Goal: Task Accomplishment & Management: Manage account settings

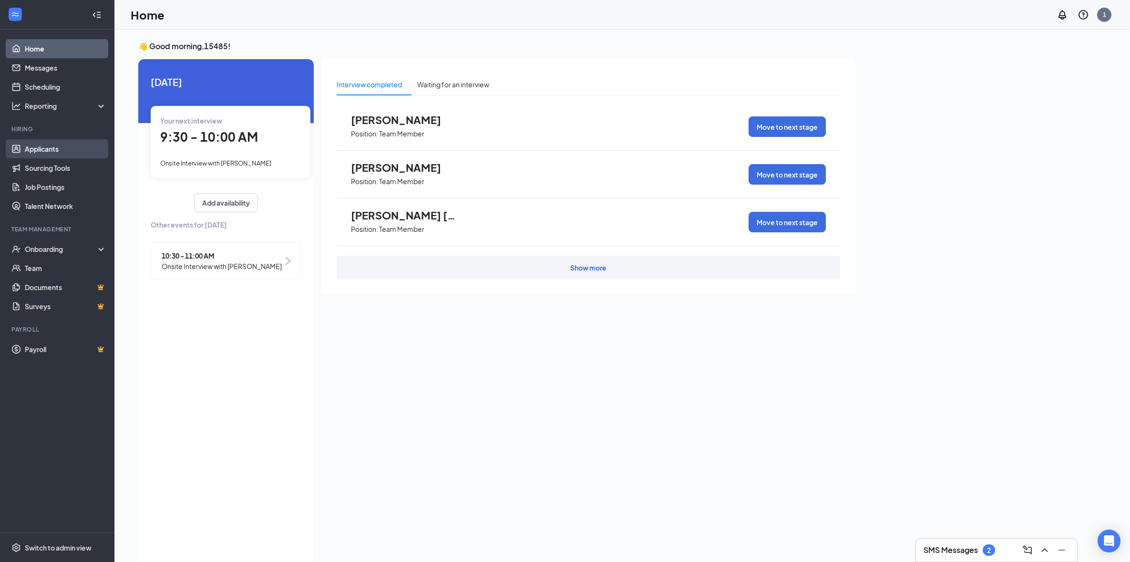
click at [49, 154] on link "Applicants" at bounding box center [66, 148] width 82 height 19
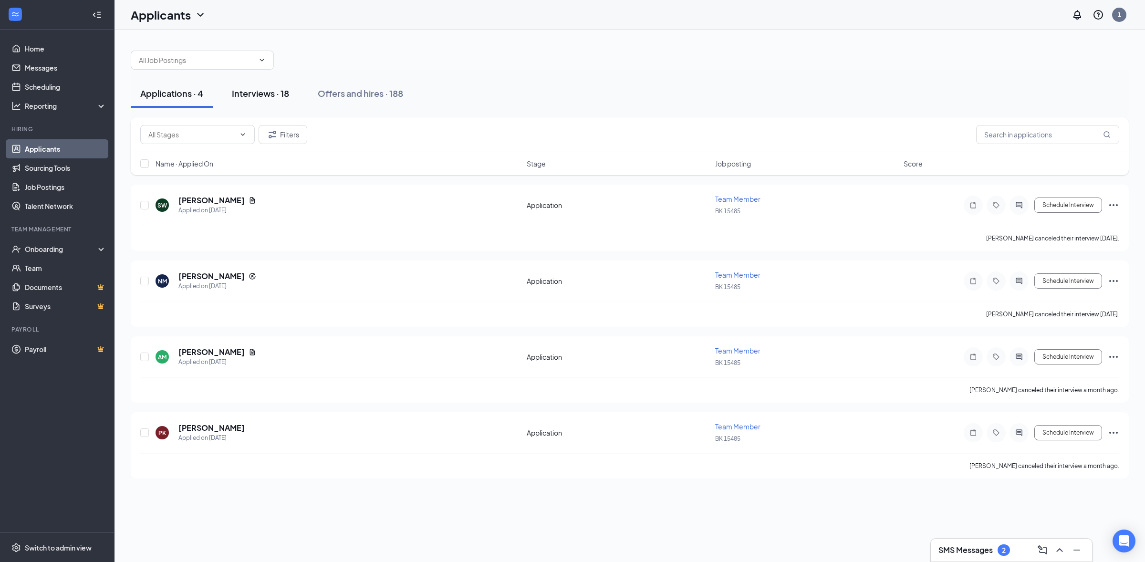
click at [269, 98] on div "Interviews · 18" at bounding box center [260, 93] width 57 height 12
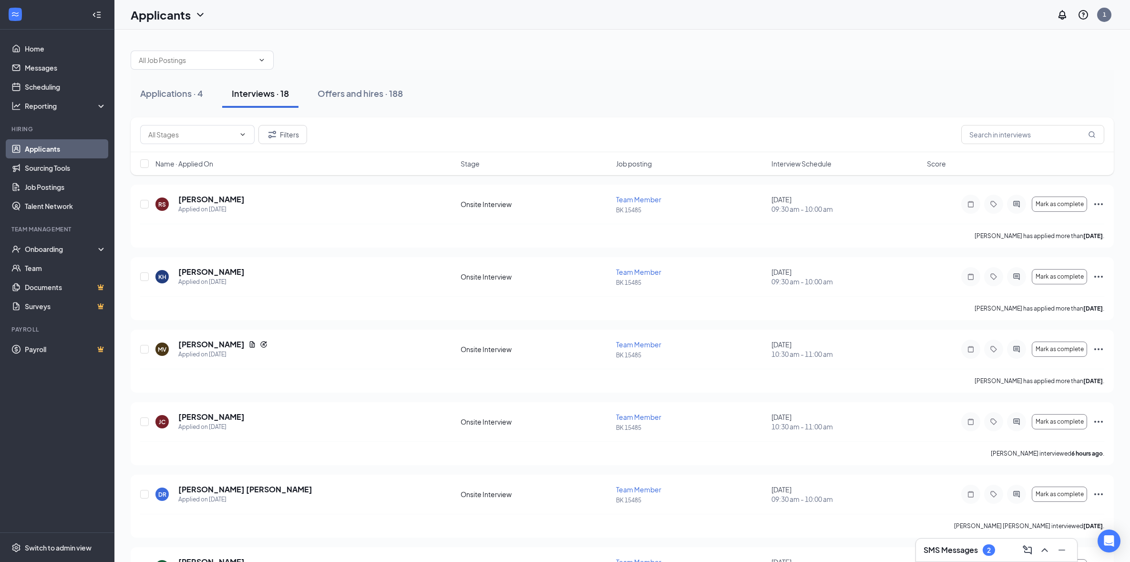
click at [942, 549] on h3 "SMS Messages" at bounding box center [951, 550] width 54 height 10
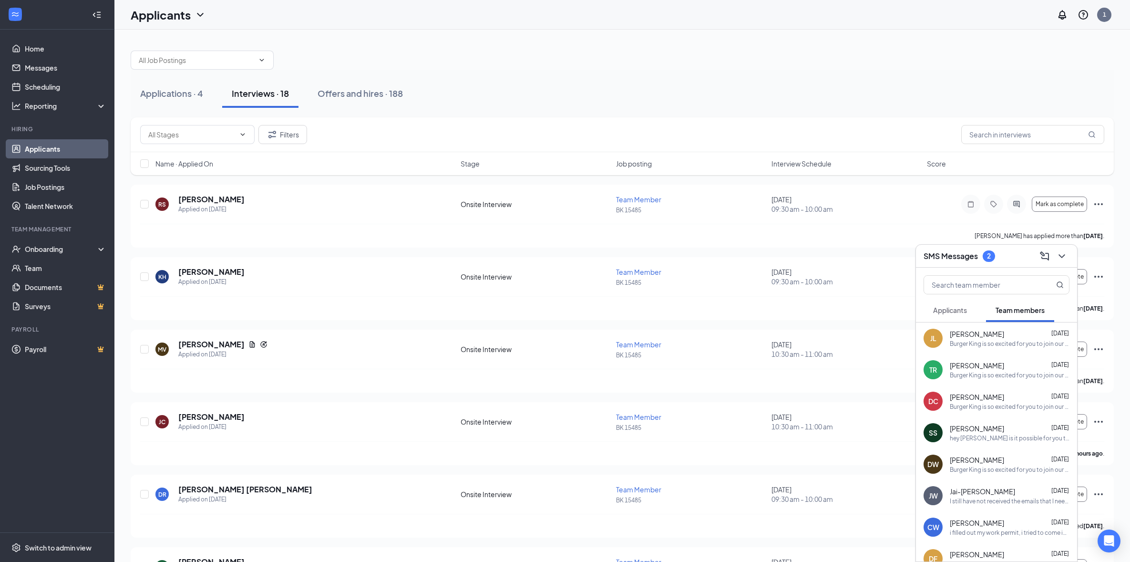
click at [948, 316] on button "Applicants" at bounding box center [950, 310] width 53 height 24
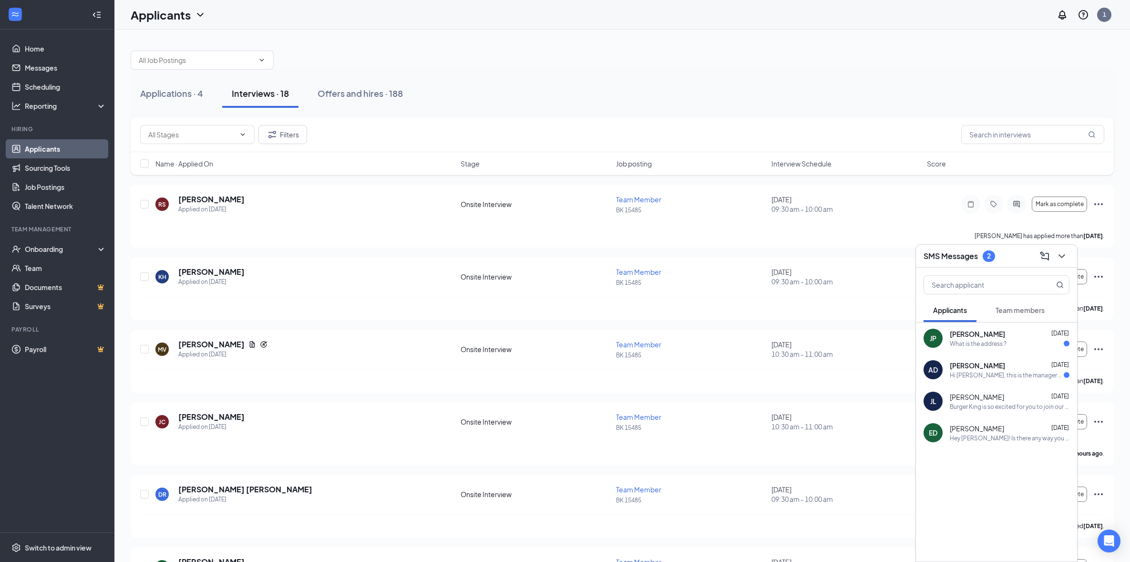
click at [1004, 338] on div "[PERSON_NAME] [DATE]" at bounding box center [1010, 334] width 120 height 10
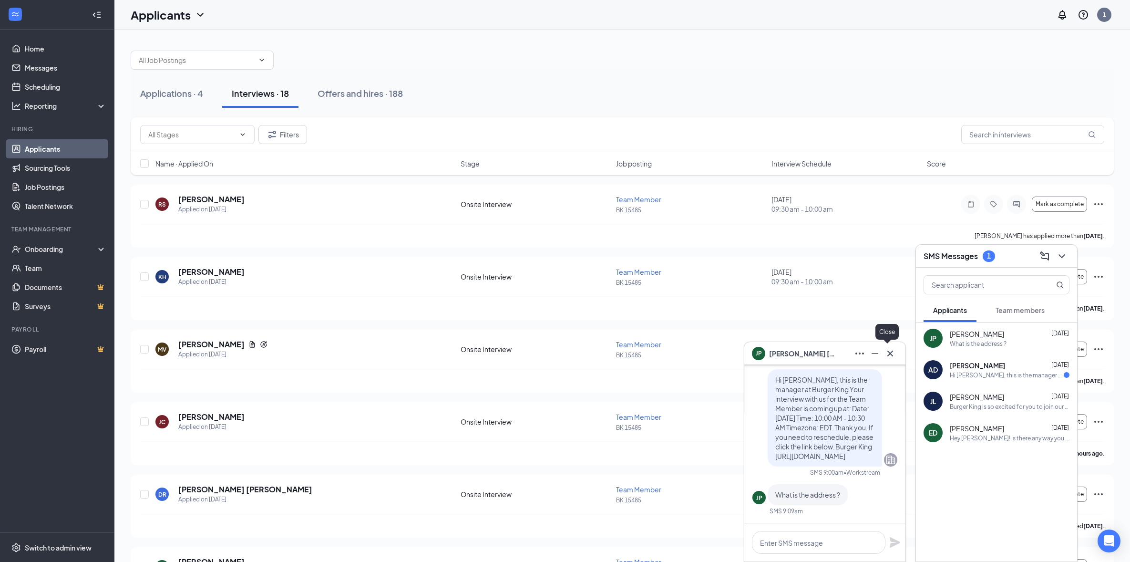
click at [890, 353] on icon "Cross" at bounding box center [891, 353] width 6 height 6
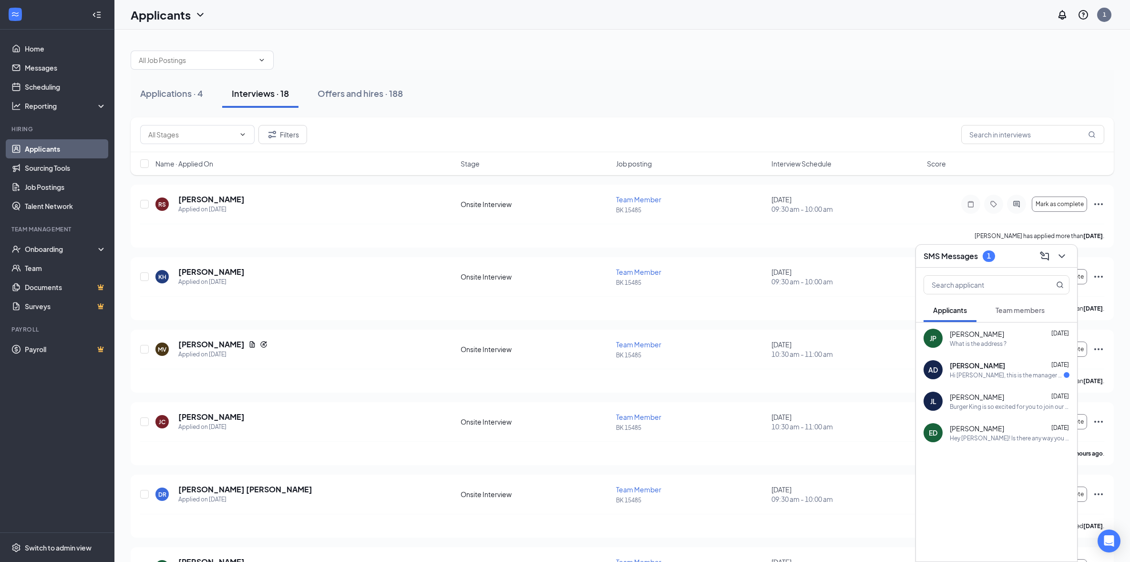
click at [969, 369] on span "[PERSON_NAME]" at bounding box center [977, 366] width 55 height 10
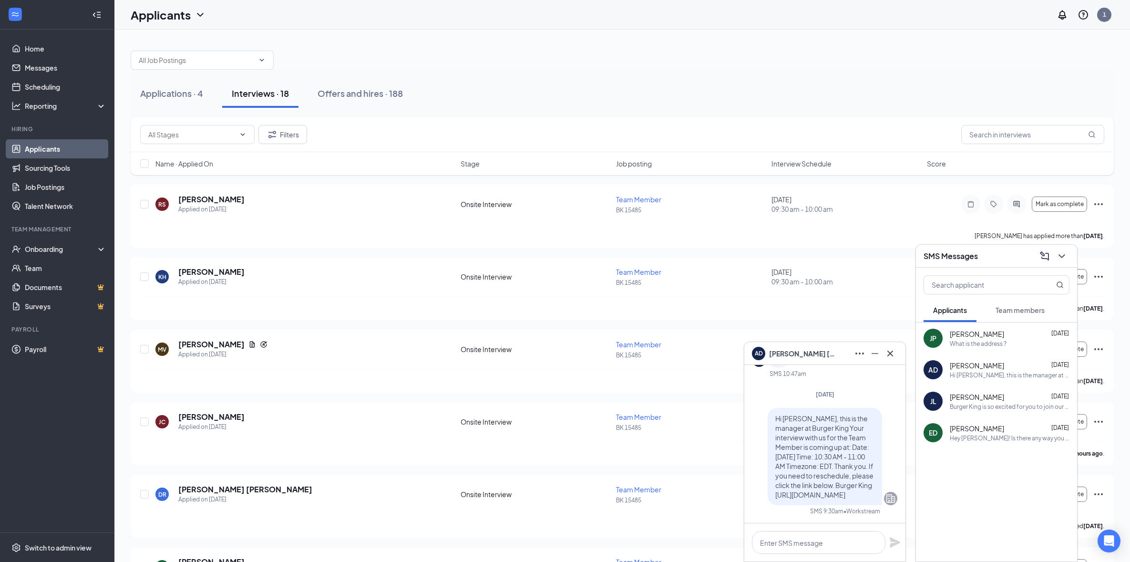
drag, startPoint x: 895, startPoint y: 376, endPoint x: 941, endPoint y: 474, distance: 108.6
click at [941, 474] on div at bounding box center [996, 472] width 161 height 48
click at [890, 304] on div "[PERSON_NAME] has applied more than [DATE] ." at bounding box center [622, 308] width 964 height 24
drag, startPoint x: 915, startPoint y: 207, endPoint x: 909, endPoint y: 204, distance: 6.8
click at [909, 204] on div "[DATE] 09:30 am - 10:00 am" at bounding box center [847, 204] width 150 height 19
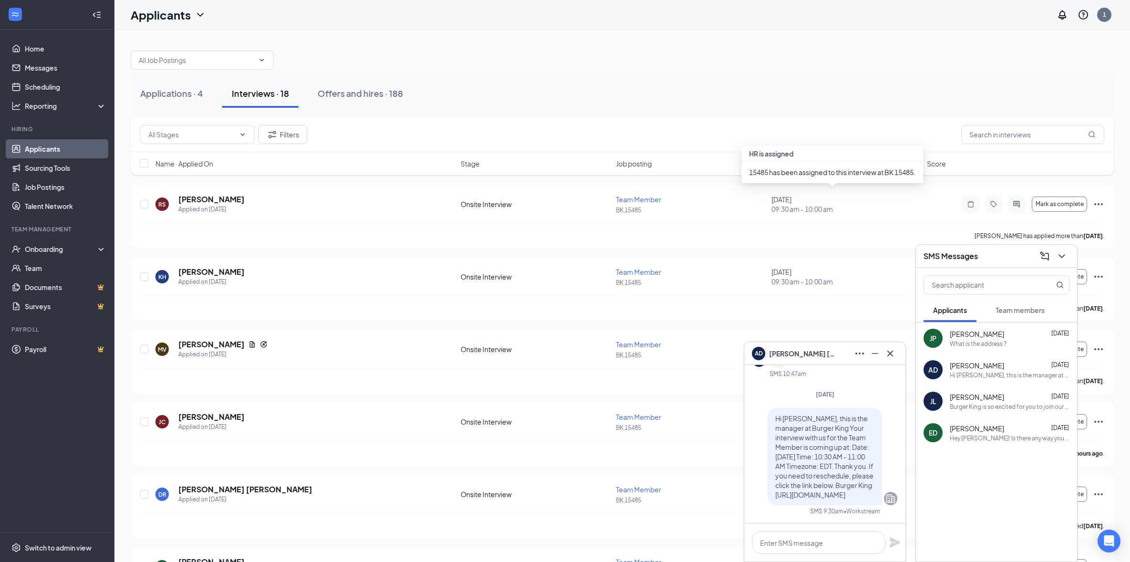
click at [892, 103] on div "Applications · 4 Interviews · 18 Offers and hires · 188" at bounding box center [622, 93] width 983 height 29
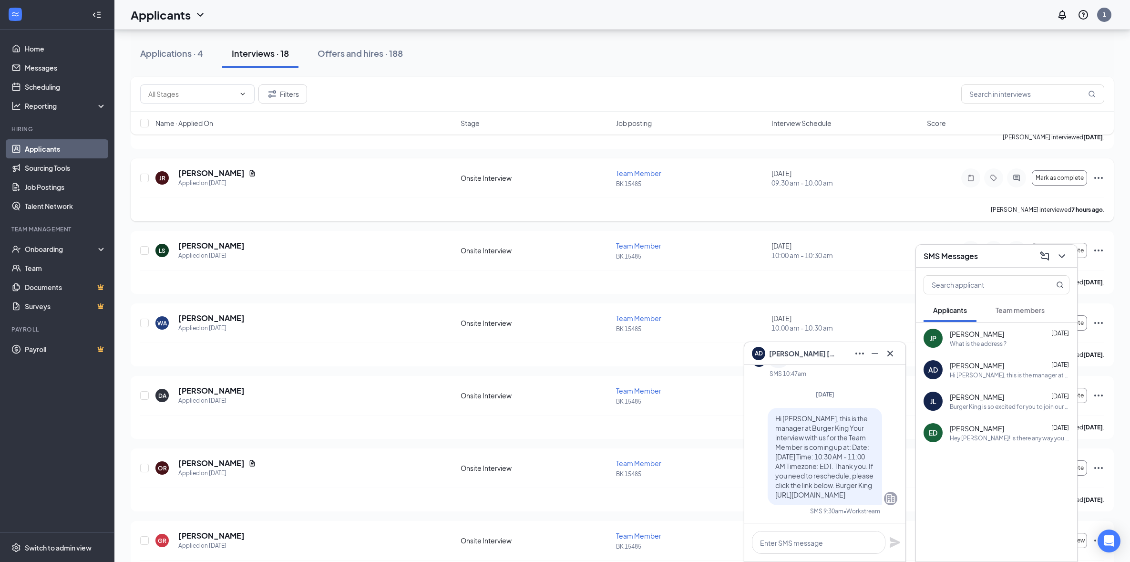
scroll to position [476, 0]
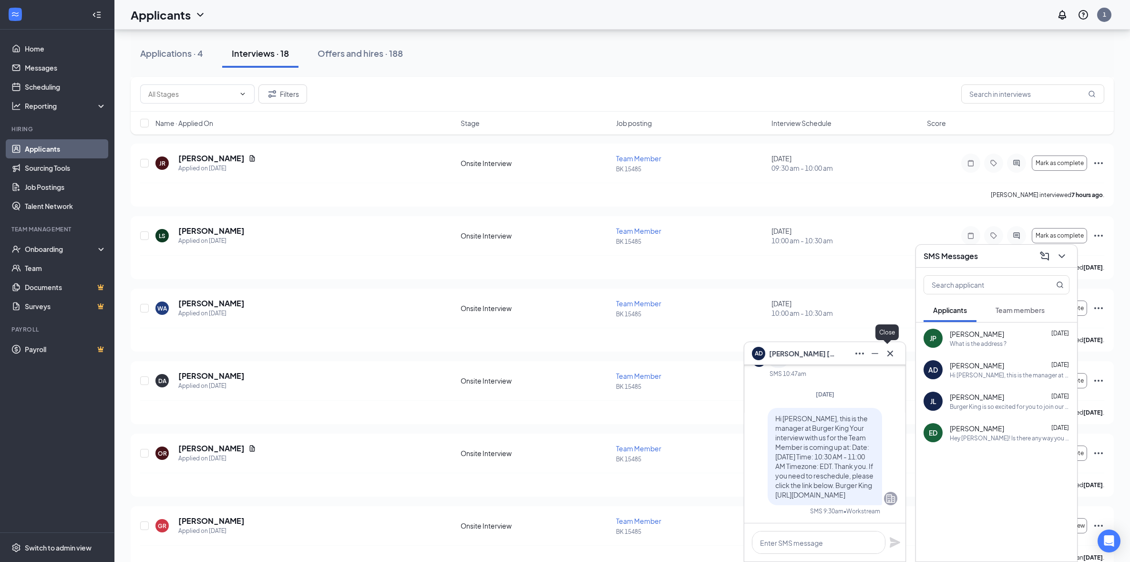
click at [894, 352] on icon "Cross" at bounding box center [890, 353] width 11 height 11
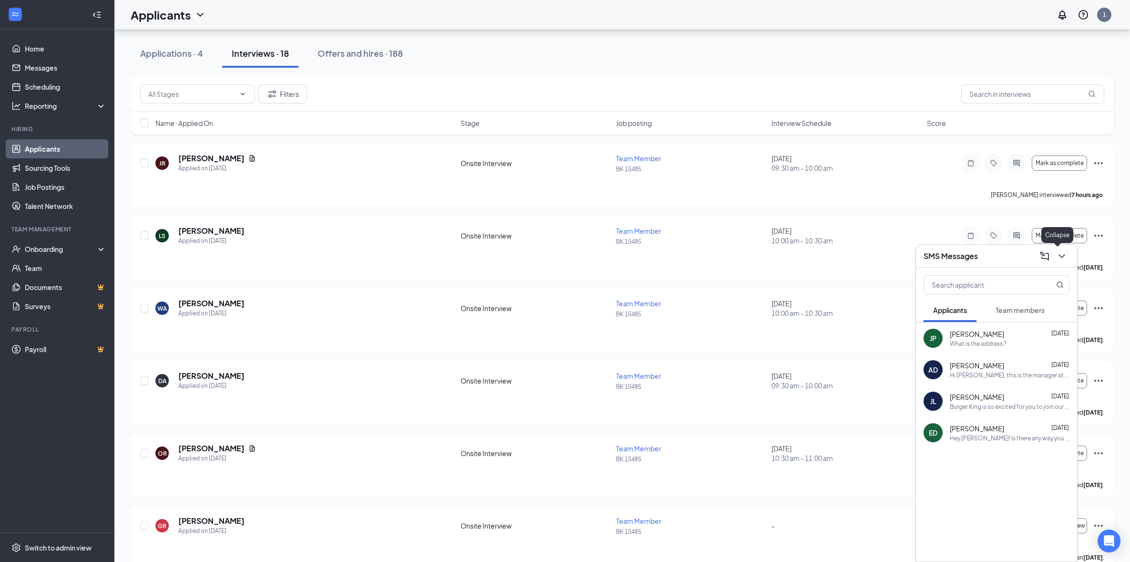
click at [1061, 256] on icon "ChevronDown" at bounding box center [1061, 255] width 11 height 11
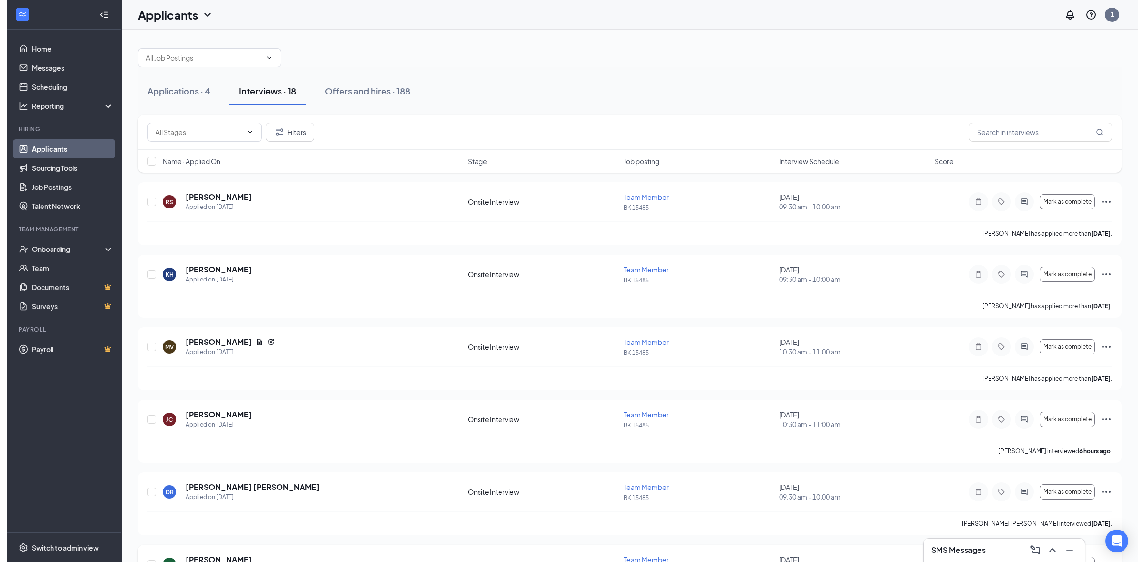
scroll to position [0, 0]
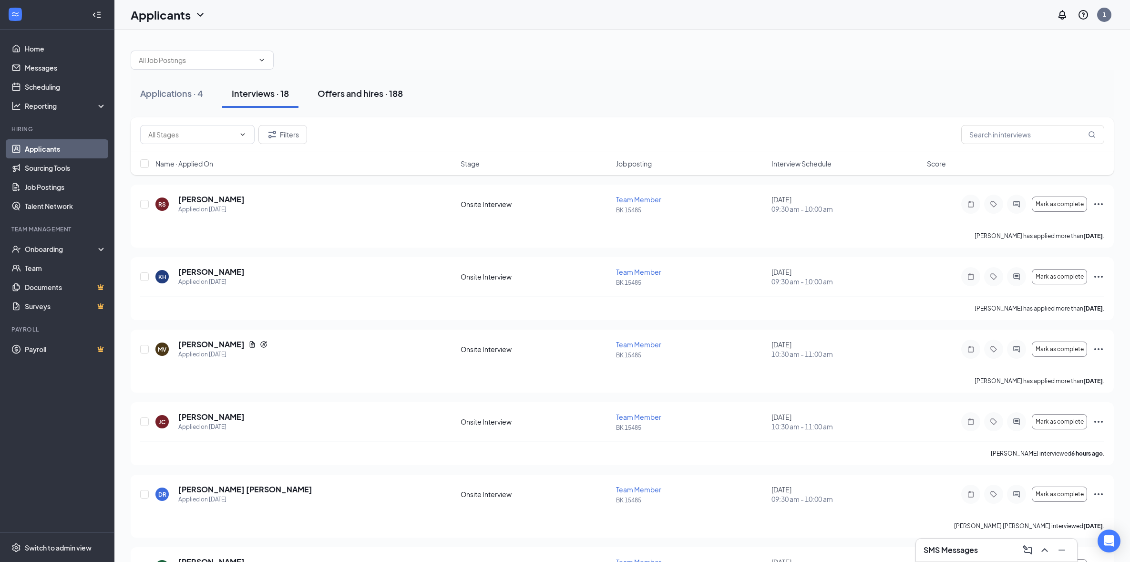
click at [380, 89] on div "Offers and hires · 188" at bounding box center [360, 93] width 85 height 12
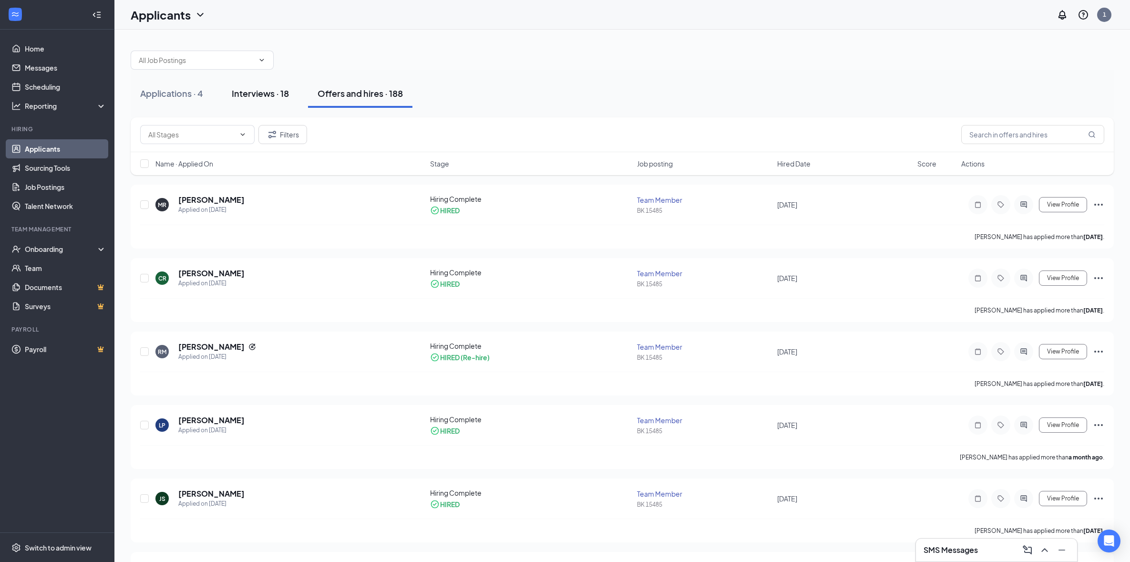
click at [269, 97] on div "Interviews · 18" at bounding box center [260, 93] width 57 height 12
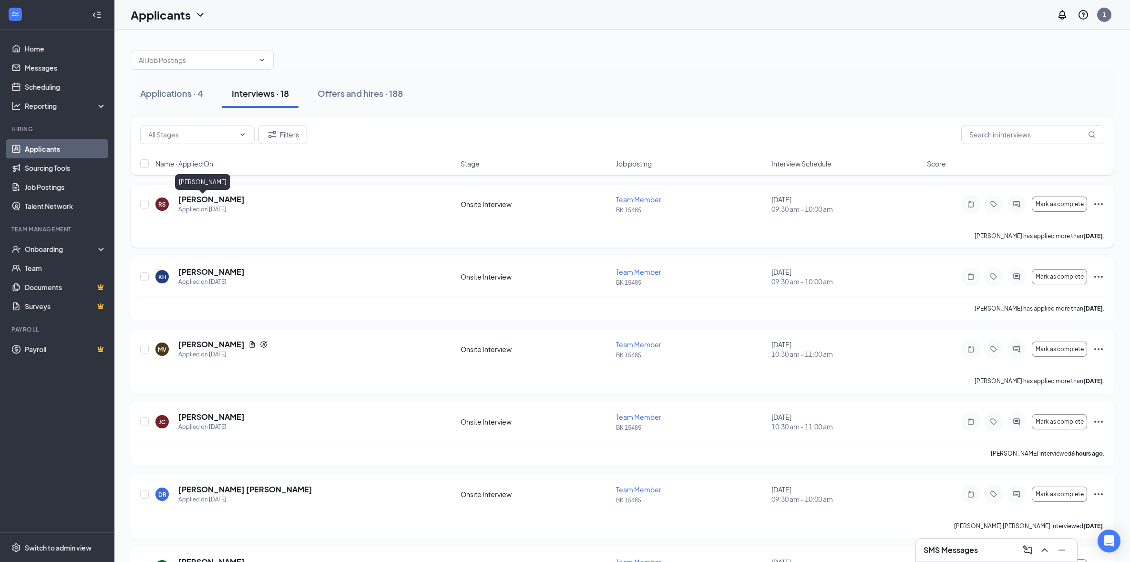
click at [209, 202] on h5 "[PERSON_NAME]" at bounding box center [211, 199] width 66 height 10
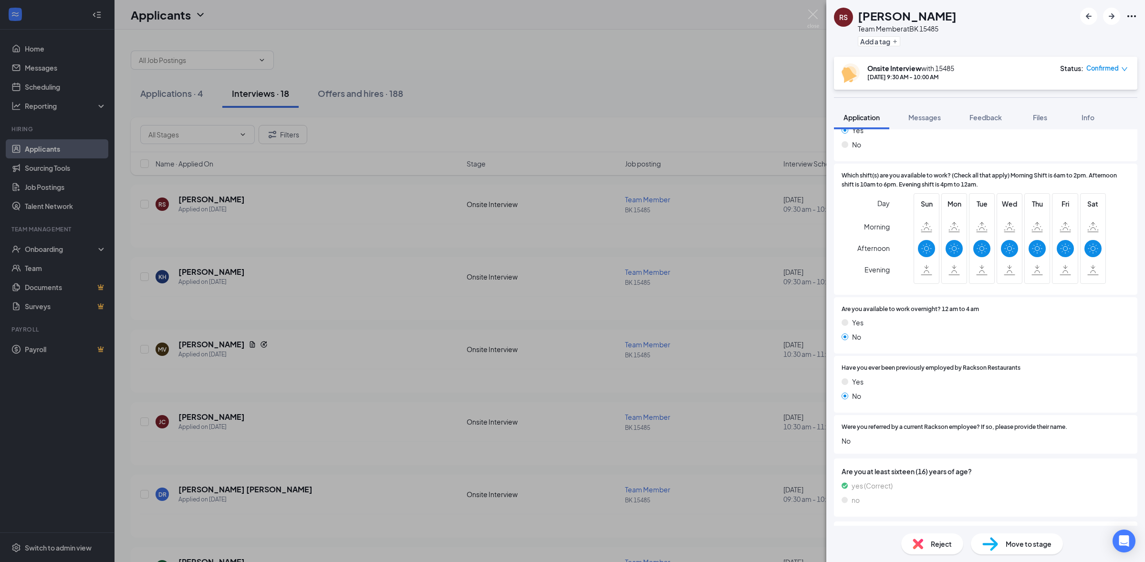
scroll to position [286, 0]
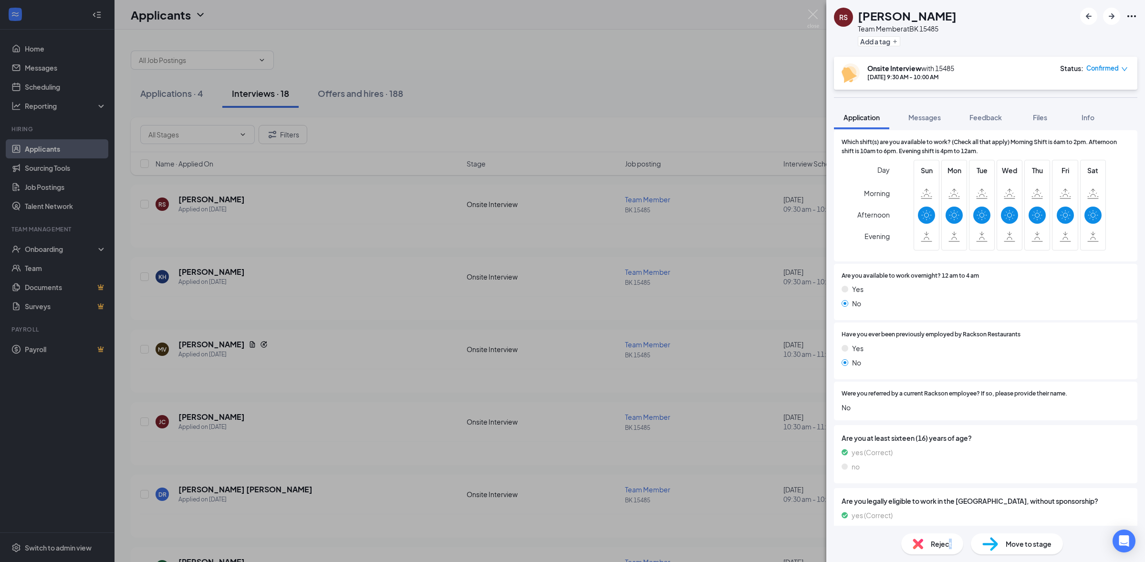
drag, startPoint x: 947, startPoint y: 548, endPoint x: 939, endPoint y: 549, distance: 8.7
click at [939, 549] on div "Reject" at bounding box center [932, 543] width 62 height 21
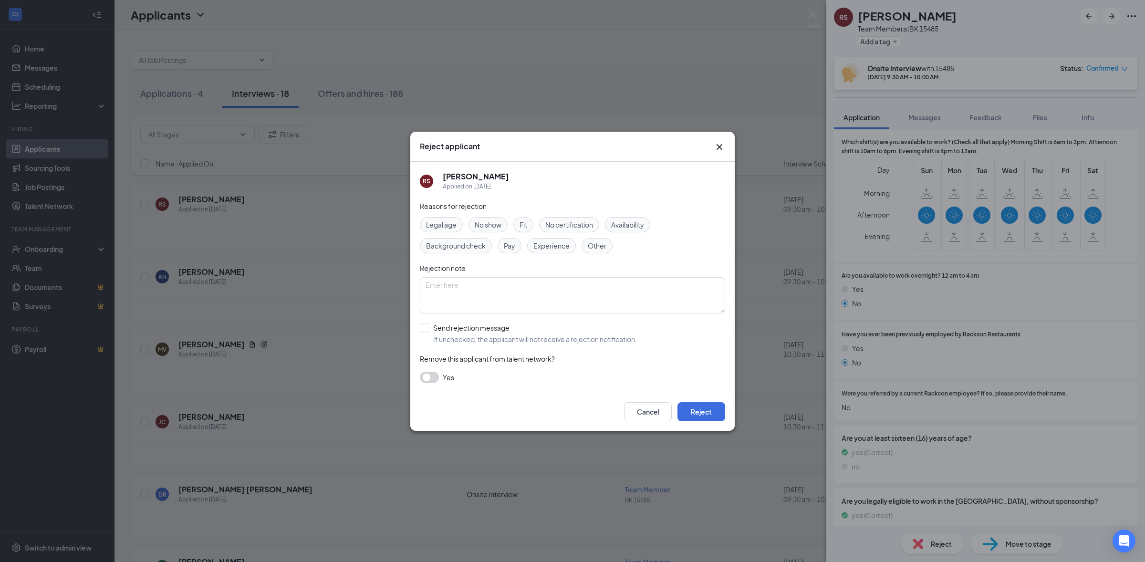
click at [441, 383] on div "Yes" at bounding box center [572, 377] width 305 height 11
click at [434, 331] on input "Send rejection message If unchecked, the applicant will not receive a rejection…" at bounding box center [528, 333] width 217 height 21
checkbox input "true"
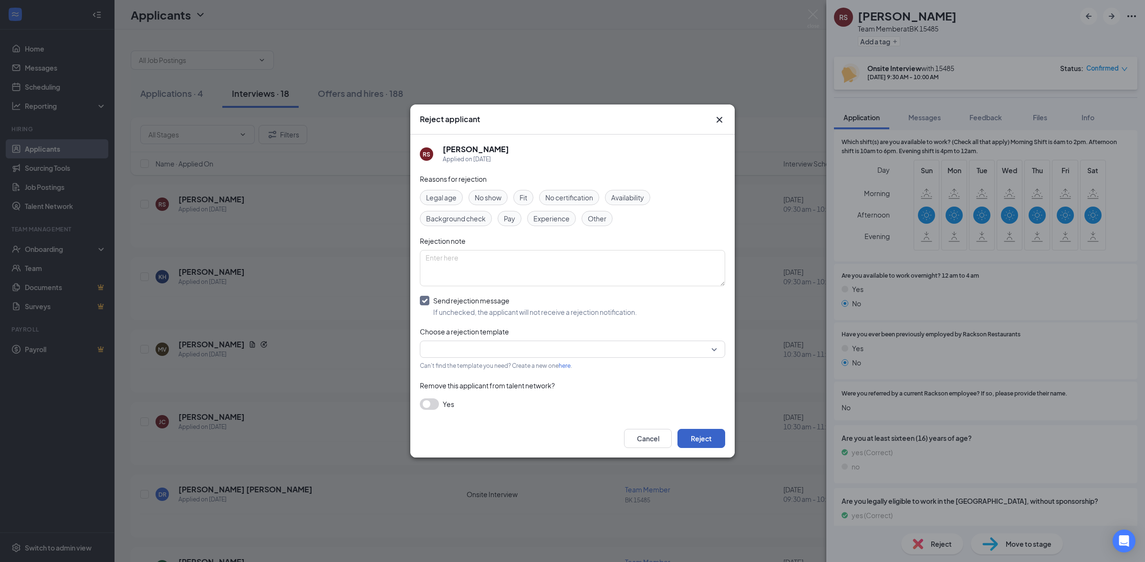
click at [706, 443] on button "Reject" at bounding box center [701, 438] width 48 height 19
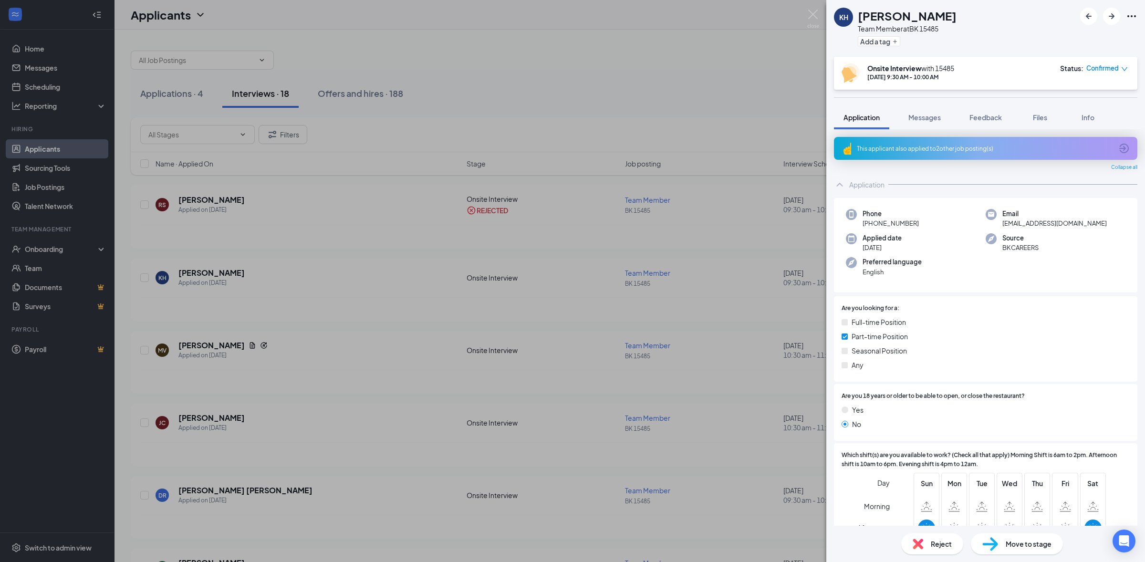
click at [895, 149] on div "This applicant also applied to 2 other job posting(s)" at bounding box center [985, 149] width 256 height 8
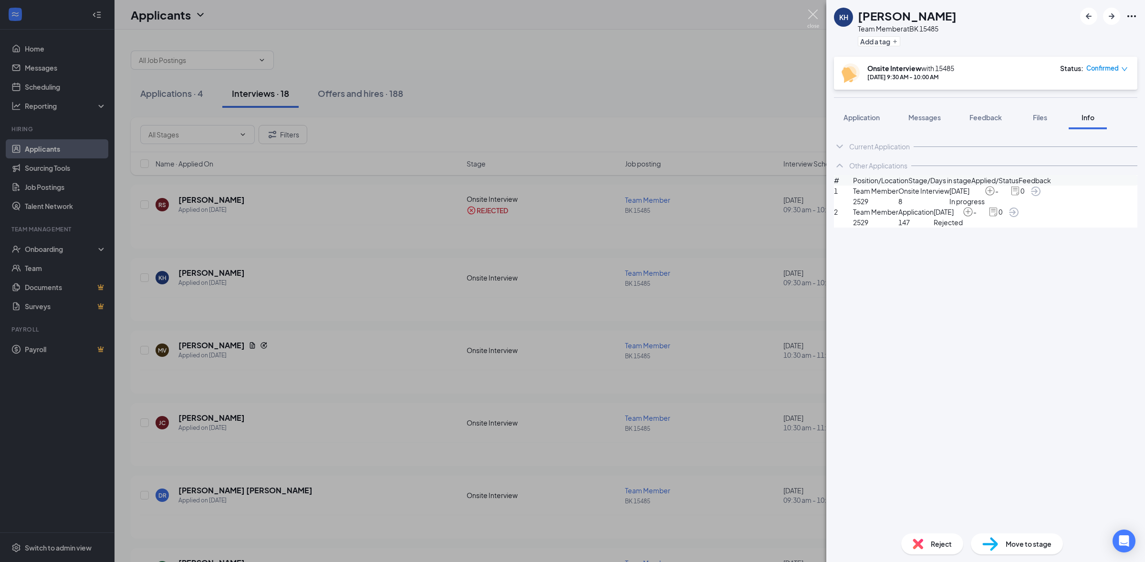
click at [812, 19] on img at bounding box center [813, 19] width 12 height 19
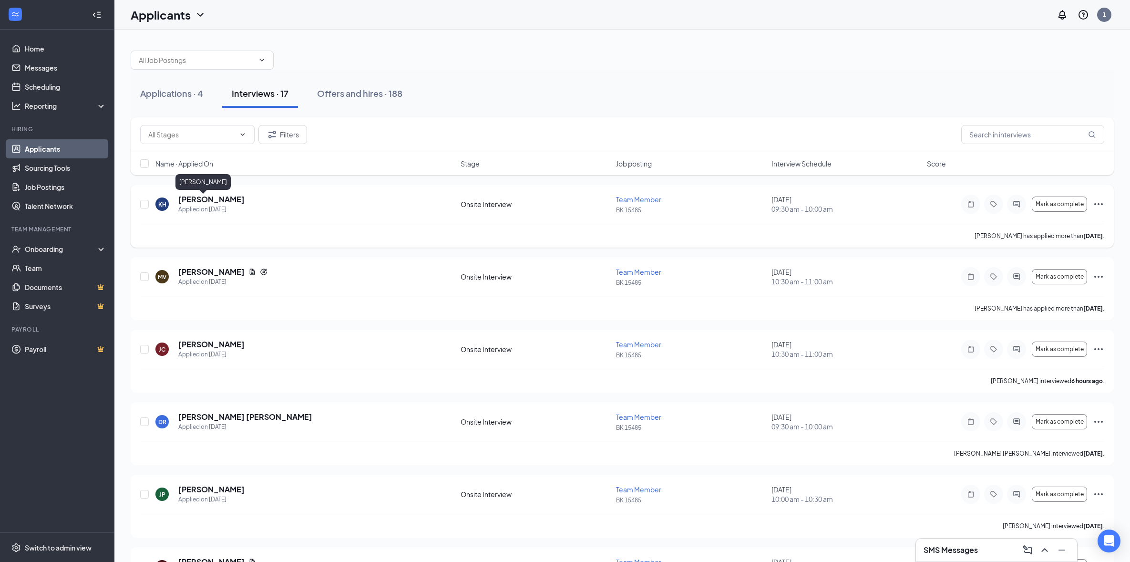
click at [203, 202] on h5 "[PERSON_NAME]" at bounding box center [211, 199] width 66 height 10
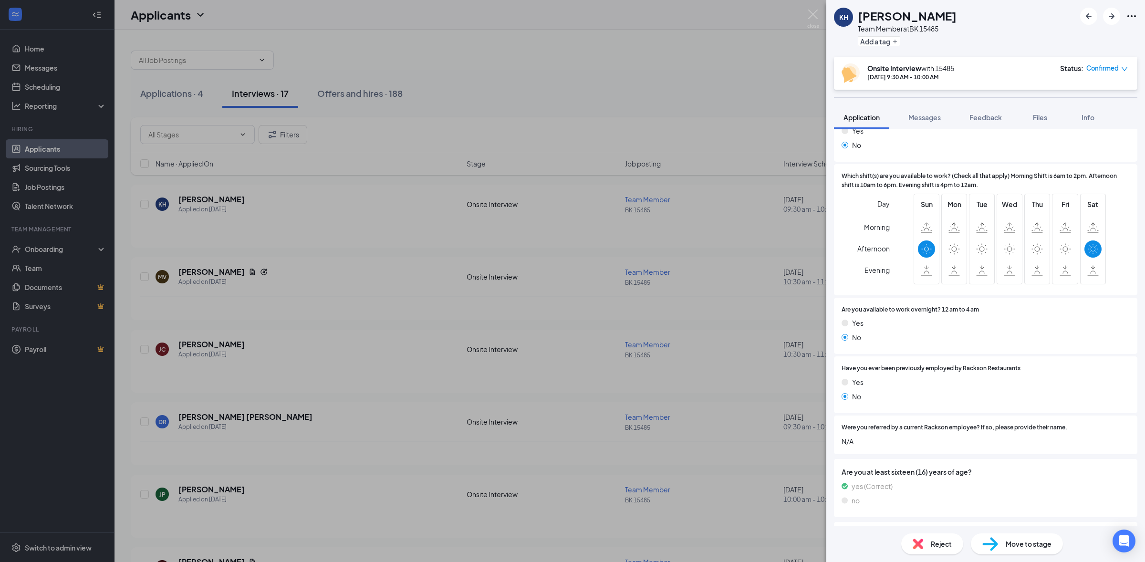
scroll to position [234, 0]
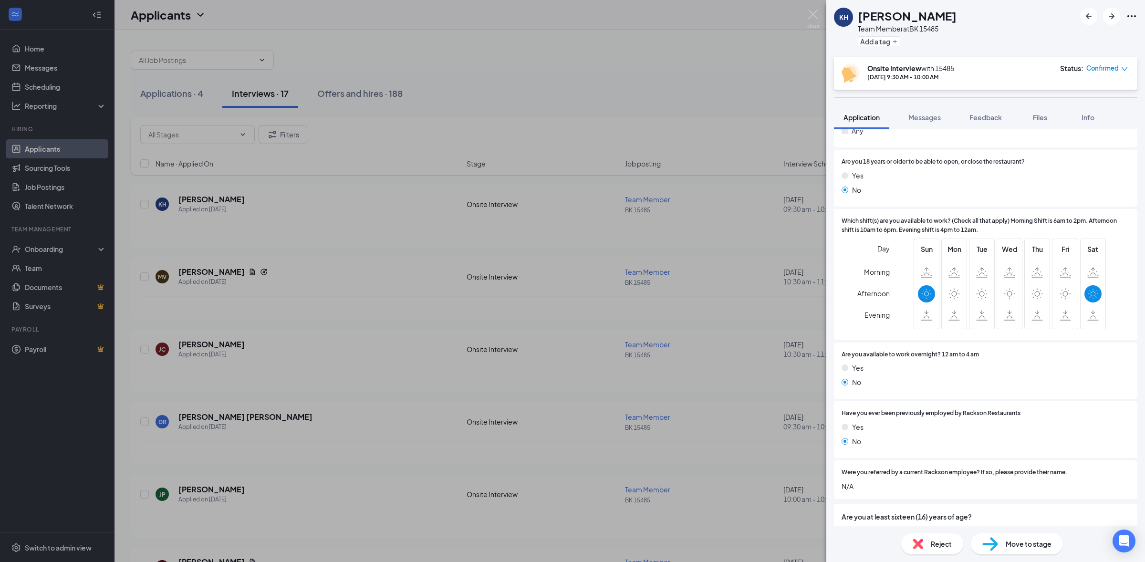
click at [931, 548] on span "Reject" at bounding box center [941, 543] width 21 height 10
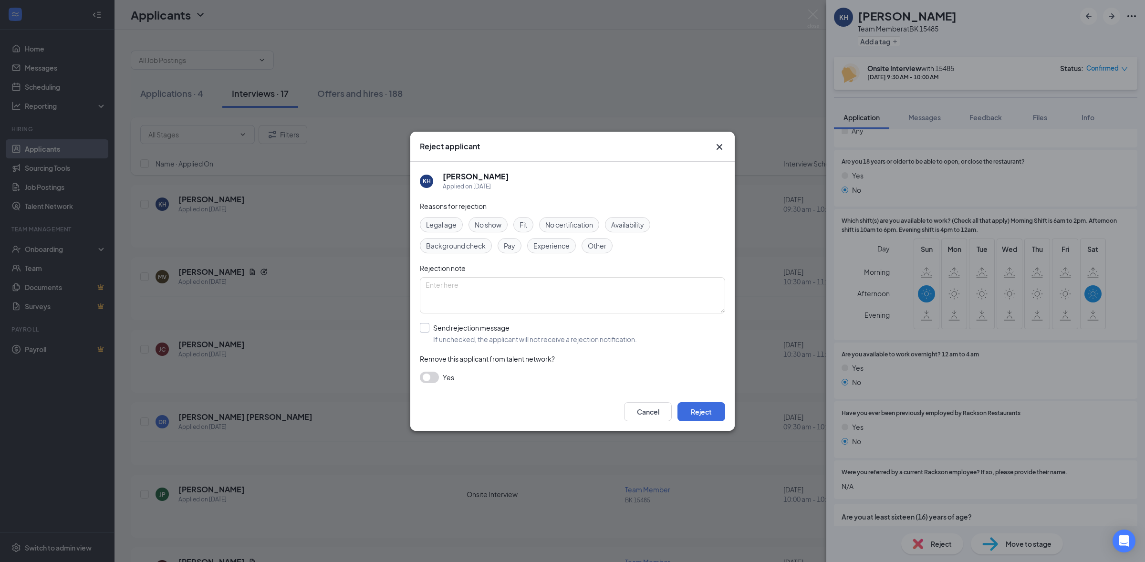
click at [441, 329] on input "Send rejection message If unchecked, the applicant will not receive a rejection…" at bounding box center [528, 333] width 217 height 21
checkbox input "true"
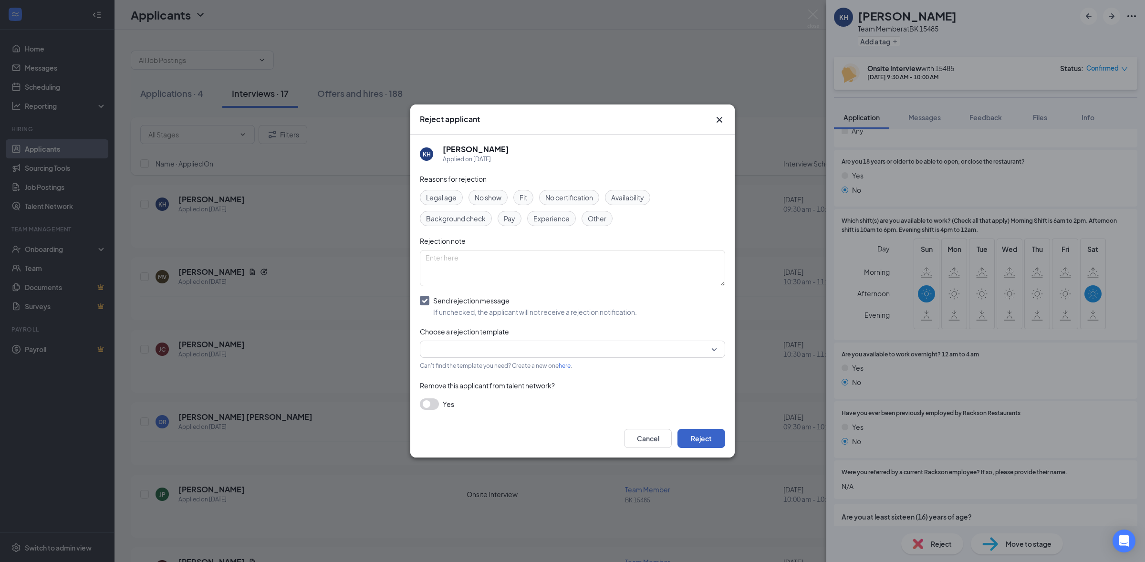
click at [702, 445] on button "Reject" at bounding box center [701, 438] width 48 height 19
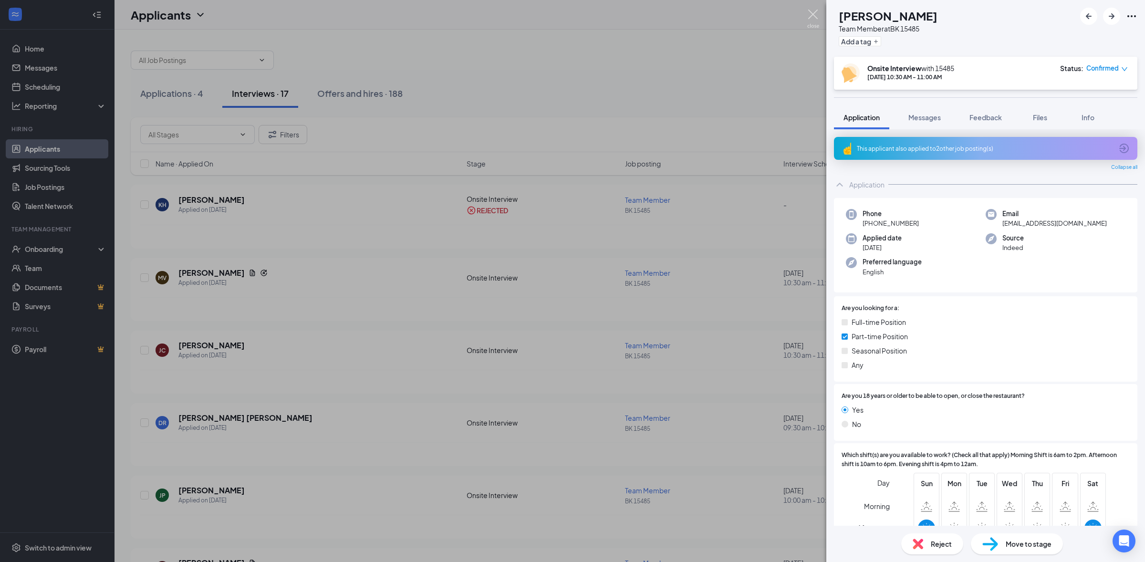
click at [810, 20] on img at bounding box center [813, 19] width 12 height 19
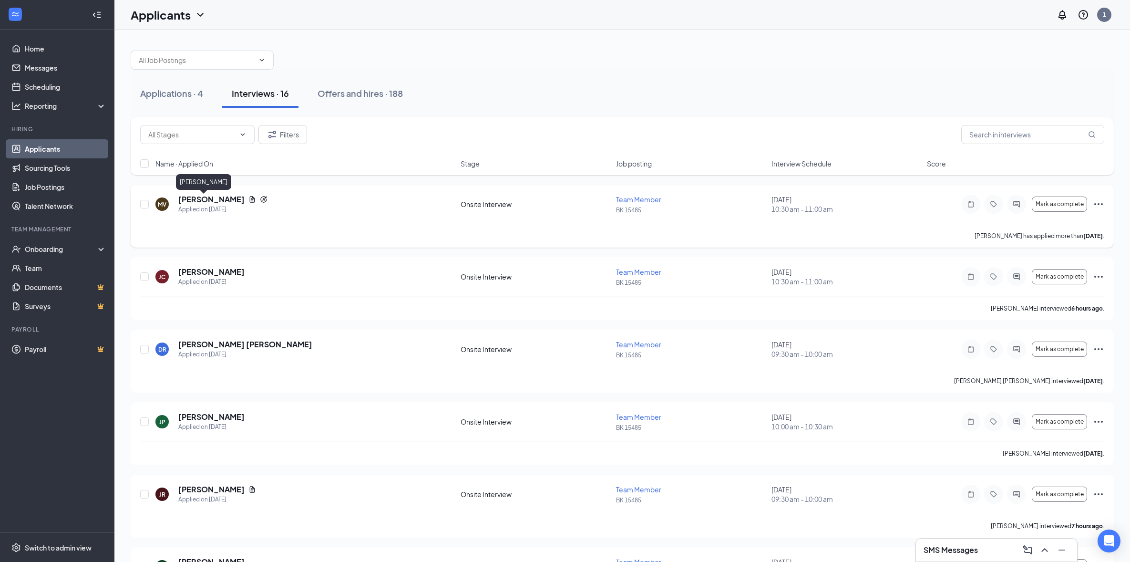
click at [222, 197] on h5 "[PERSON_NAME]" at bounding box center [211, 199] width 66 height 10
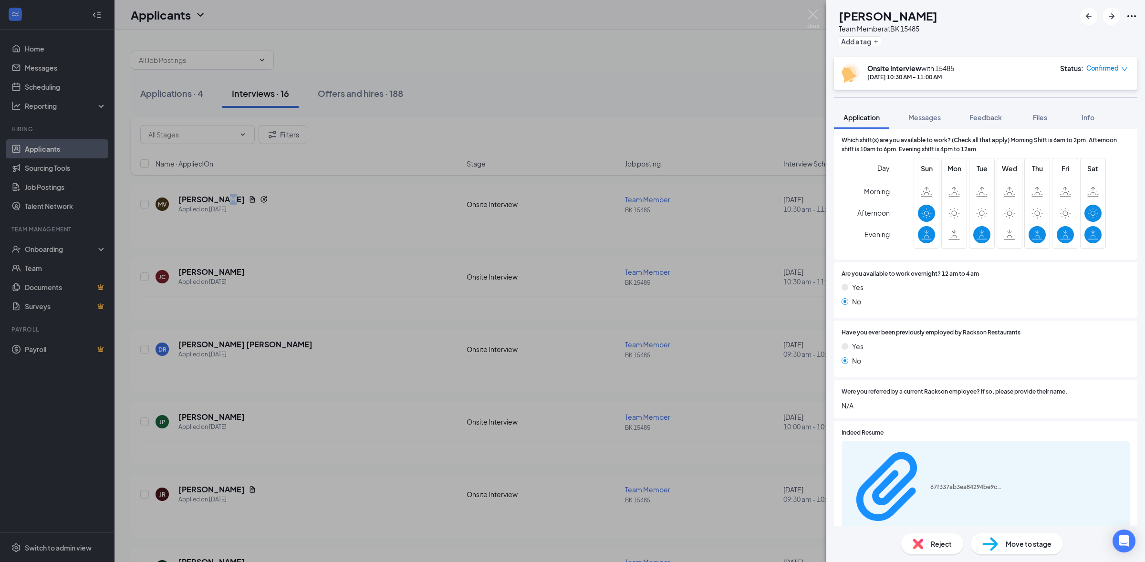
scroll to position [284, 0]
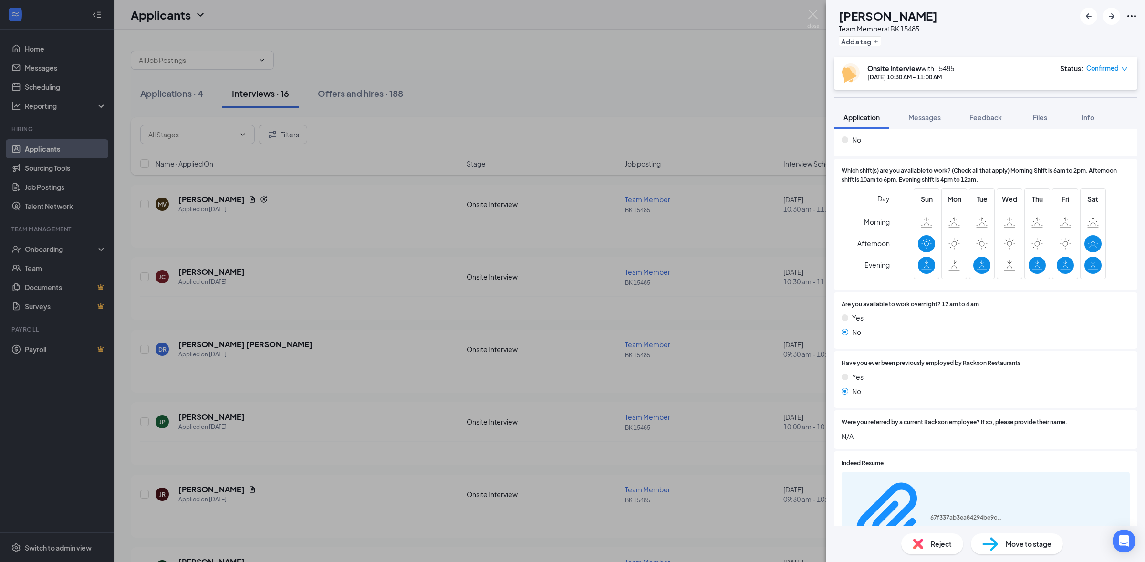
click at [921, 547] on div "Reject" at bounding box center [932, 543] width 62 height 21
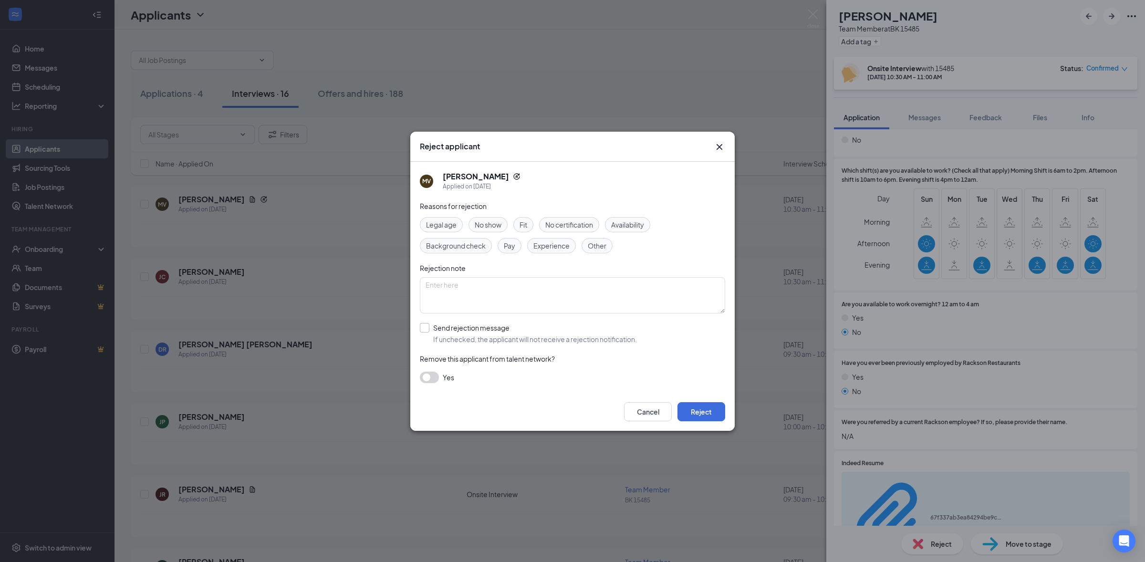
click at [445, 334] on input "Send rejection message If unchecked, the applicant will not receive a rejection…" at bounding box center [528, 333] width 217 height 21
checkbox input "true"
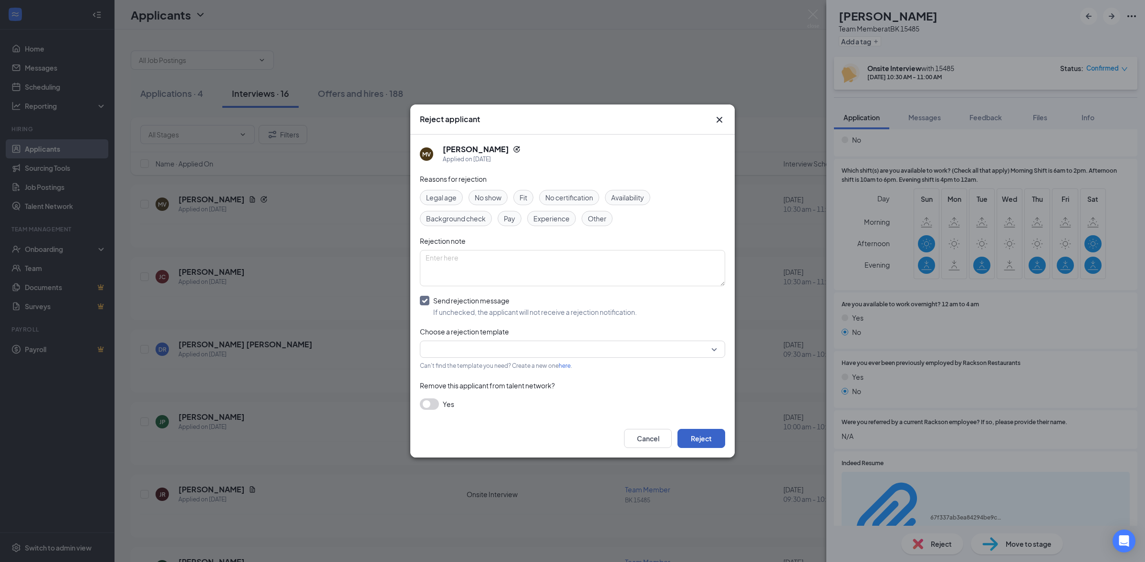
click at [691, 445] on button "Reject" at bounding box center [701, 438] width 48 height 19
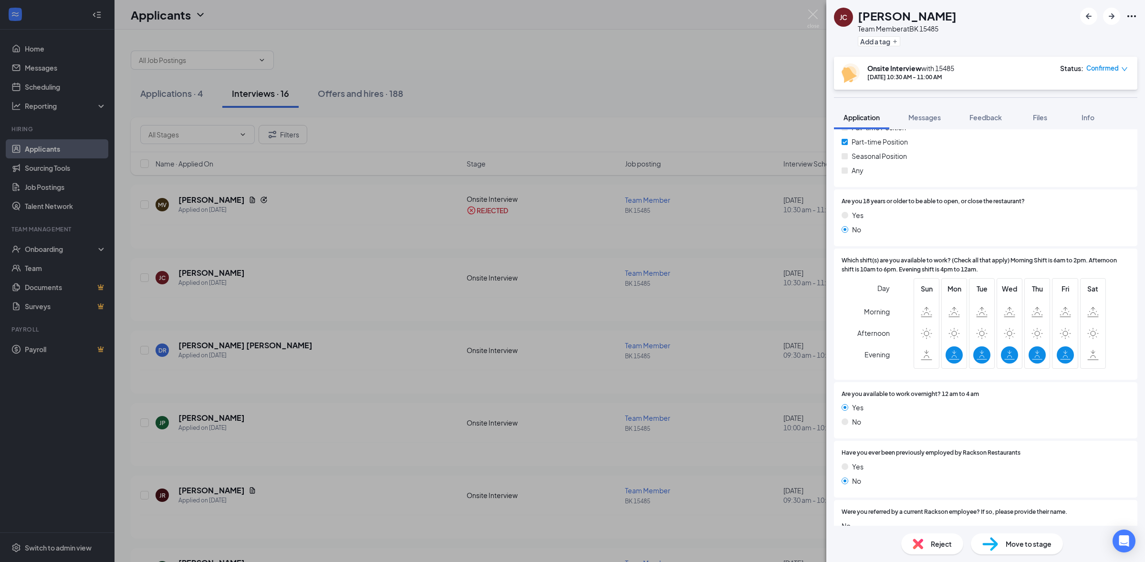
scroll to position [139, 0]
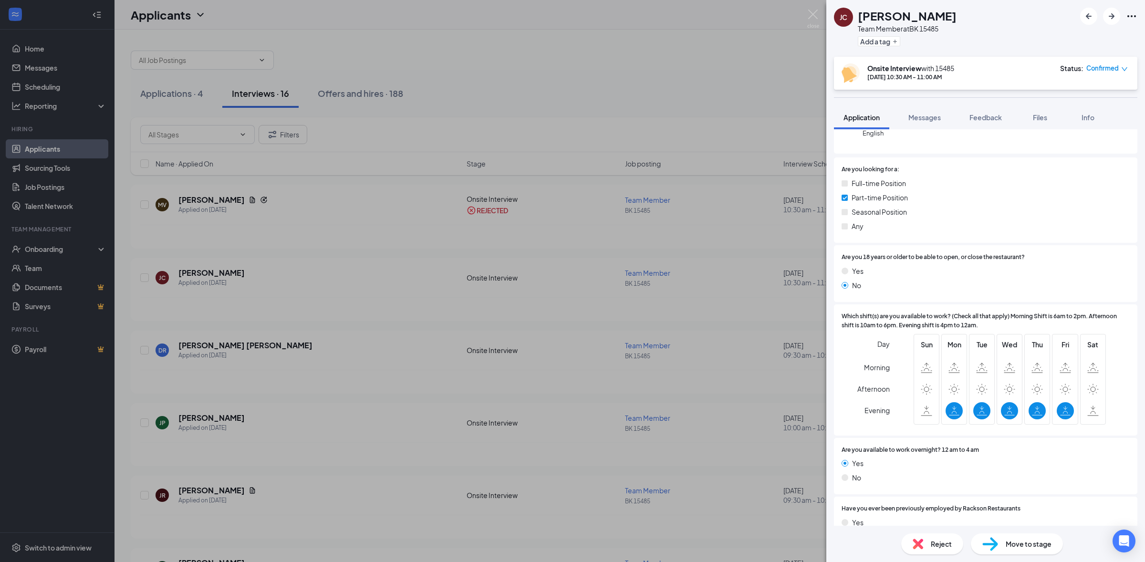
click at [913, 537] on div "Reject" at bounding box center [932, 543] width 62 height 21
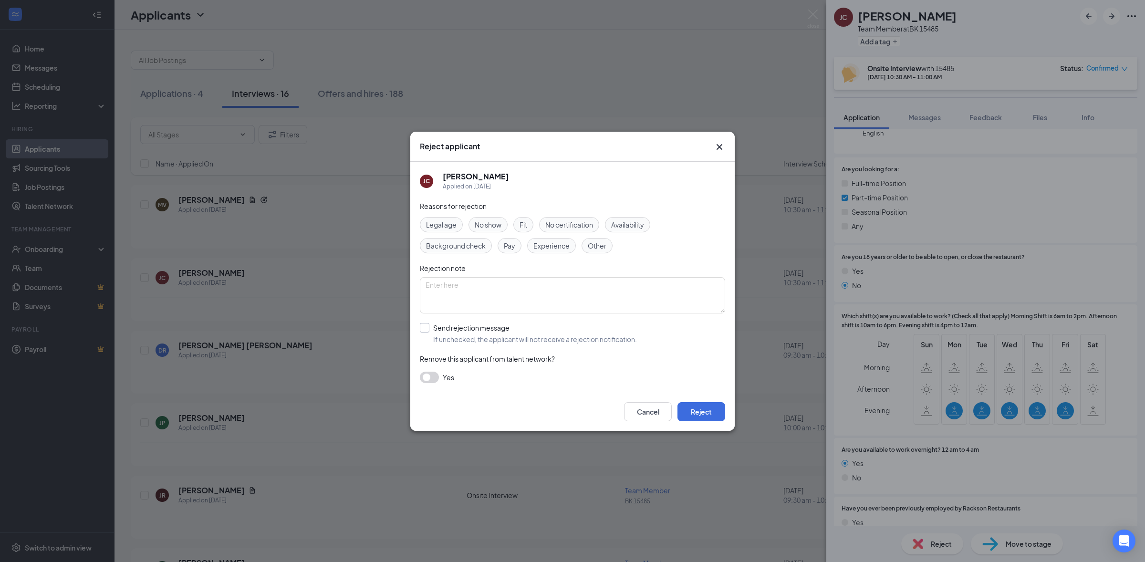
click at [431, 331] on input "Send rejection message If unchecked, the applicant will not receive a rejection…" at bounding box center [528, 333] width 217 height 21
checkbox input "true"
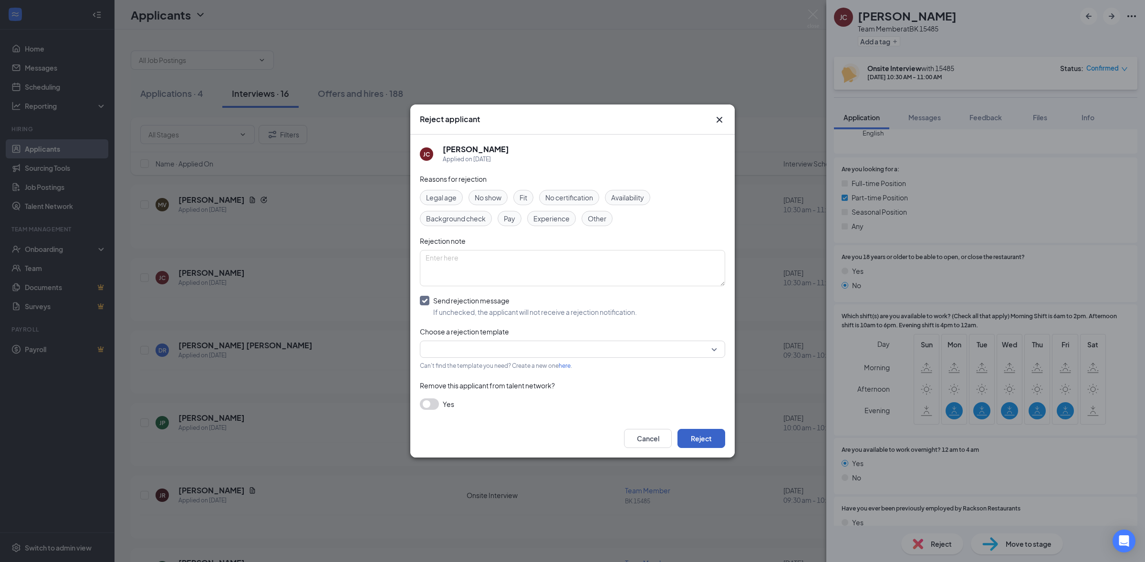
drag, startPoint x: 716, startPoint y: 445, endPoint x: 711, endPoint y: 446, distance: 5.0
click at [714, 445] on button "Reject" at bounding box center [701, 438] width 48 height 19
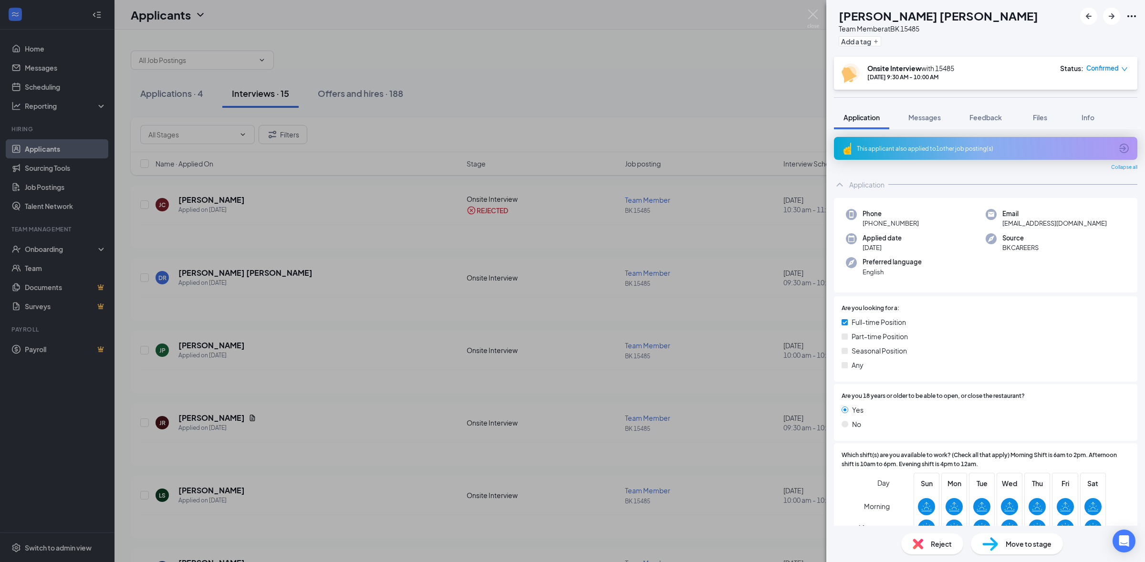
click at [947, 146] on div "This applicant also applied to 1 other job posting(s)" at bounding box center [985, 149] width 256 height 8
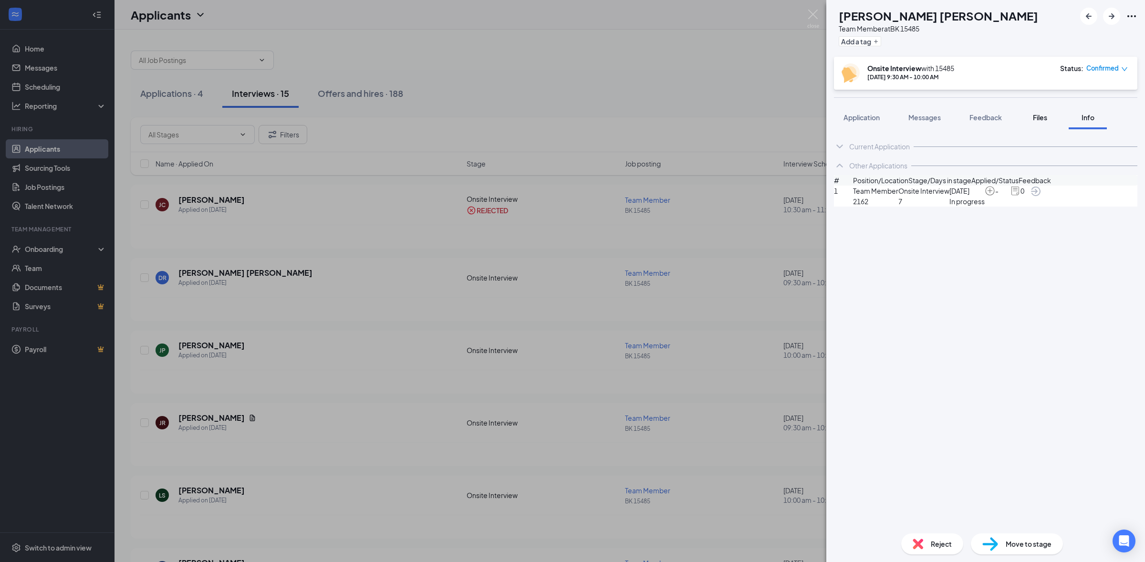
click at [1047, 116] on span "Files" at bounding box center [1040, 117] width 14 height 9
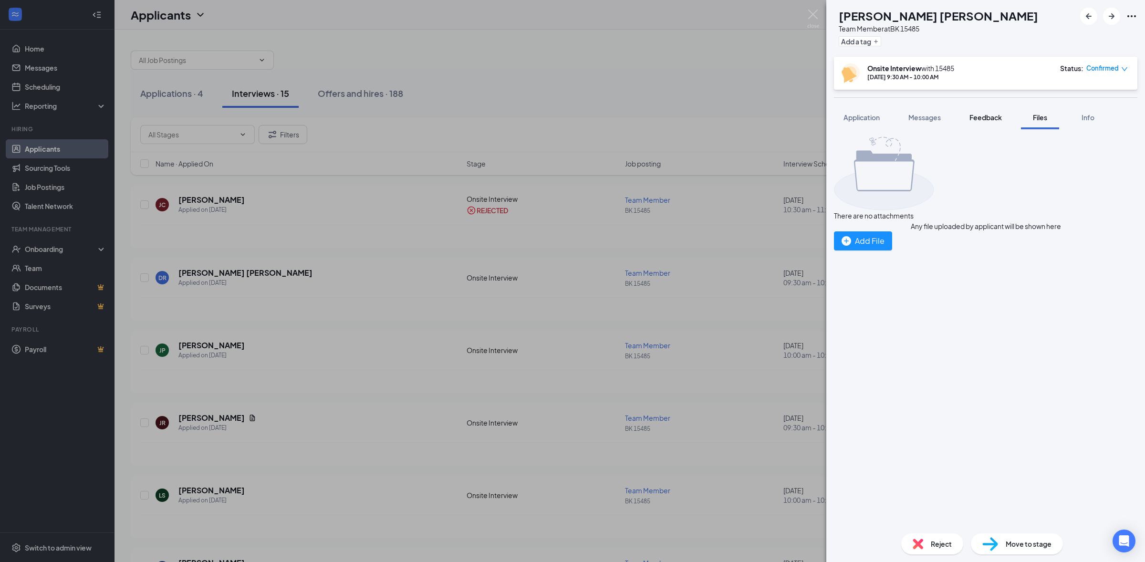
click at [1002, 121] on span "Feedback" at bounding box center [985, 117] width 32 height 9
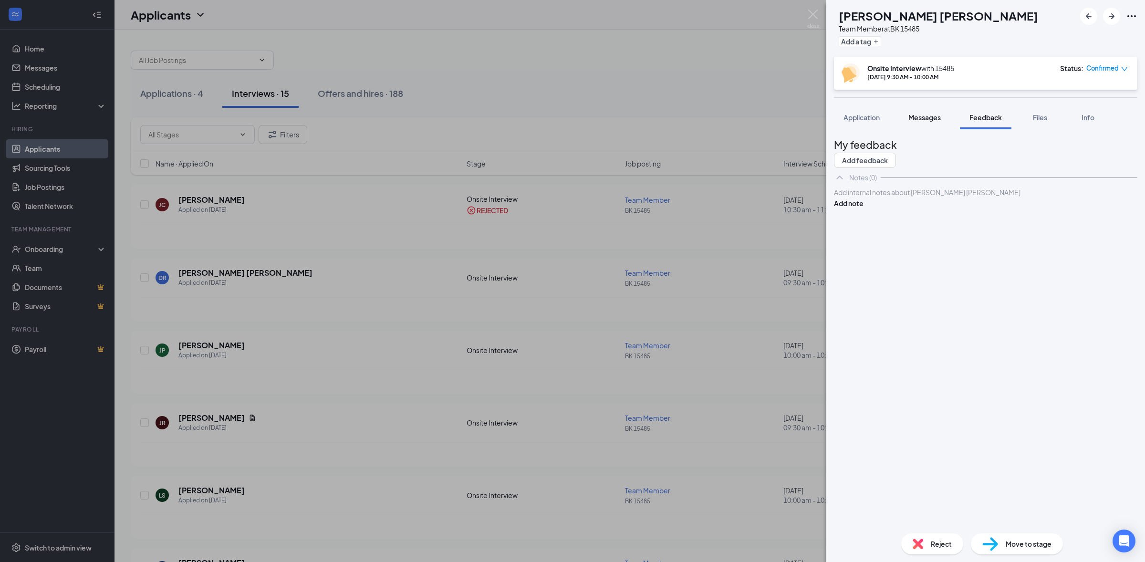
click at [931, 121] on span "Messages" at bounding box center [924, 117] width 32 height 9
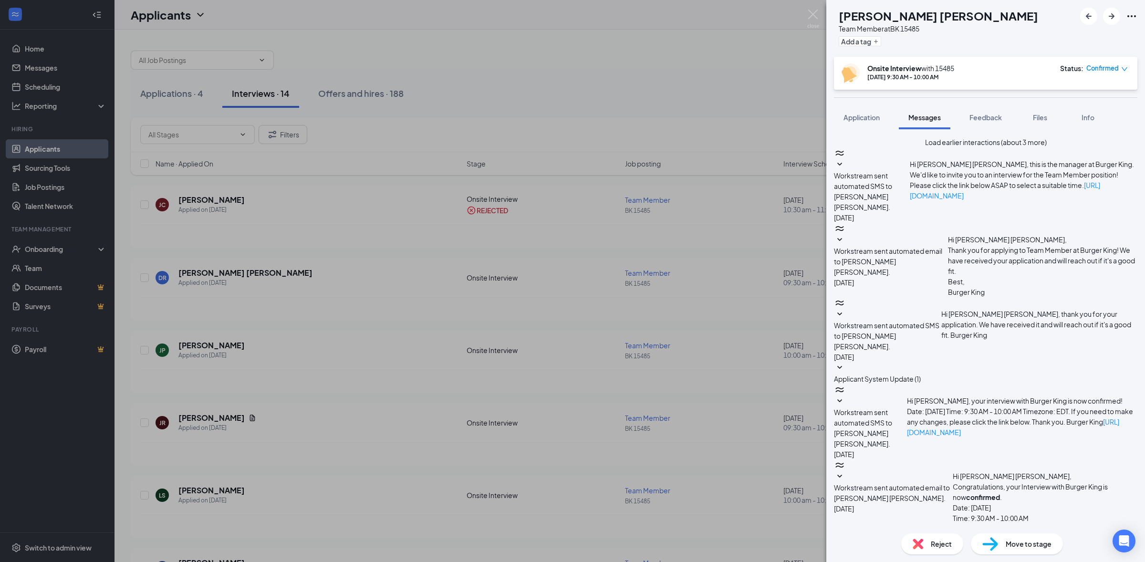
drag, startPoint x: 881, startPoint y: 122, endPoint x: 879, endPoint y: 130, distance: 8.5
click at [880, 122] on span "Application" at bounding box center [861, 117] width 36 height 9
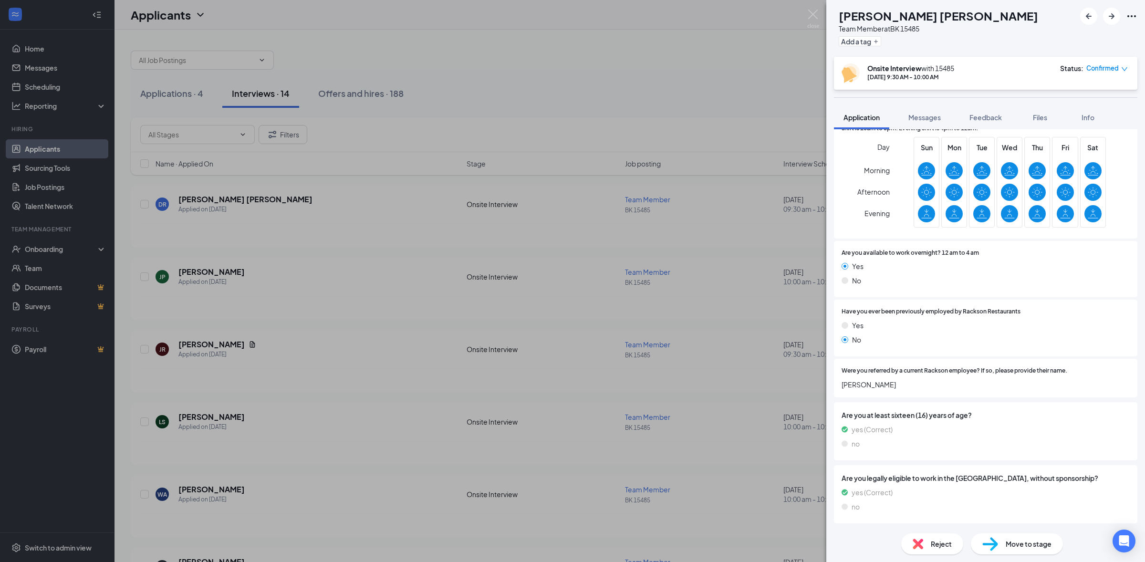
scroll to position [424, 0]
click at [931, 119] on span "Messages" at bounding box center [924, 117] width 32 height 9
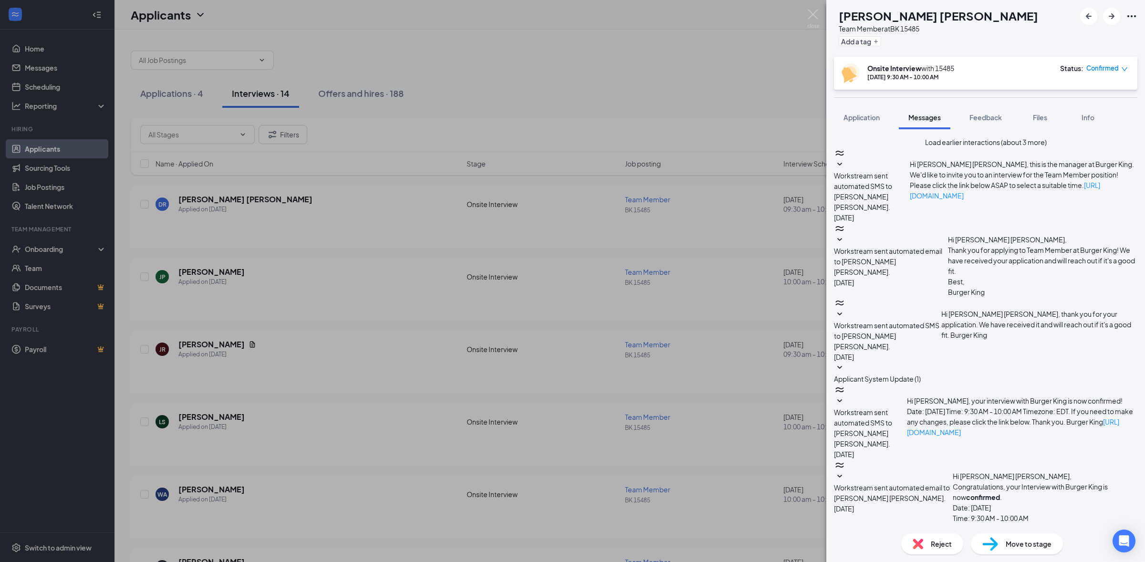
scroll to position [197, 0]
type textarea "Hi [PERSON_NAME] would you like to come in [DATE] for an interview at 1030a?"
checkbox input "true"
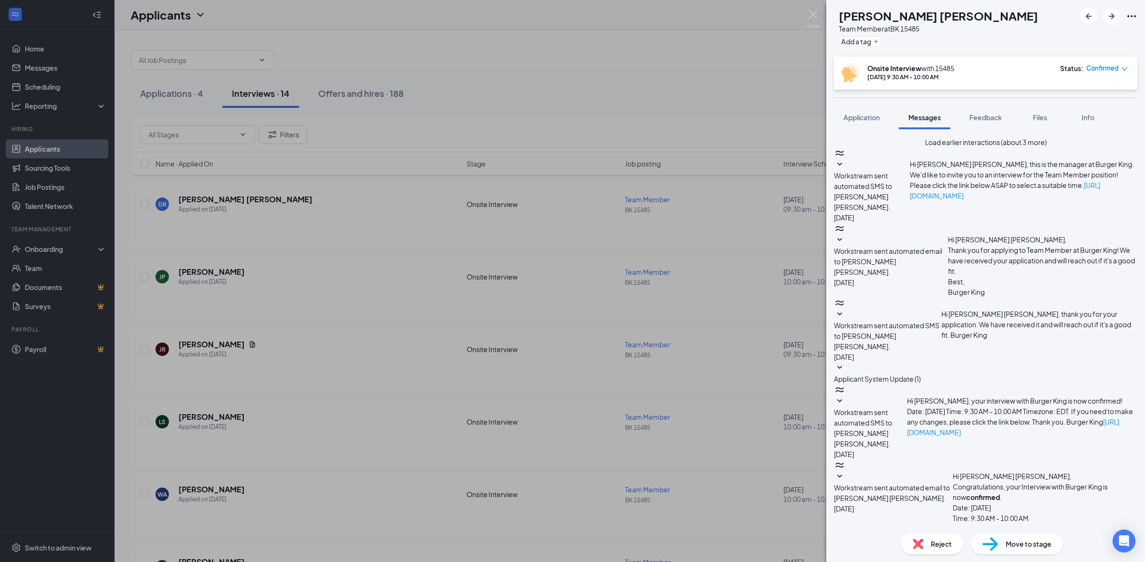
click at [816, 11] on img at bounding box center [813, 19] width 12 height 19
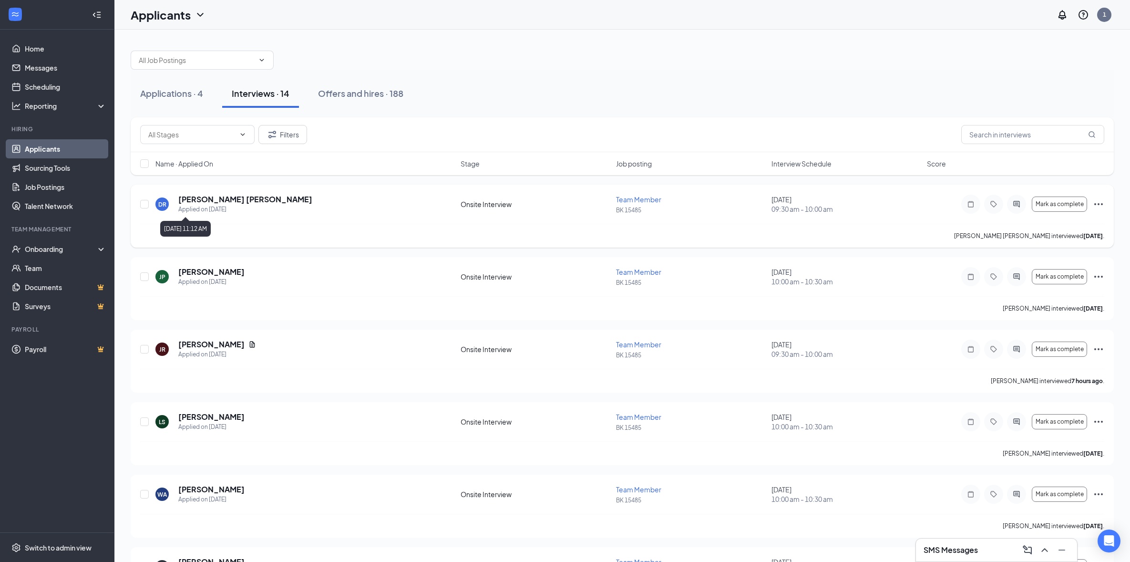
click at [187, 207] on div "Applied on [DATE]" at bounding box center [245, 210] width 134 height 10
click at [190, 207] on div "Applied on [DATE]" at bounding box center [245, 210] width 134 height 10
click at [201, 193] on div "[PERSON_NAME] [PERSON_NAME]" at bounding box center [227, 184] width 104 height 20
click at [197, 202] on h5 "[PERSON_NAME] [PERSON_NAME]" at bounding box center [245, 199] width 134 height 10
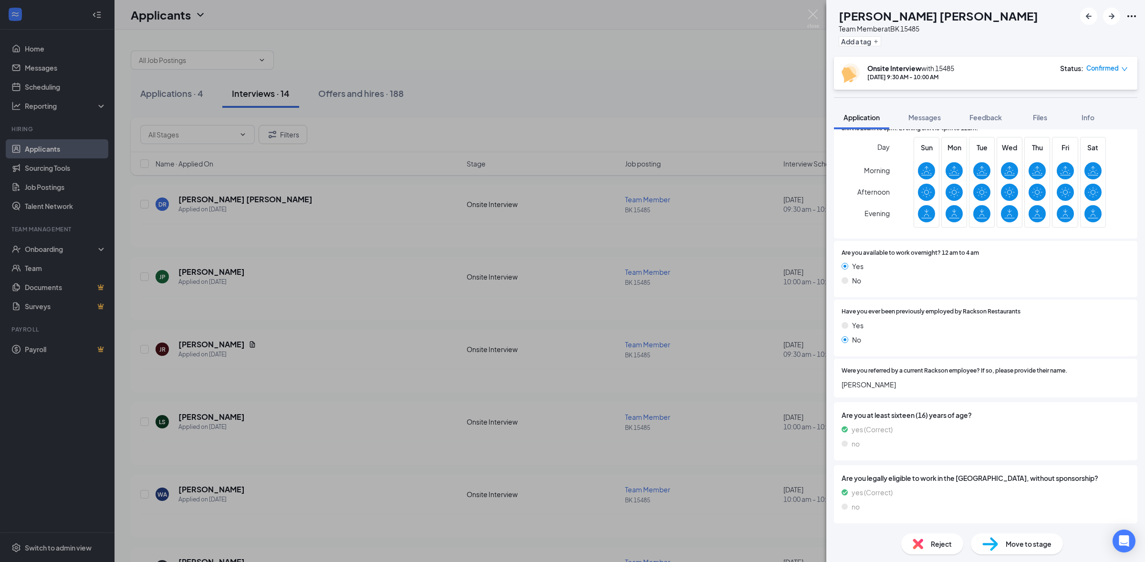
scroll to position [424, 0]
click at [809, 11] on img at bounding box center [813, 19] width 12 height 19
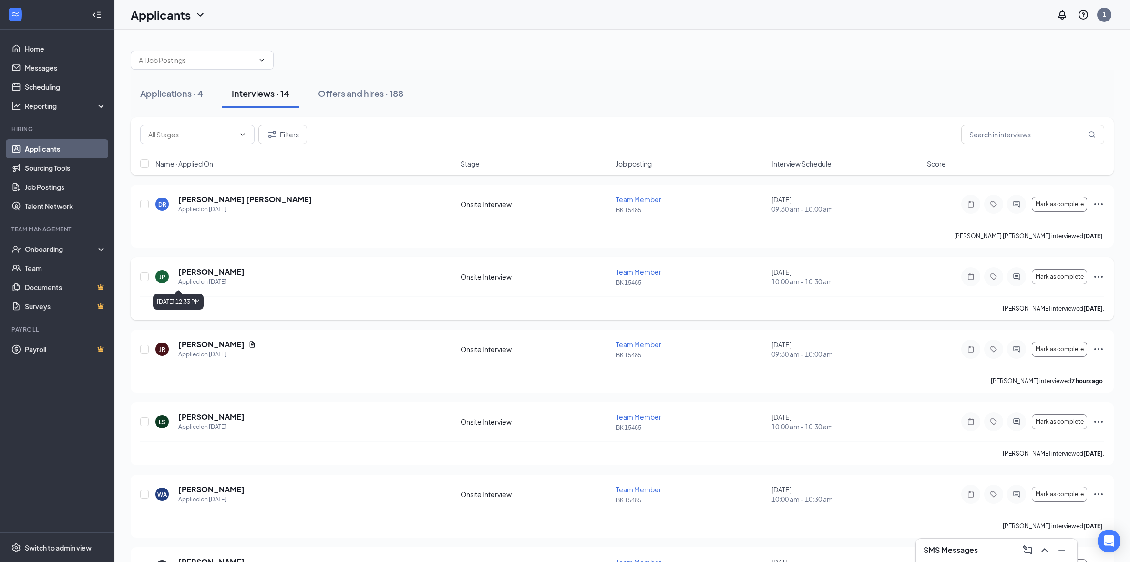
click at [194, 274] on h5 "[PERSON_NAME]" at bounding box center [211, 272] width 66 height 10
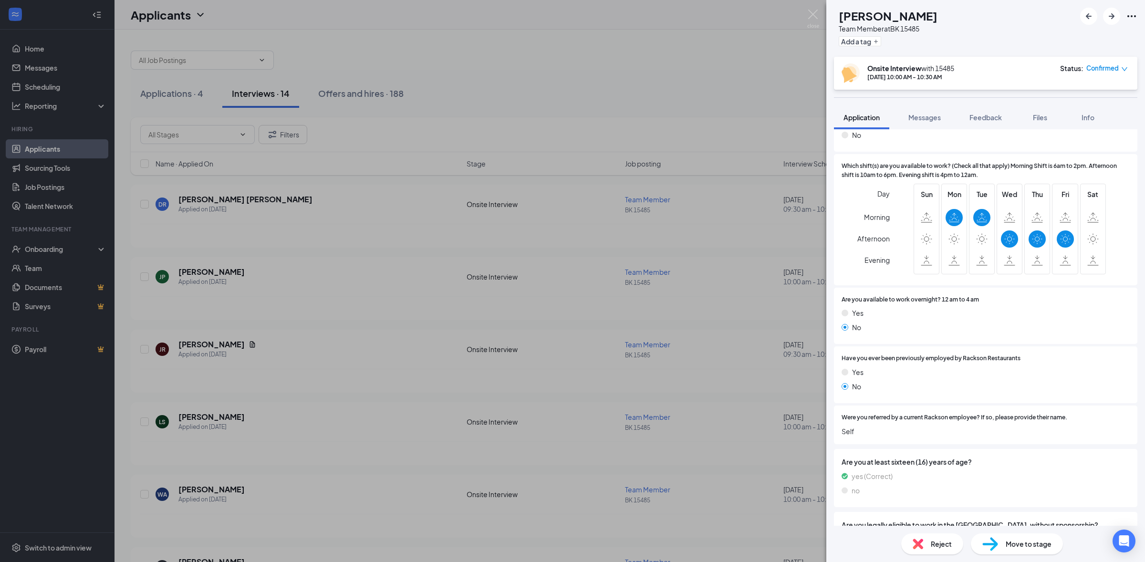
scroll to position [381, 0]
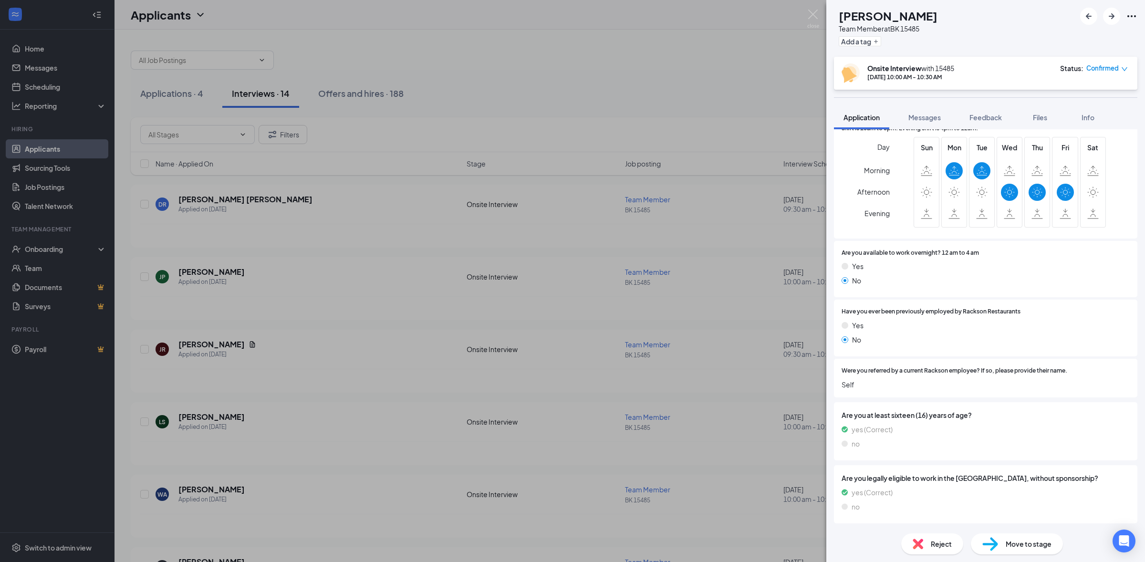
click at [931, 547] on span "Reject" at bounding box center [941, 543] width 21 height 10
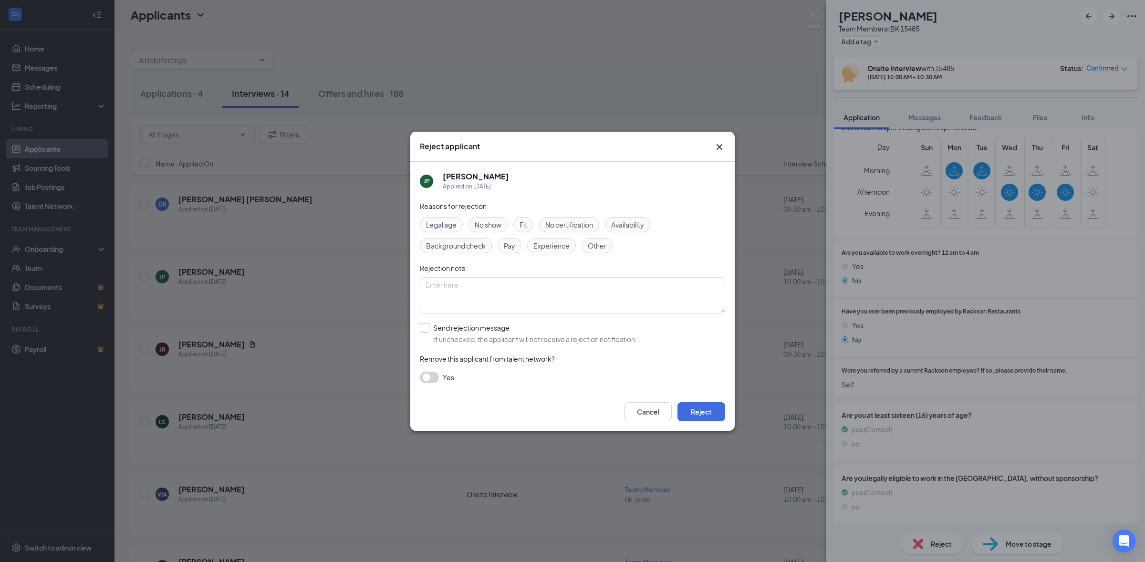
click at [450, 326] on input "Send rejection message If unchecked, the applicant will not receive a rejection…" at bounding box center [528, 333] width 217 height 21
checkbox input "true"
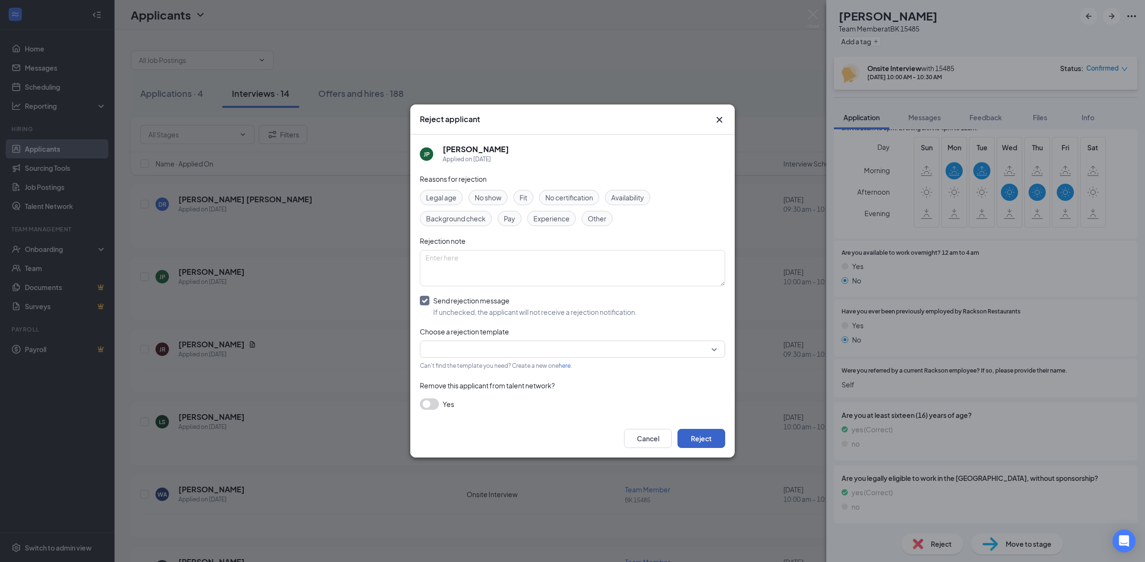
click at [708, 445] on button "Reject" at bounding box center [701, 438] width 48 height 19
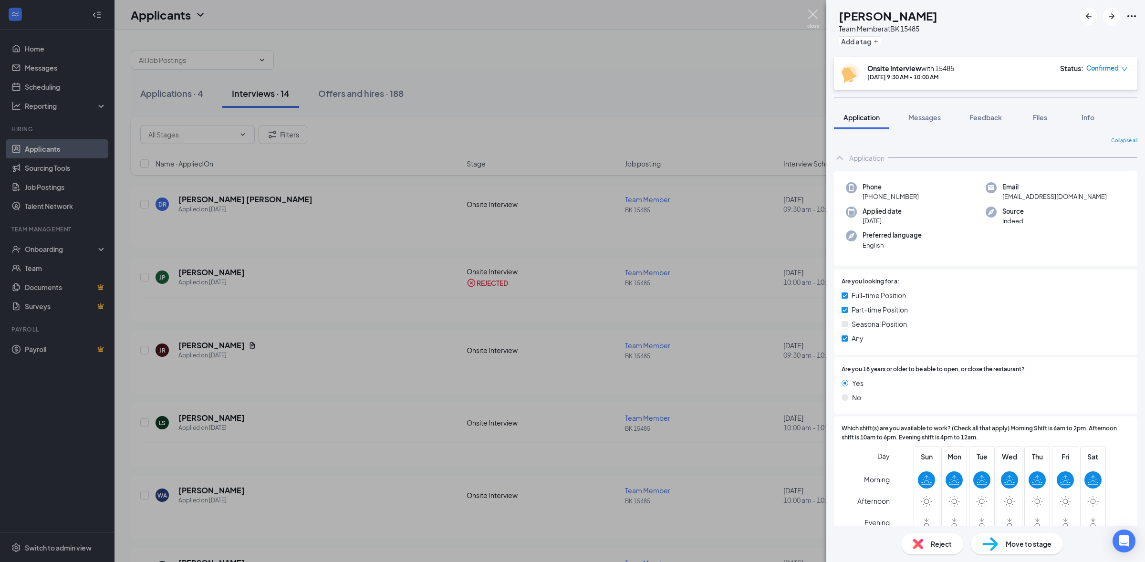
click at [809, 16] on img at bounding box center [813, 19] width 12 height 19
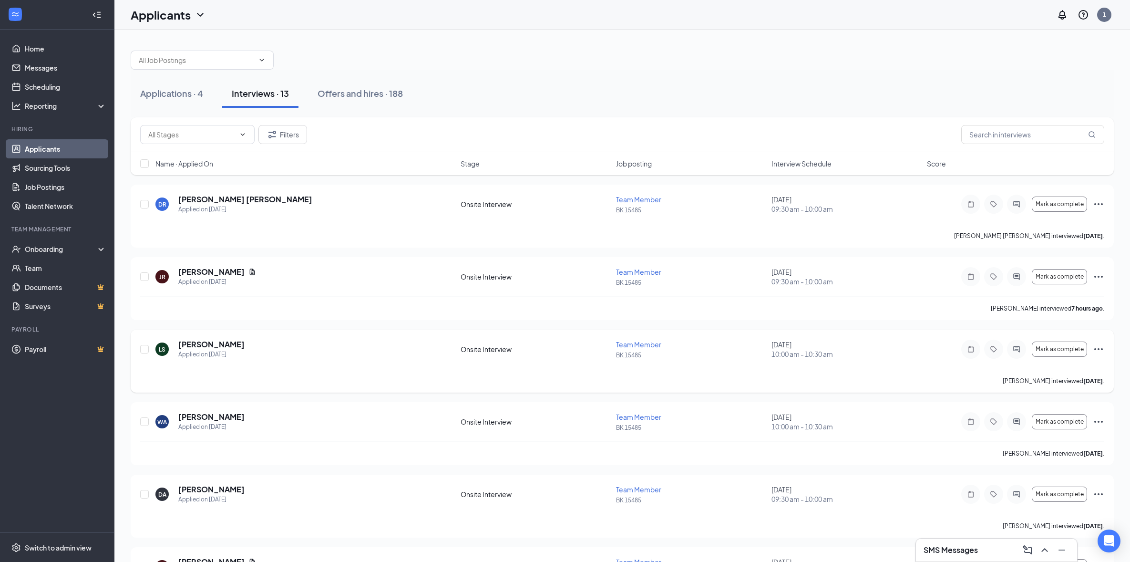
click at [239, 344] on div "[PERSON_NAME]" at bounding box center [211, 344] width 66 height 10
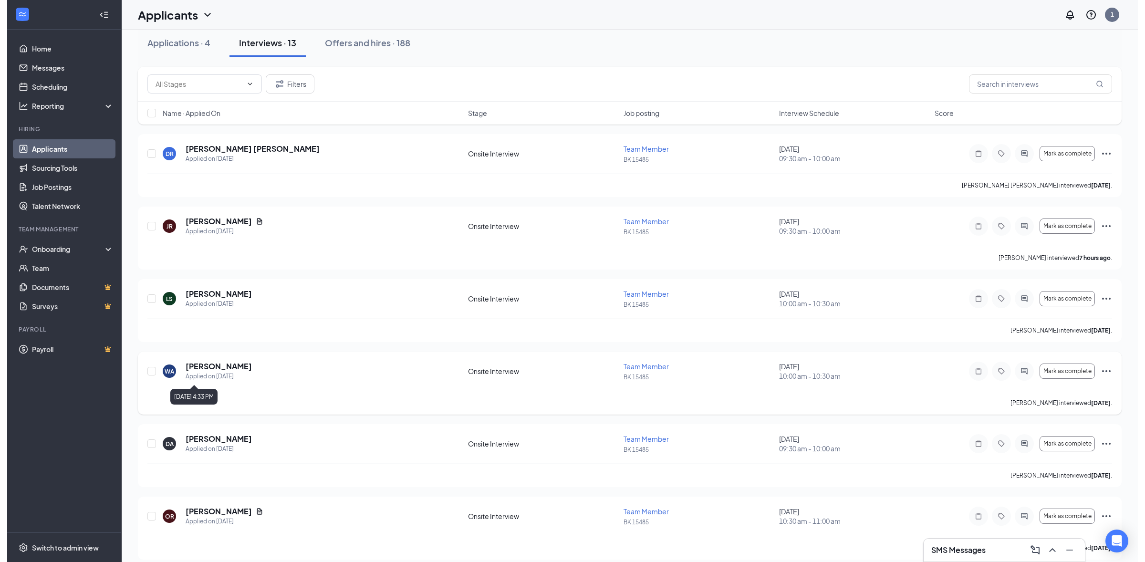
scroll to position [95, 0]
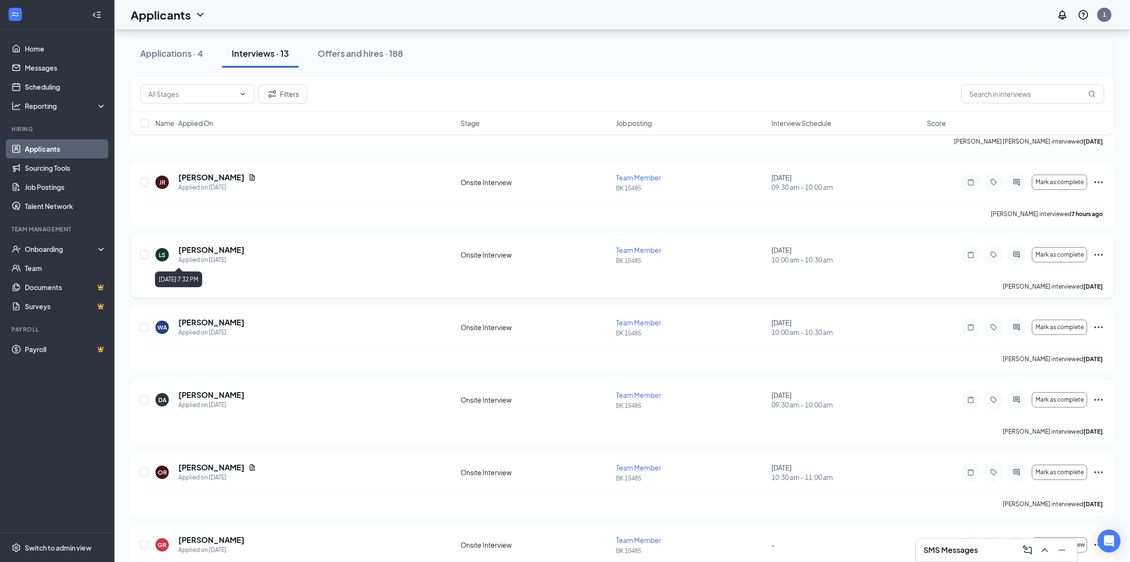
click at [212, 251] on h5 "[PERSON_NAME]" at bounding box center [211, 250] width 66 height 10
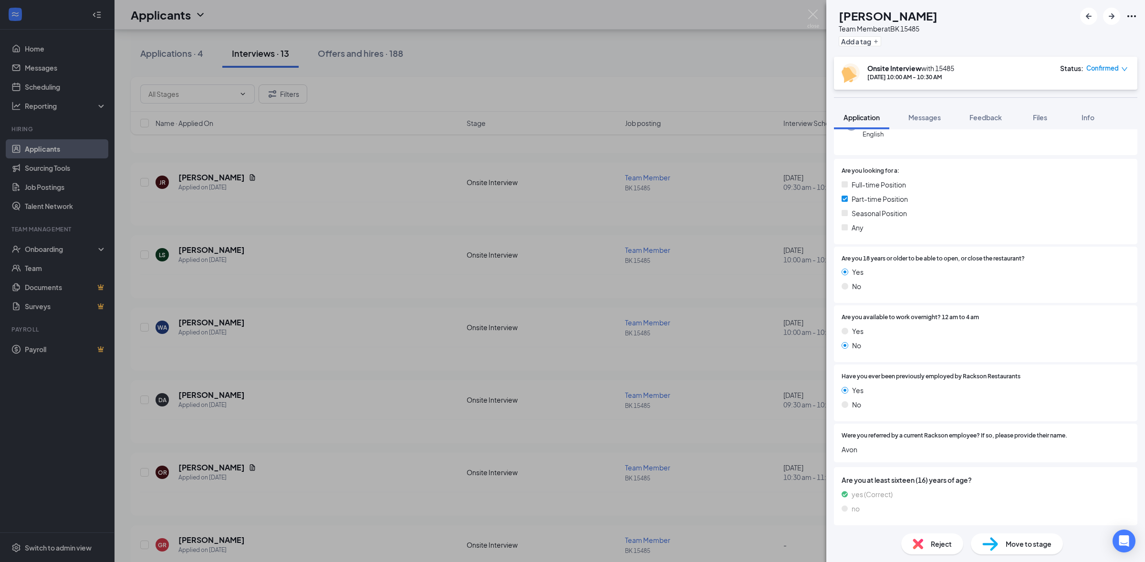
scroll to position [258, 0]
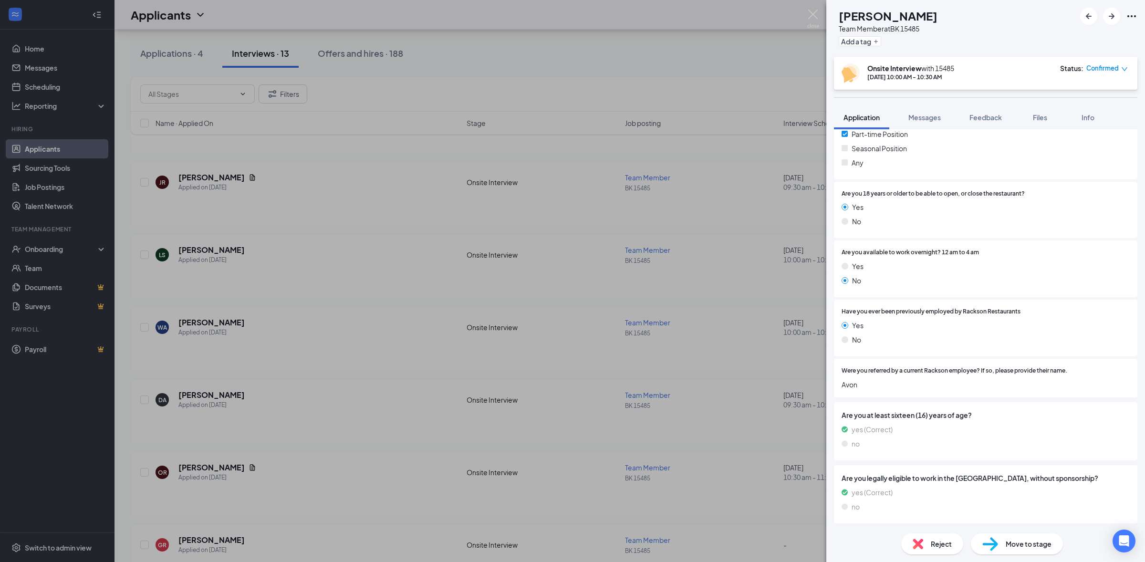
click at [718, 64] on div "LS [PERSON_NAME] Team Member at [GEOGRAPHIC_DATA] 15485 Add a tag Onsite Interv…" at bounding box center [572, 281] width 1145 height 562
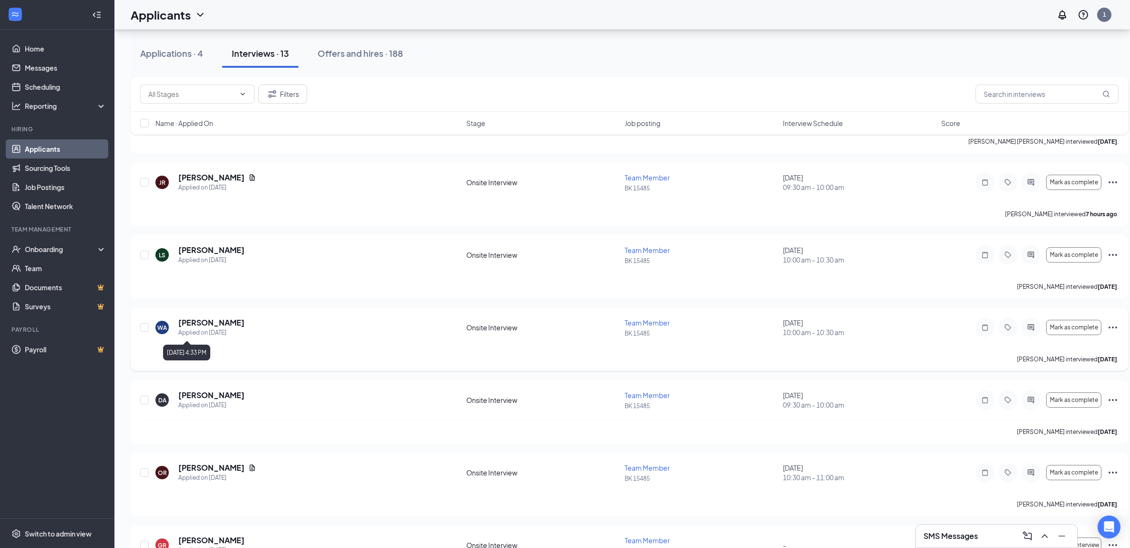
click at [210, 321] on h5 "[PERSON_NAME]" at bounding box center [211, 322] width 66 height 10
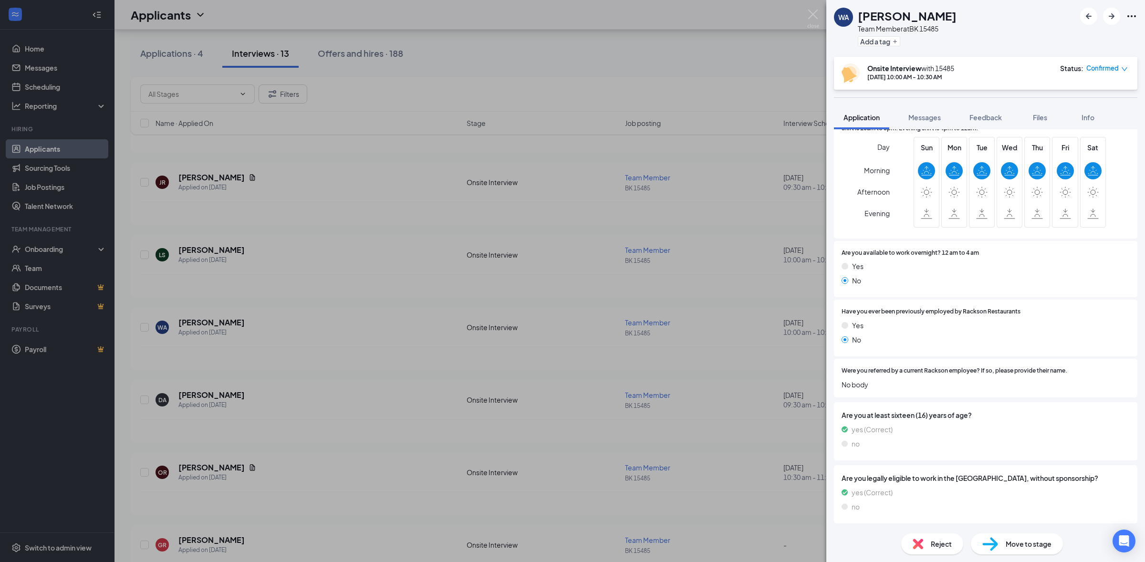
scroll to position [398, 0]
click at [916, 546] on img at bounding box center [917, 543] width 10 height 10
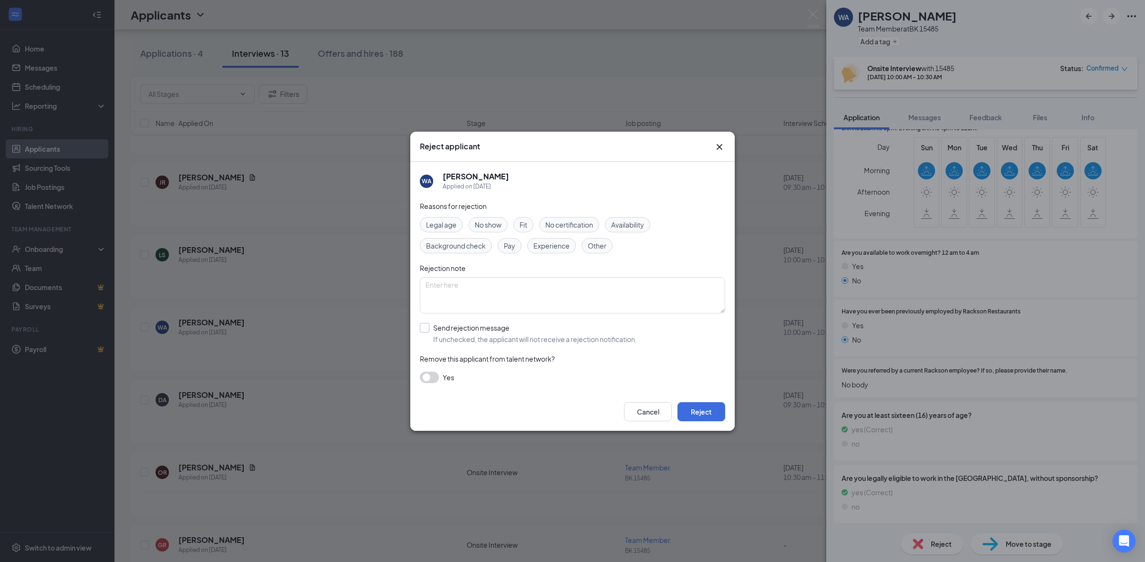
click at [453, 330] on input "Send rejection message If unchecked, the applicant will not receive a rejection…" at bounding box center [528, 333] width 217 height 21
checkbox input "true"
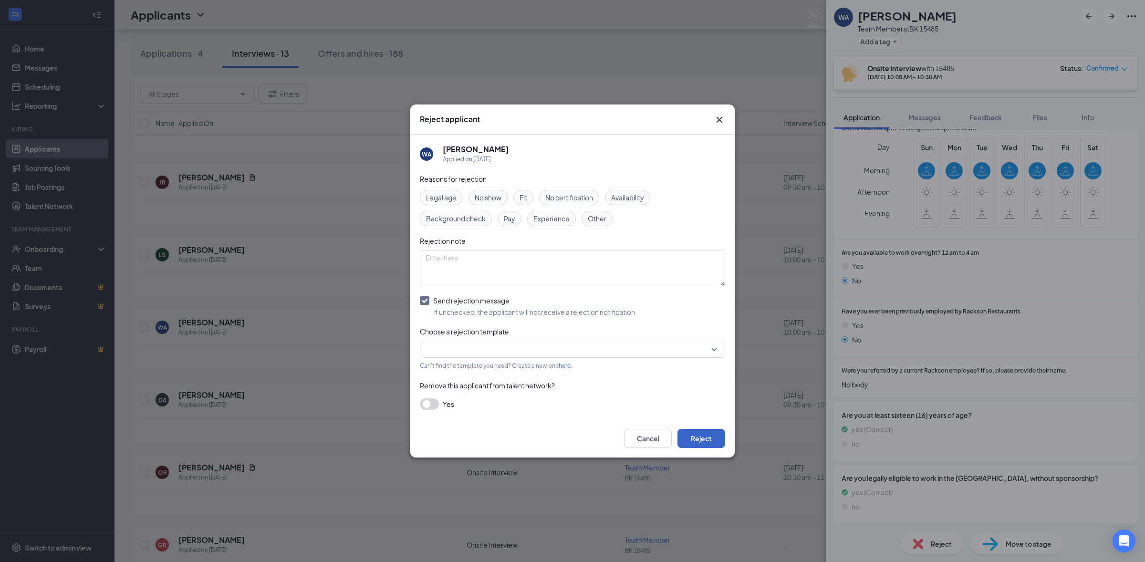
click at [706, 448] on button "Reject" at bounding box center [701, 438] width 48 height 19
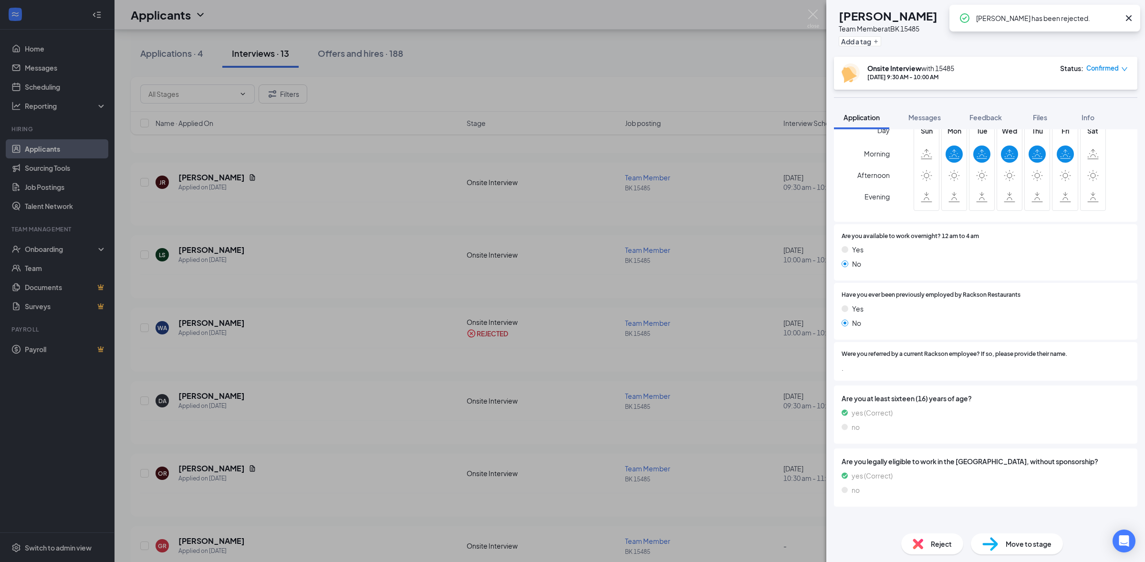
scroll to position [386, 0]
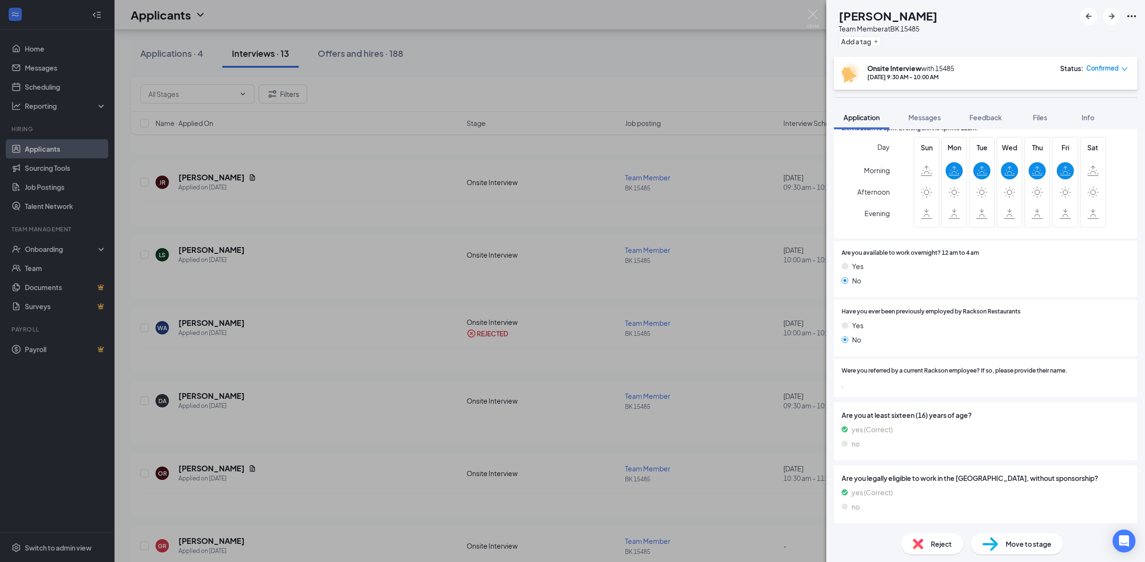
click at [931, 549] on span "Reject" at bounding box center [941, 543] width 21 height 10
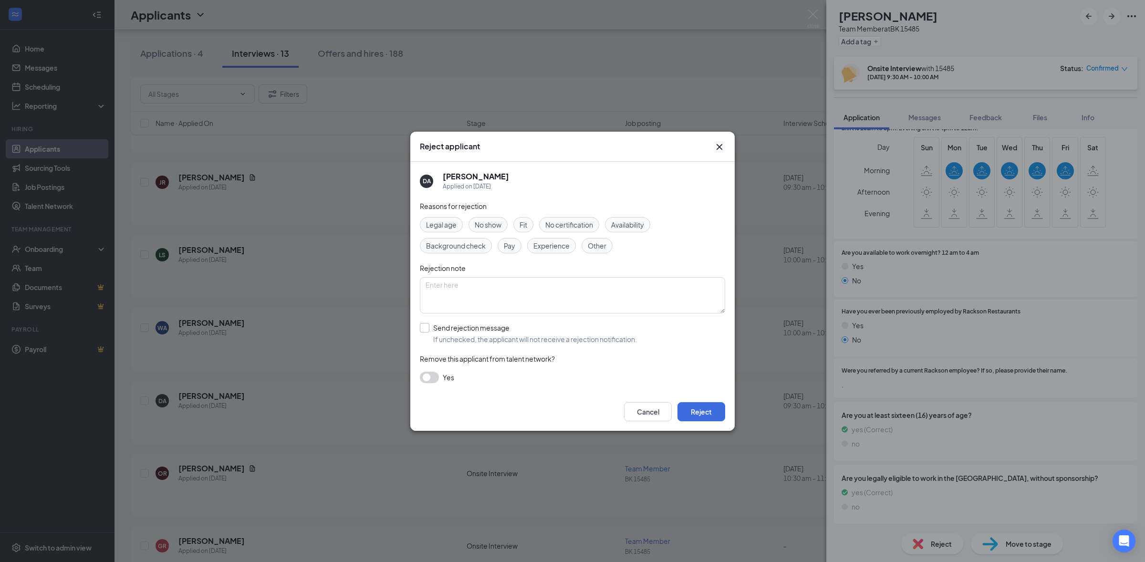
click at [430, 334] on input "Send rejection message If unchecked, the applicant will not receive a rejection…" at bounding box center [528, 333] width 217 height 21
checkbox input "true"
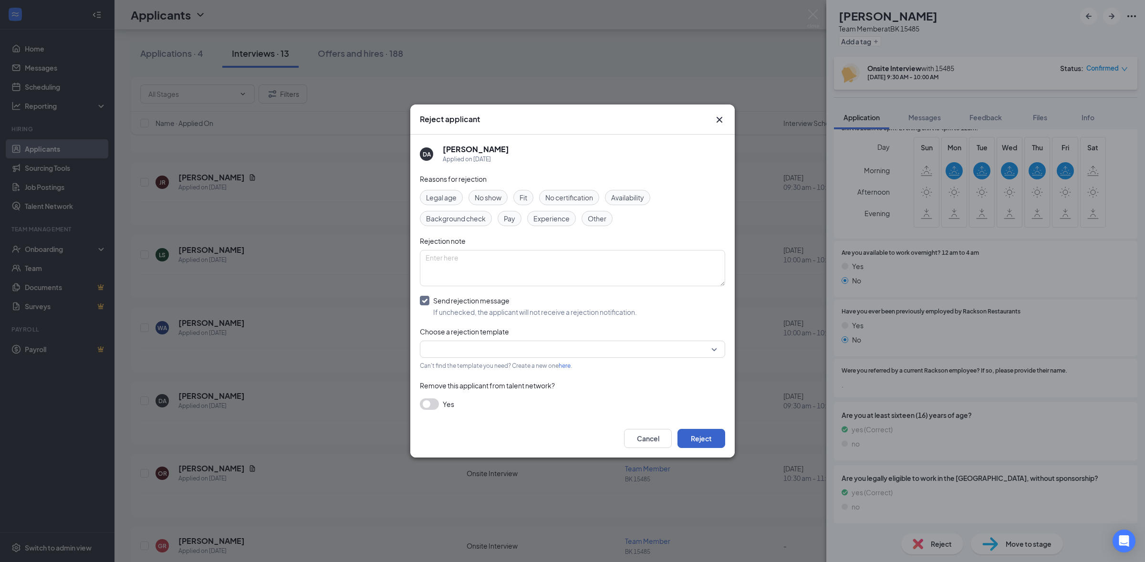
click at [708, 447] on button "Reject" at bounding box center [701, 438] width 48 height 19
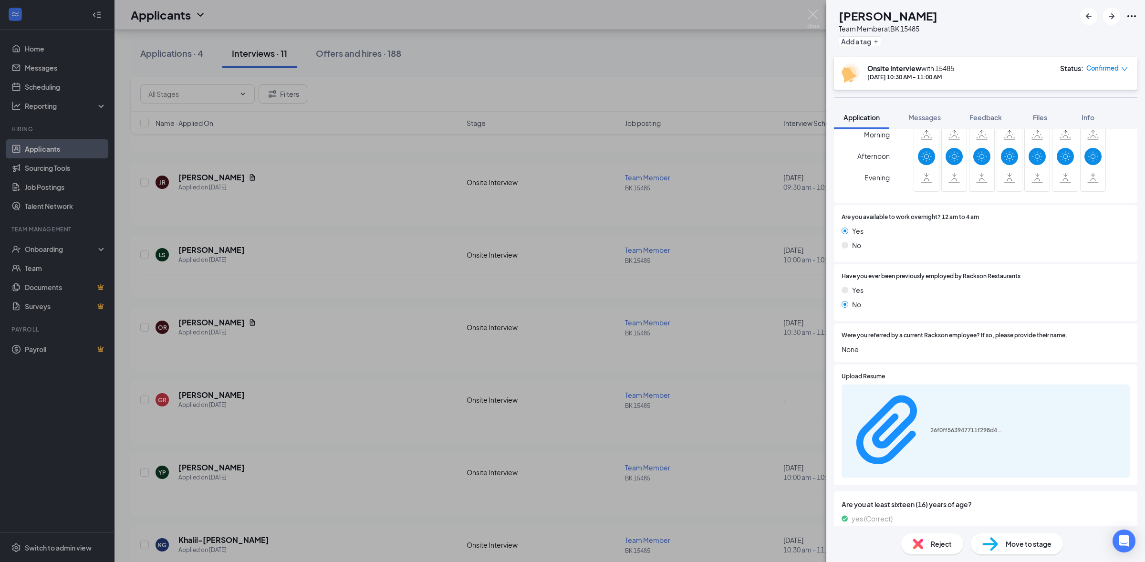
scroll to position [479, 0]
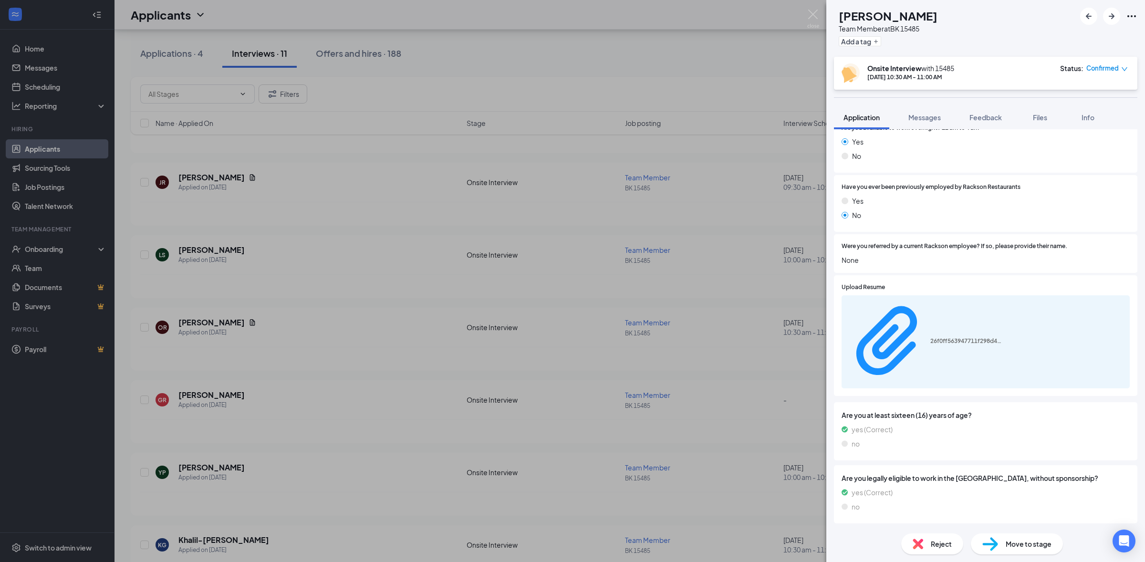
click at [931, 543] on span "Reject" at bounding box center [941, 543] width 21 height 10
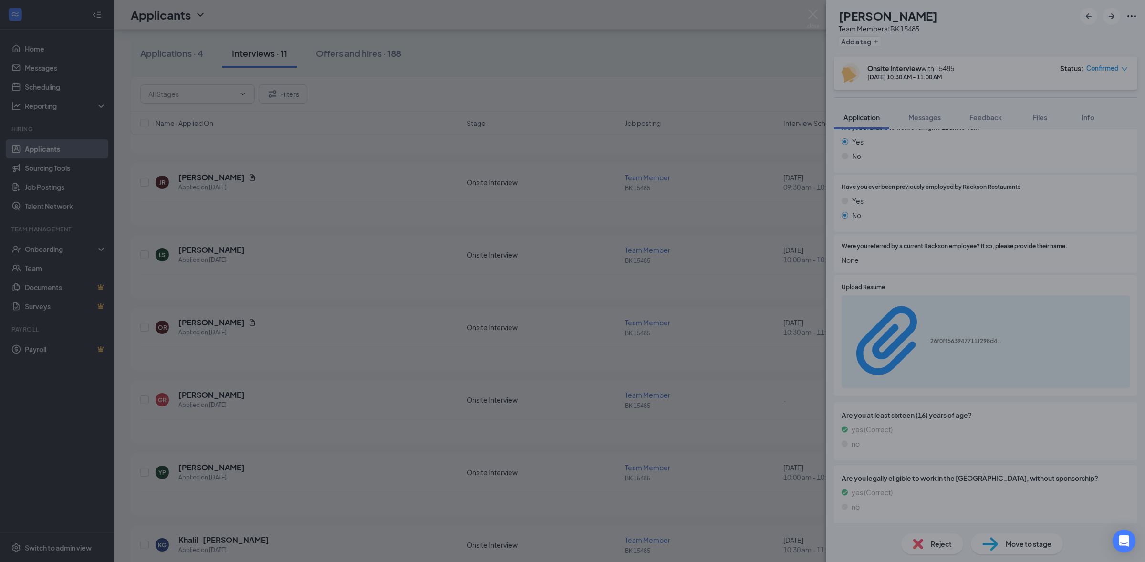
scroll to position [475, 0]
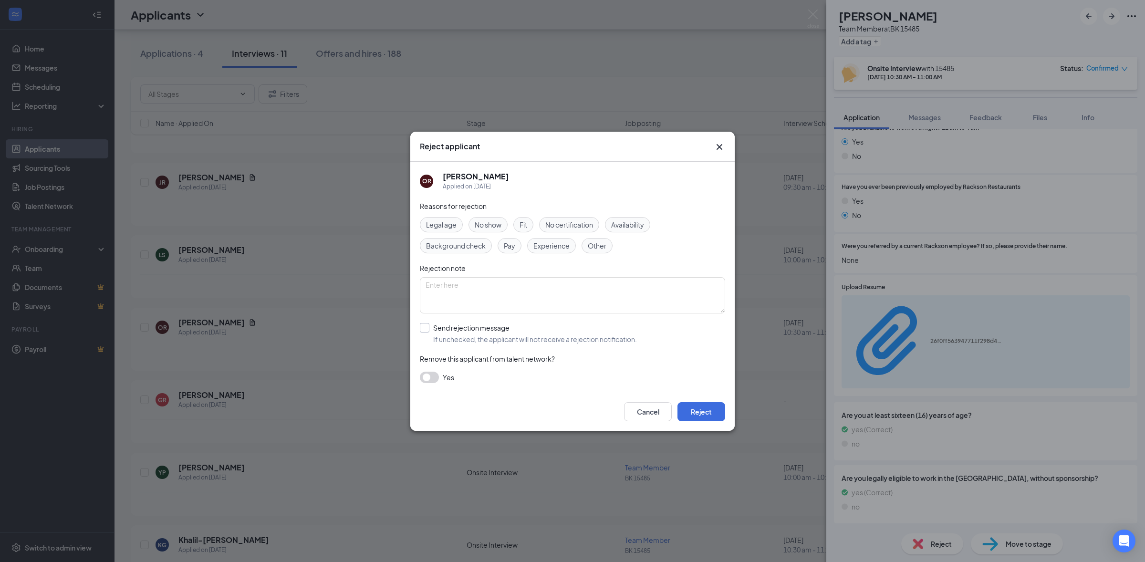
click at [489, 339] on input "Send rejection message If unchecked, the applicant will not receive a rejection…" at bounding box center [528, 333] width 217 height 21
checkbox input "true"
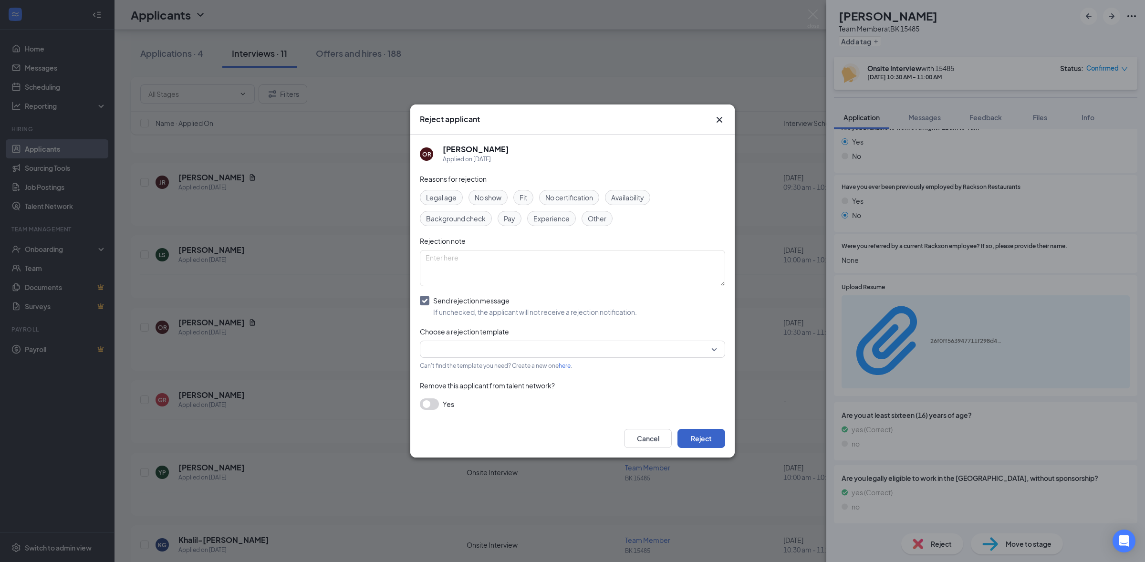
click at [700, 448] on button "Reject" at bounding box center [701, 438] width 48 height 19
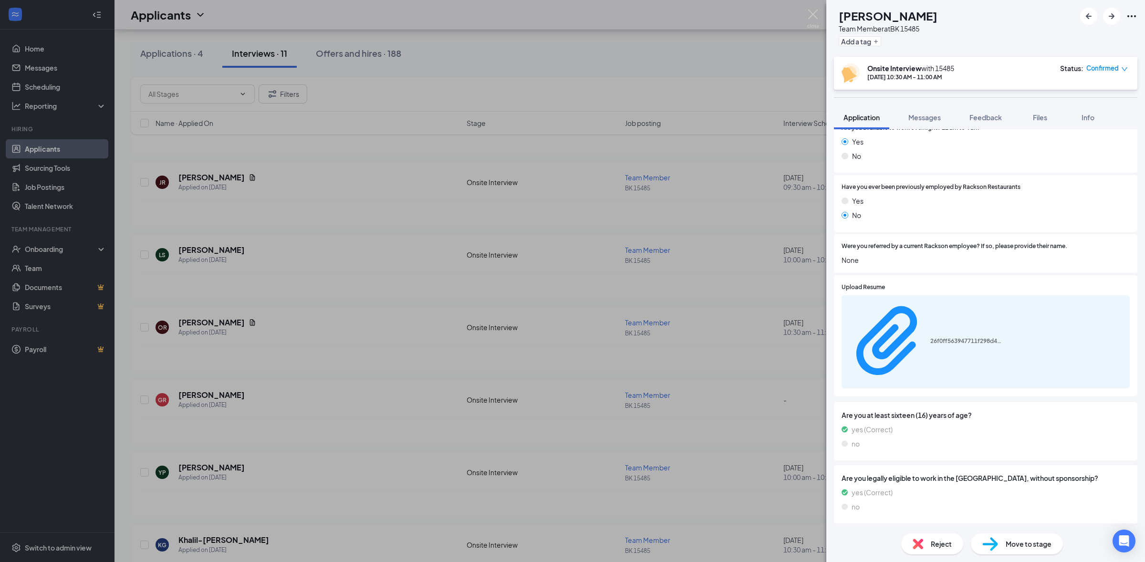
click at [704, 448] on div "OR [PERSON_NAME] Team Member at [GEOGRAPHIC_DATA] 15485 Add a tag Onsite Interv…" at bounding box center [572, 281] width 1145 height 562
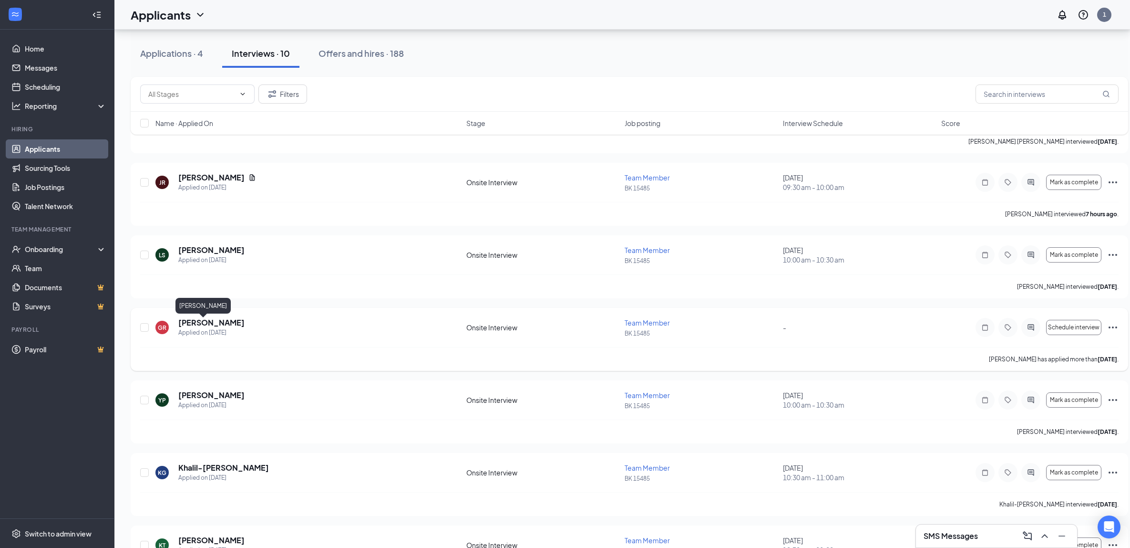
click at [245, 320] on h5 "[PERSON_NAME]" at bounding box center [211, 322] width 66 height 10
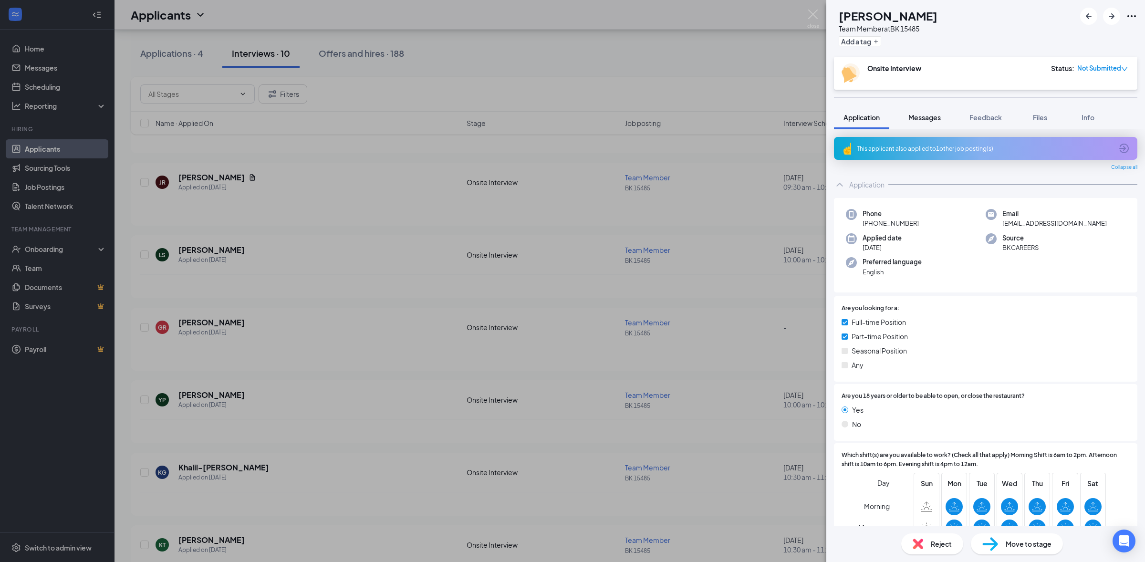
click at [941, 117] on span "Messages" at bounding box center [924, 117] width 32 height 9
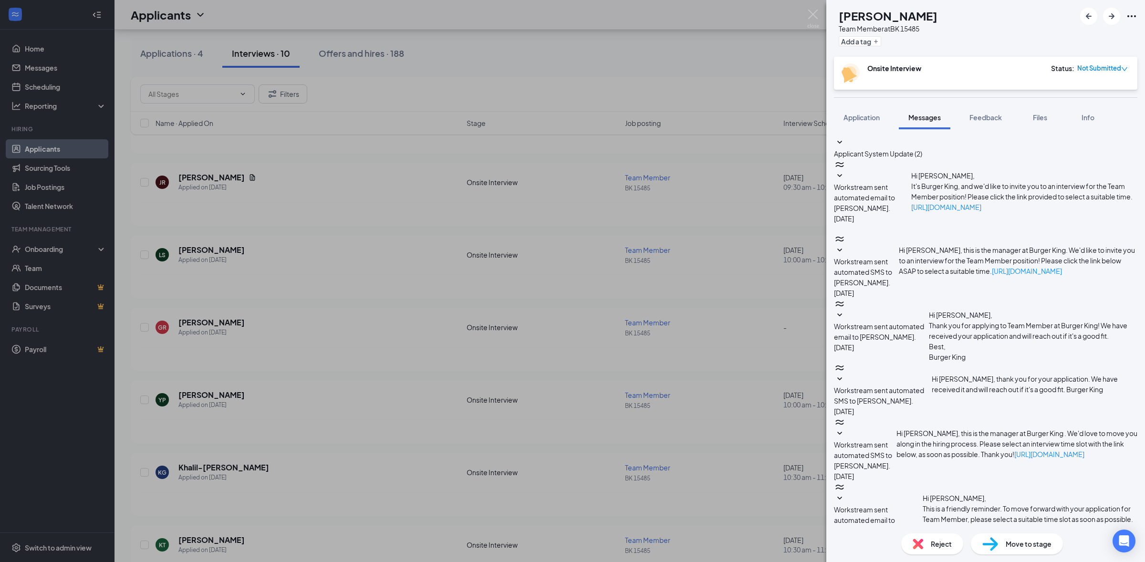
scroll to position [119, 0]
drag, startPoint x: 909, startPoint y: 457, endPoint x: 927, endPoint y: 431, distance: 31.6
type textarea "Hi Germania would you like to come in for an interview [DATE] at 1030am?"
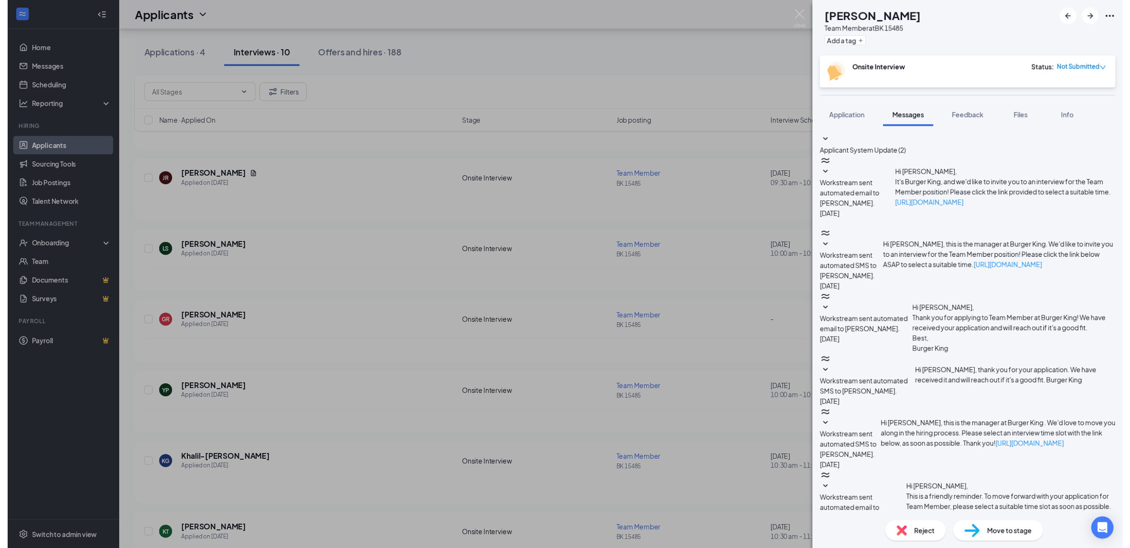
scroll to position [196, 0]
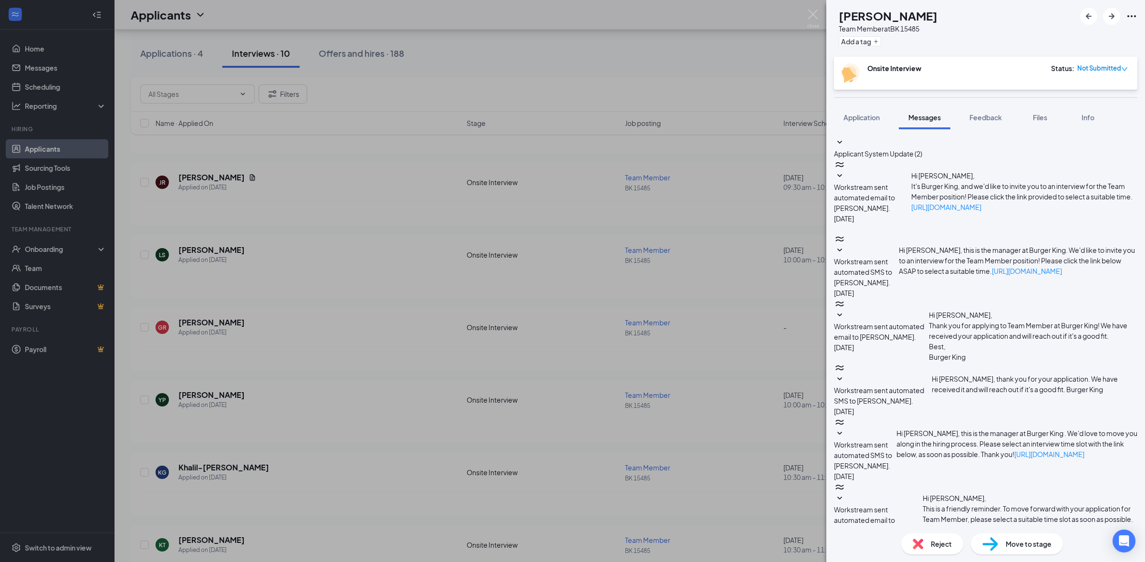
click at [750, 91] on div "GR [PERSON_NAME] Team Member at [GEOGRAPHIC_DATA] 15485 Add a tag Onsite Interv…" at bounding box center [572, 281] width 1145 height 562
click at [807, 21] on img at bounding box center [813, 19] width 12 height 19
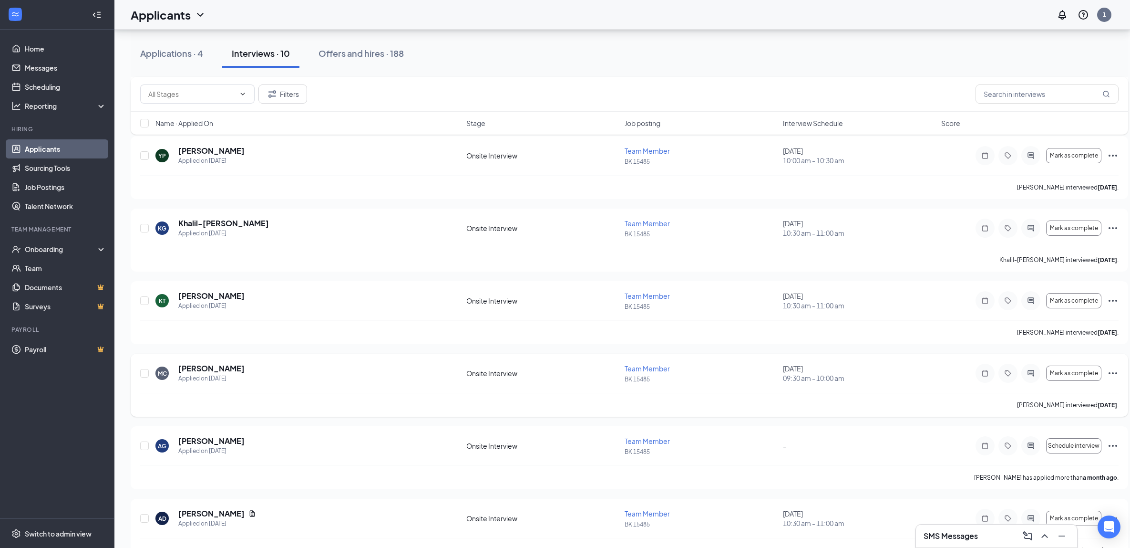
scroll to position [368, 0]
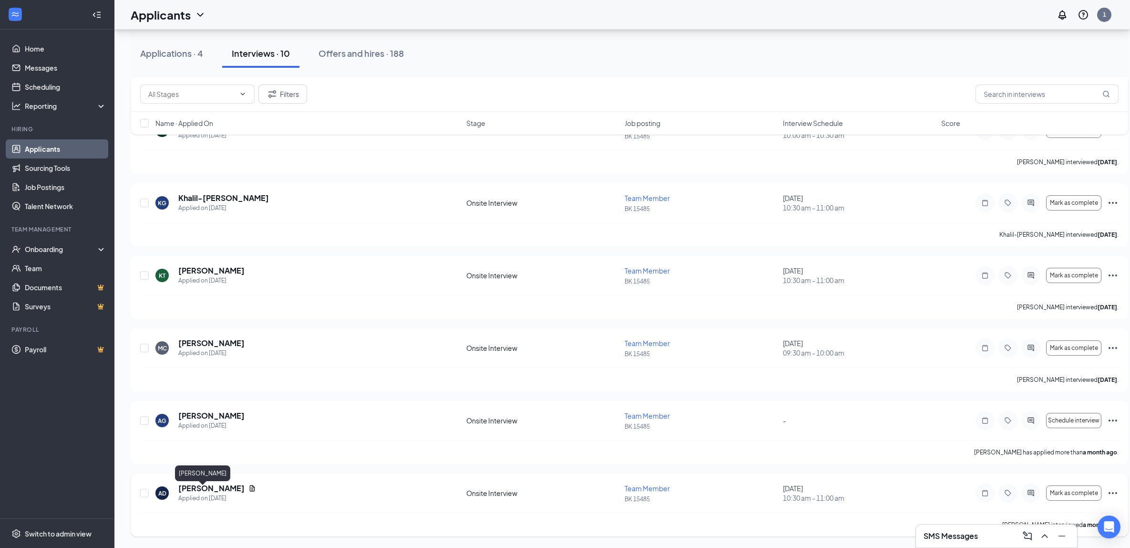
click at [200, 486] on h5 "[PERSON_NAME]" at bounding box center [211, 488] width 66 height 10
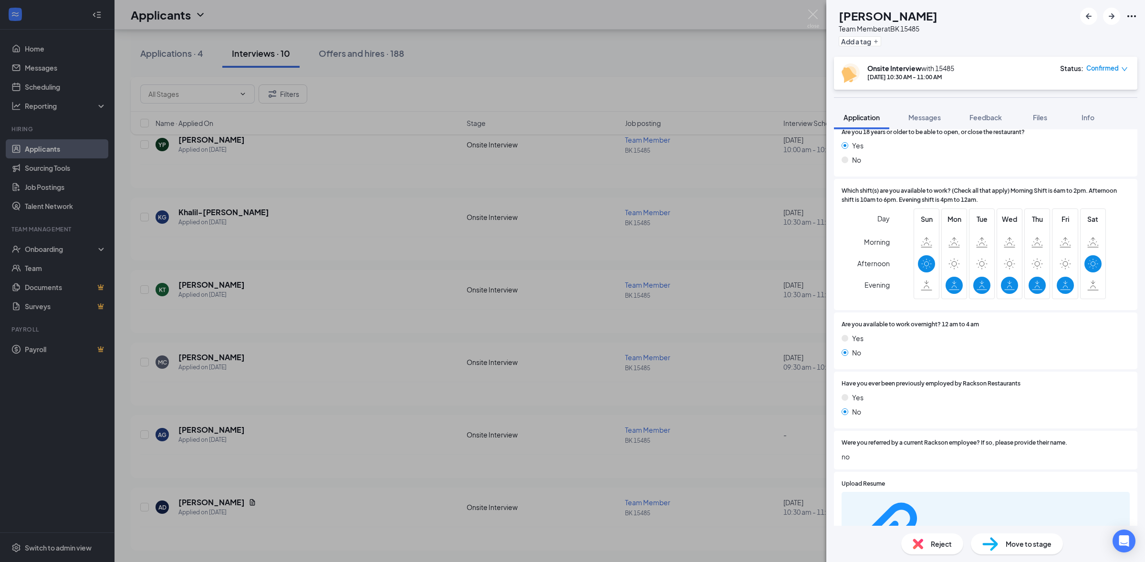
scroll to position [342, 0]
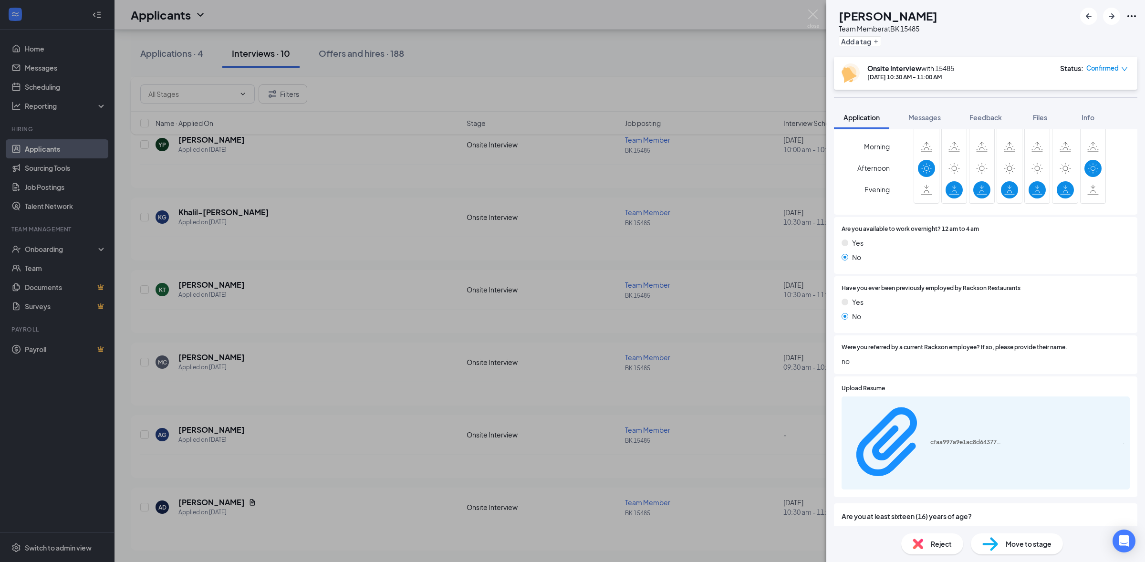
click at [907, 552] on div "Reject" at bounding box center [932, 543] width 62 height 21
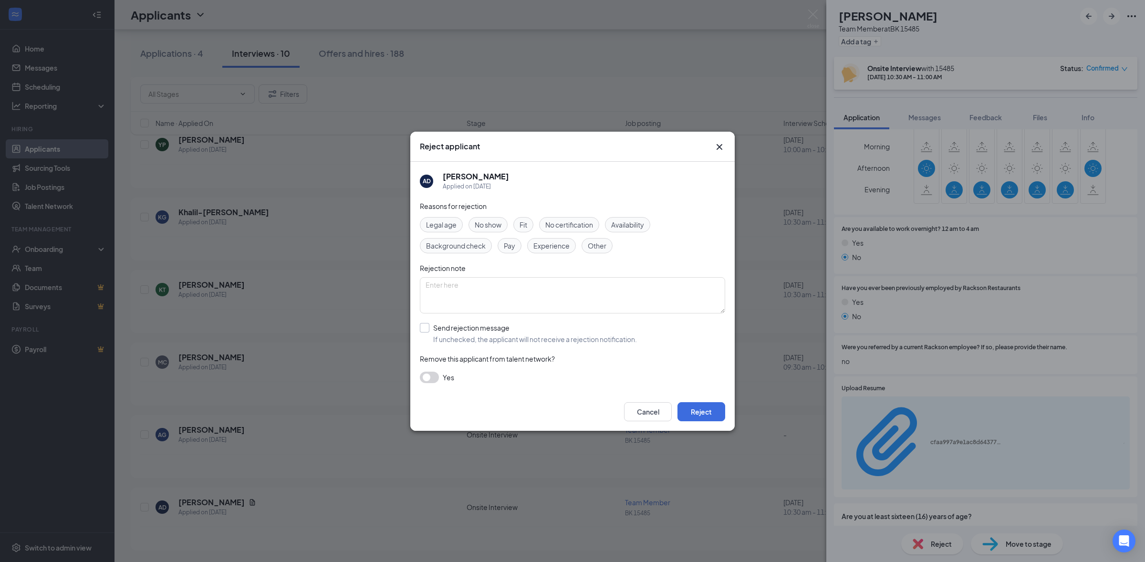
click at [469, 334] on input "Send rejection message If unchecked, the applicant will not receive a rejection…" at bounding box center [528, 333] width 217 height 21
checkbox input "true"
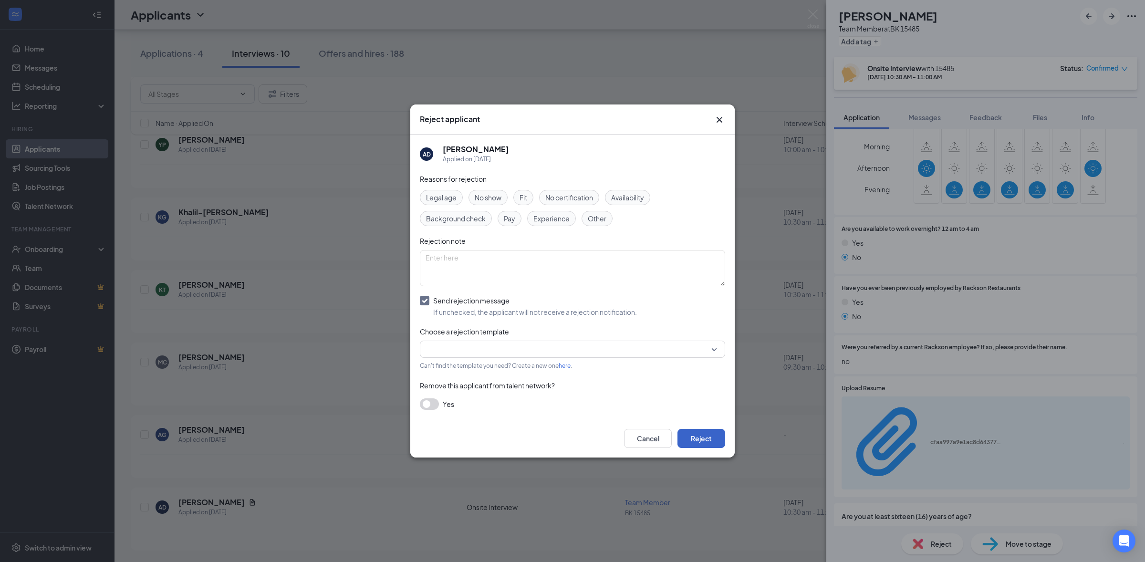
click at [715, 443] on button "Reject" at bounding box center [701, 438] width 48 height 19
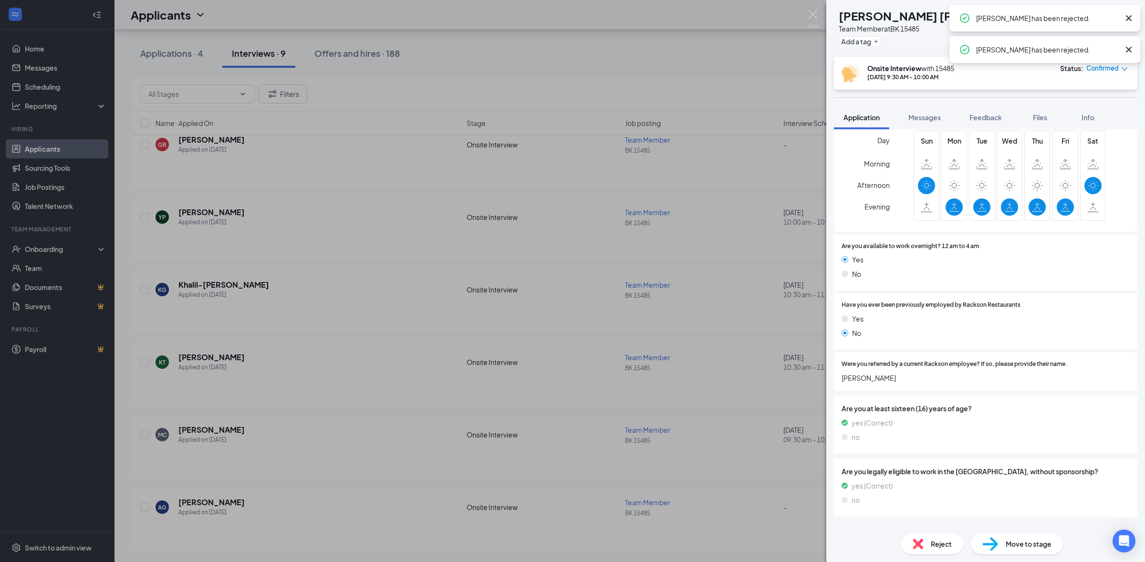
scroll to position [280, 0]
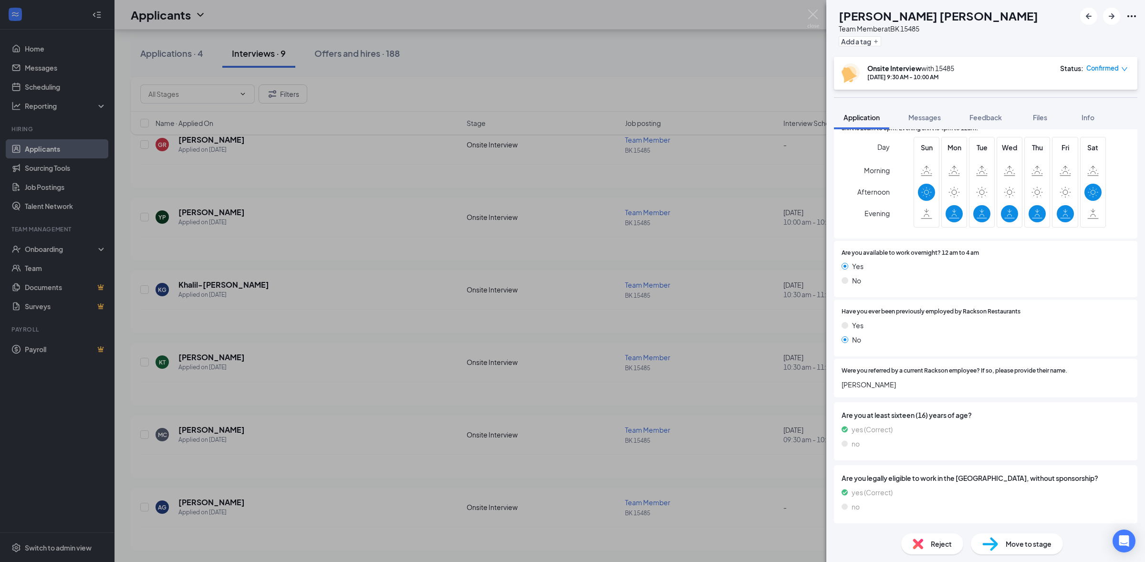
click at [361, 455] on div "[PERSON_NAME] [PERSON_NAME] Team Member at [GEOGRAPHIC_DATA] 15485 Add a tag On…" at bounding box center [572, 281] width 1145 height 562
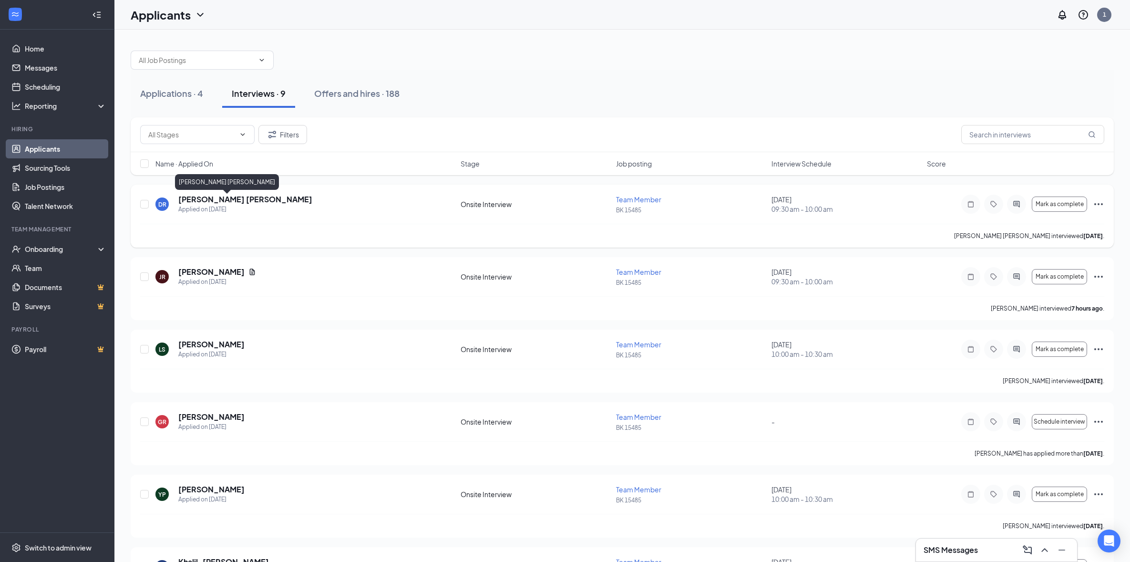
click at [206, 205] on h5 "[PERSON_NAME] [PERSON_NAME]" at bounding box center [245, 199] width 134 height 10
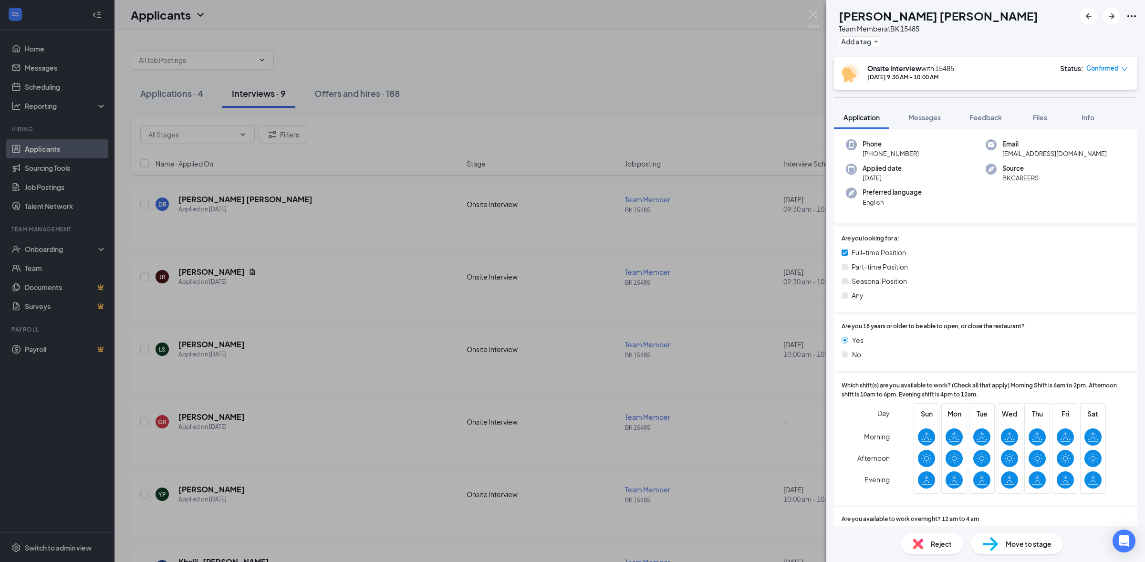
scroll to position [414, 0]
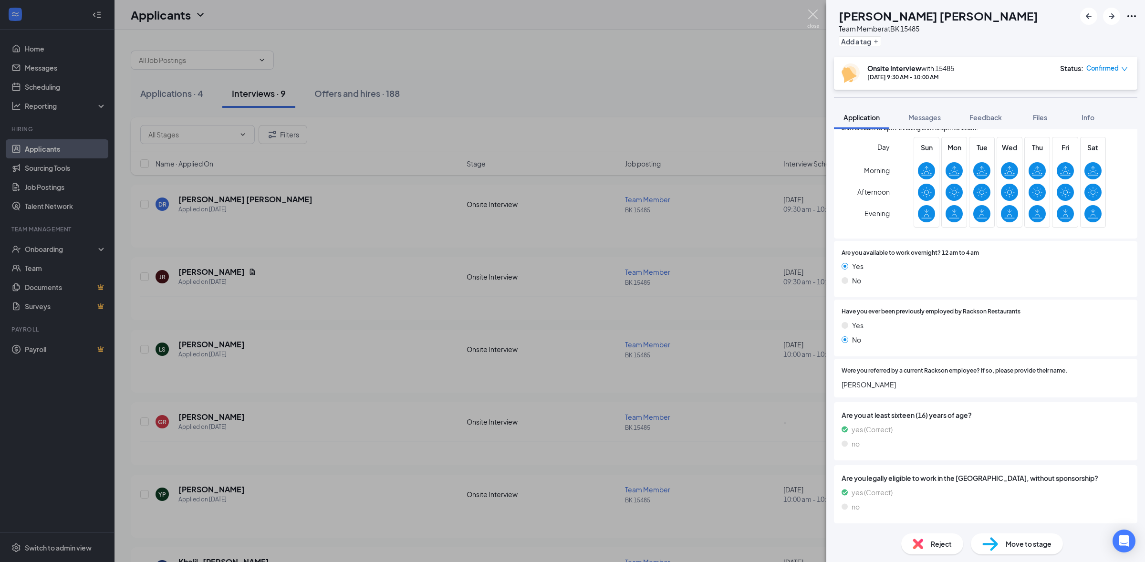
click at [814, 16] on img at bounding box center [813, 19] width 12 height 19
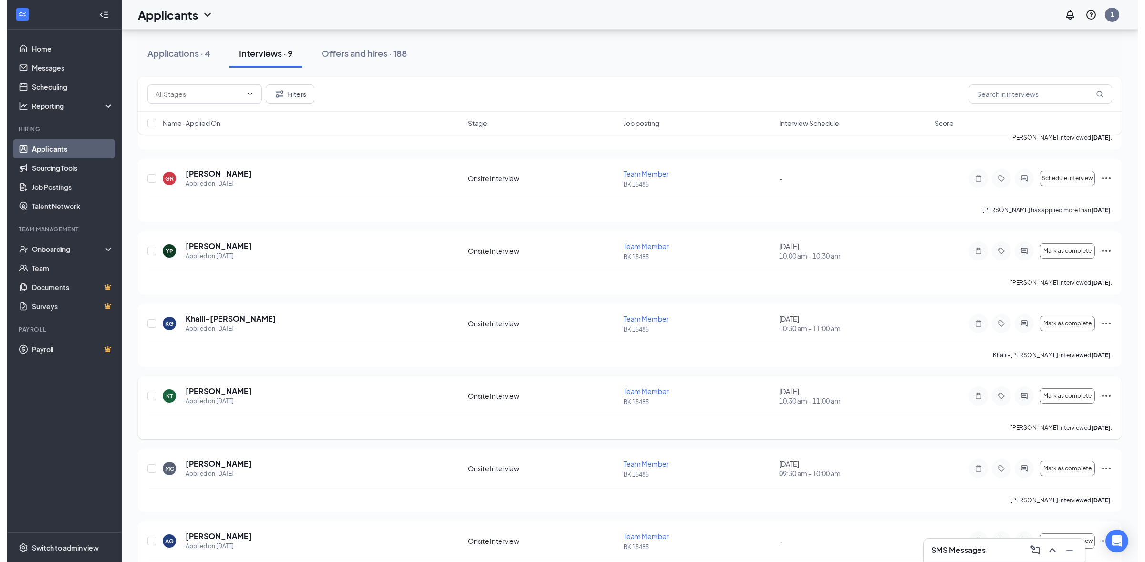
scroll to position [280, 0]
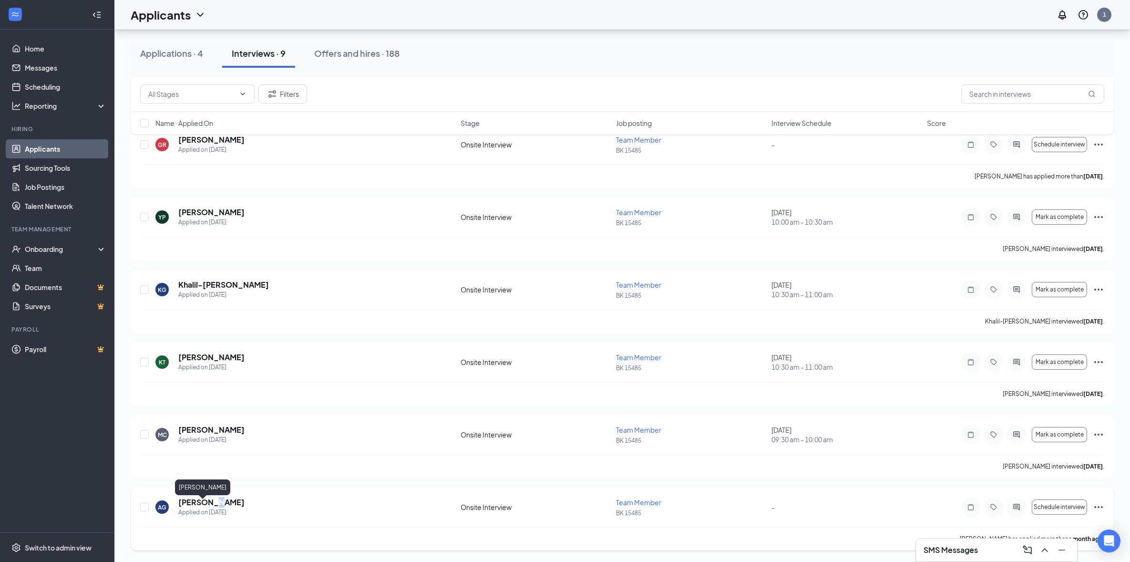
drag, startPoint x: 212, startPoint y: 500, endPoint x: 217, endPoint y: 501, distance: 5.3
click at [215, 499] on h5 "[PERSON_NAME]" at bounding box center [211, 502] width 66 height 10
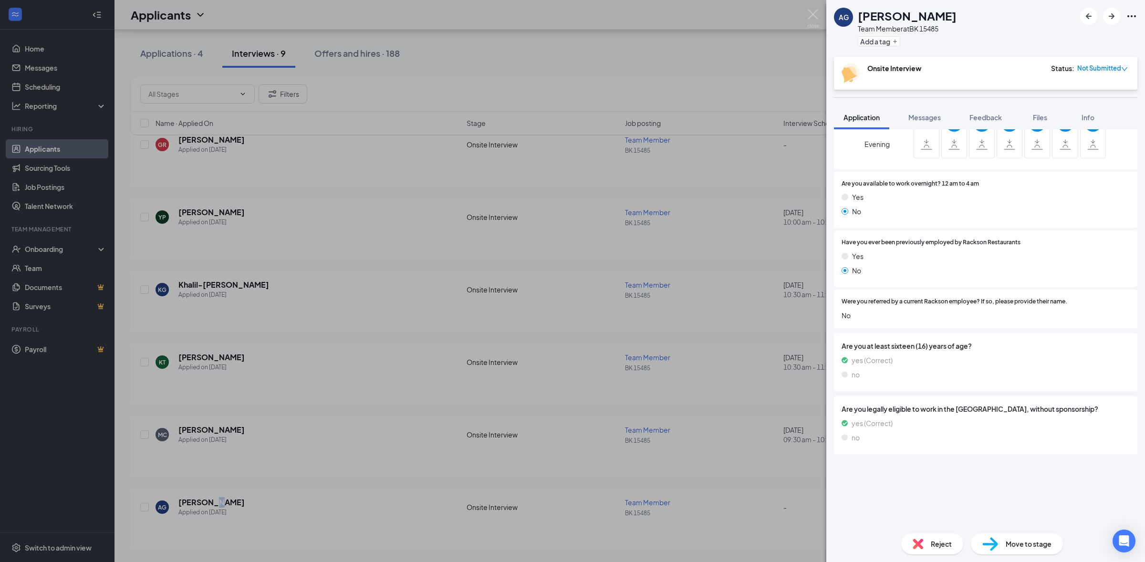
scroll to position [381, 0]
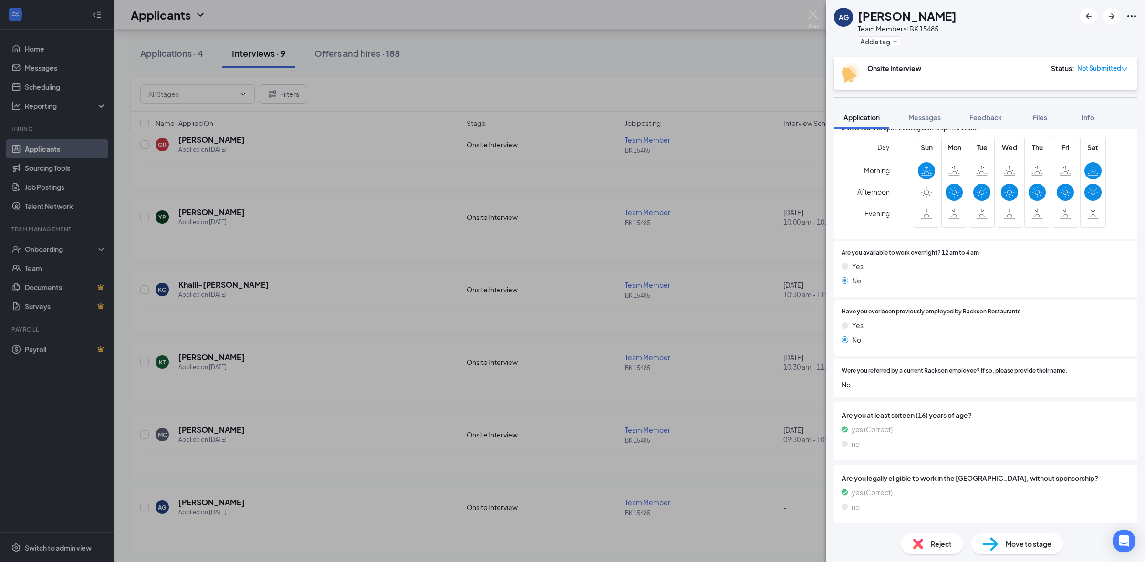
click at [944, 549] on span "Reject" at bounding box center [941, 543] width 21 height 10
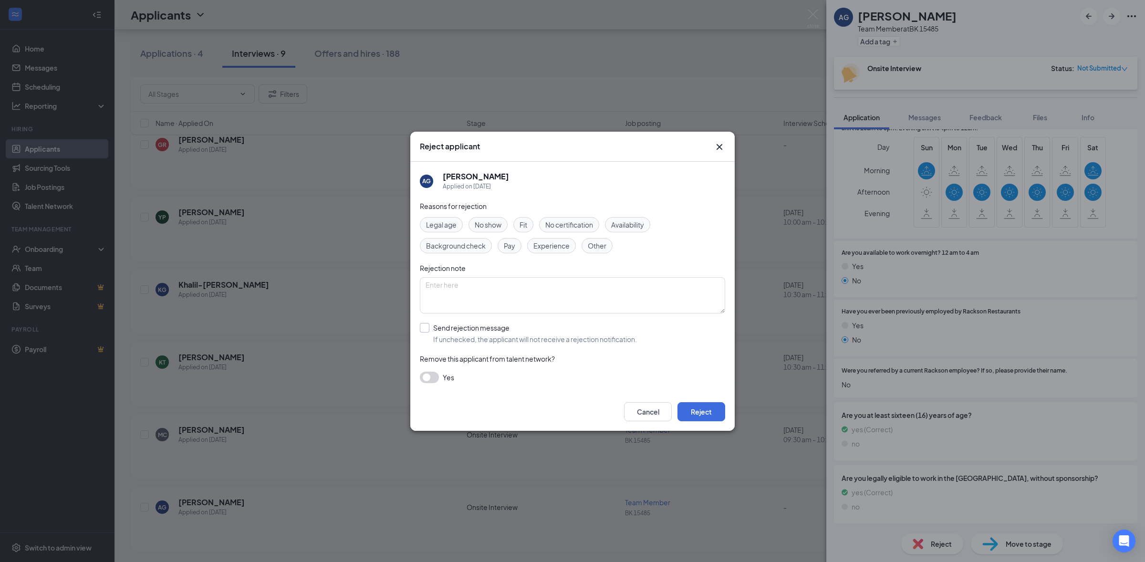
click at [423, 342] on input "Send rejection message If unchecked, the applicant will not receive a rejection…" at bounding box center [528, 333] width 217 height 21
checkbox input "true"
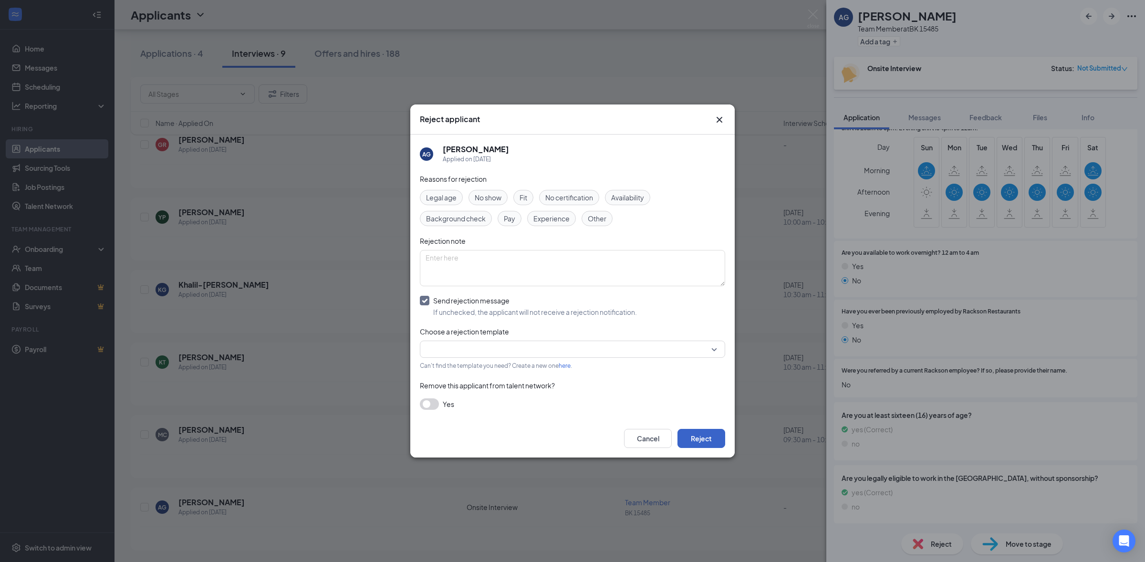
click at [711, 439] on button "Reject" at bounding box center [701, 438] width 48 height 19
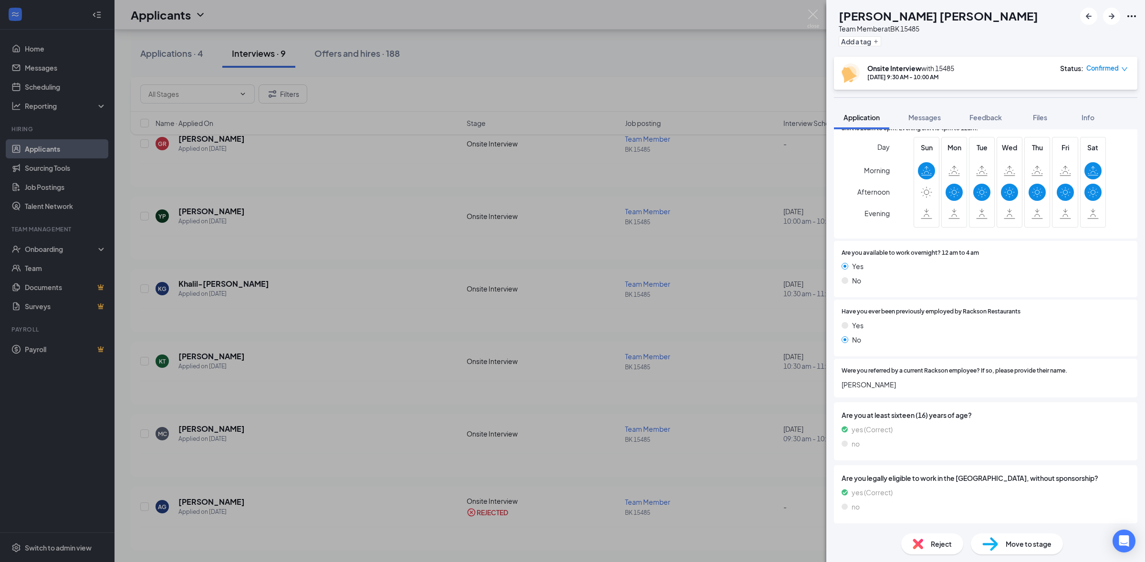
scroll to position [424, 0]
click at [913, 548] on img at bounding box center [917, 543] width 10 height 10
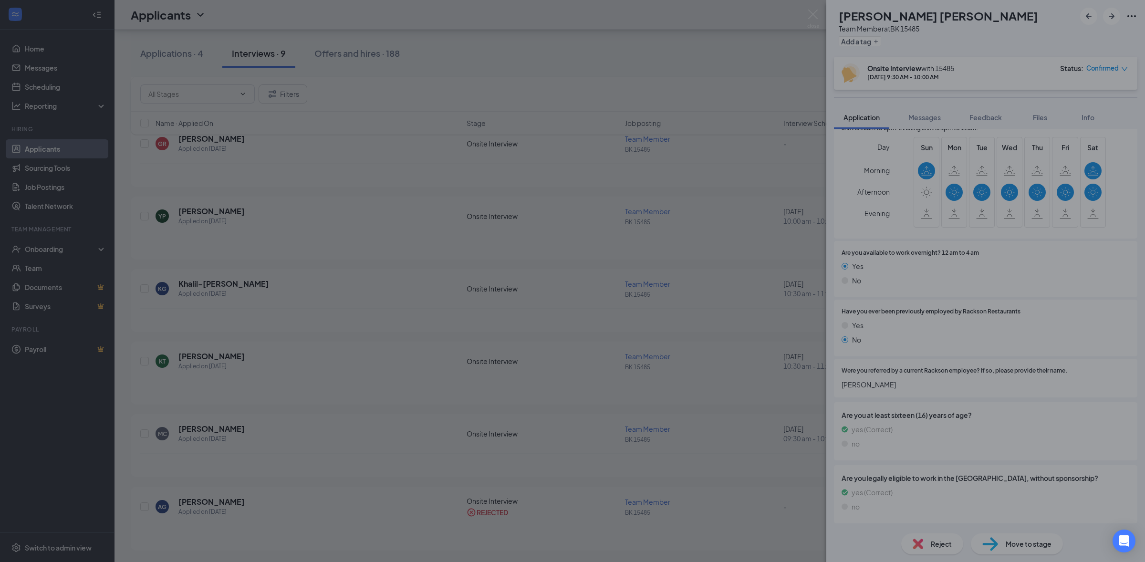
scroll to position [420, 0]
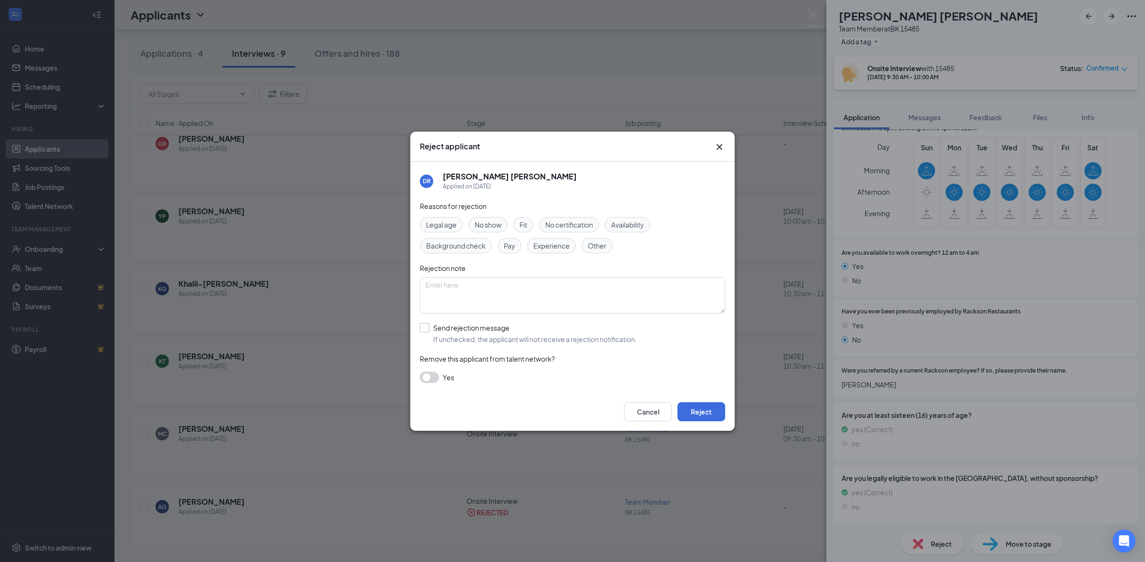
click at [449, 330] on input "Send rejection message If unchecked, the applicant will not receive a rejection…" at bounding box center [528, 333] width 217 height 21
checkbox input "true"
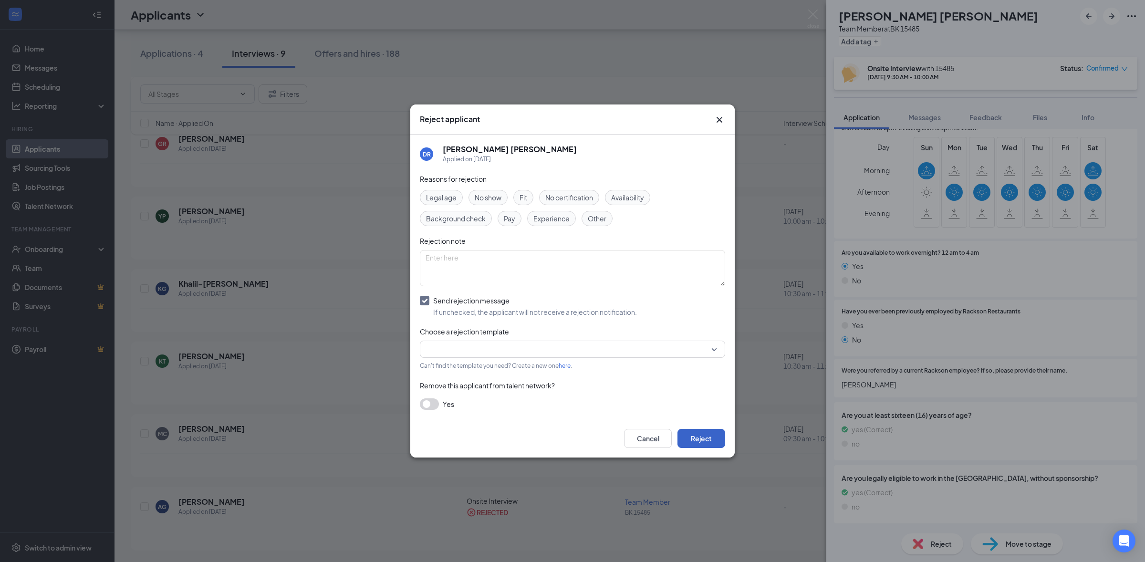
click at [716, 441] on button "Reject" at bounding box center [701, 438] width 48 height 19
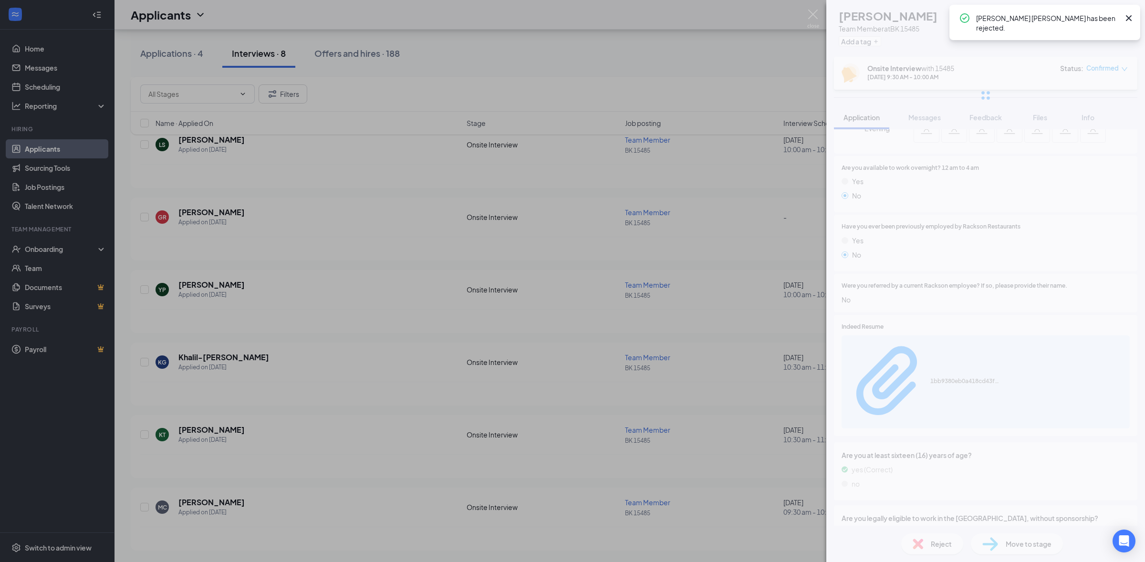
scroll to position [209, 0]
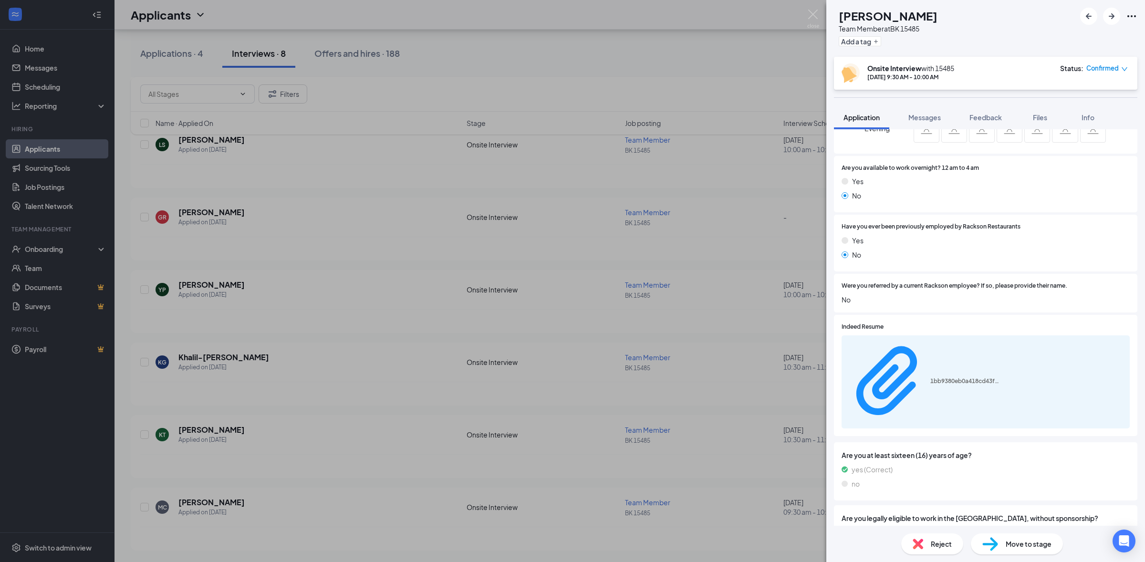
click at [913, 543] on img at bounding box center [917, 543] width 10 height 10
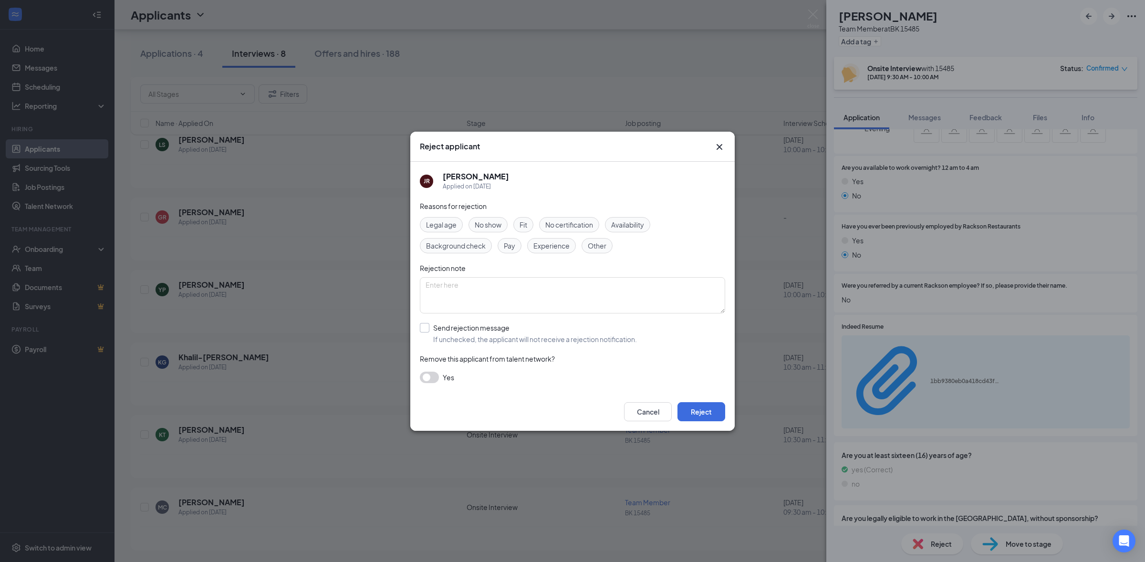
click at [437, 328] on input "Send rejection message If unchecked, the applicant will not receive a rejection…" at bounding box center [528, 333] width 217 height 21
checkbox input "true"
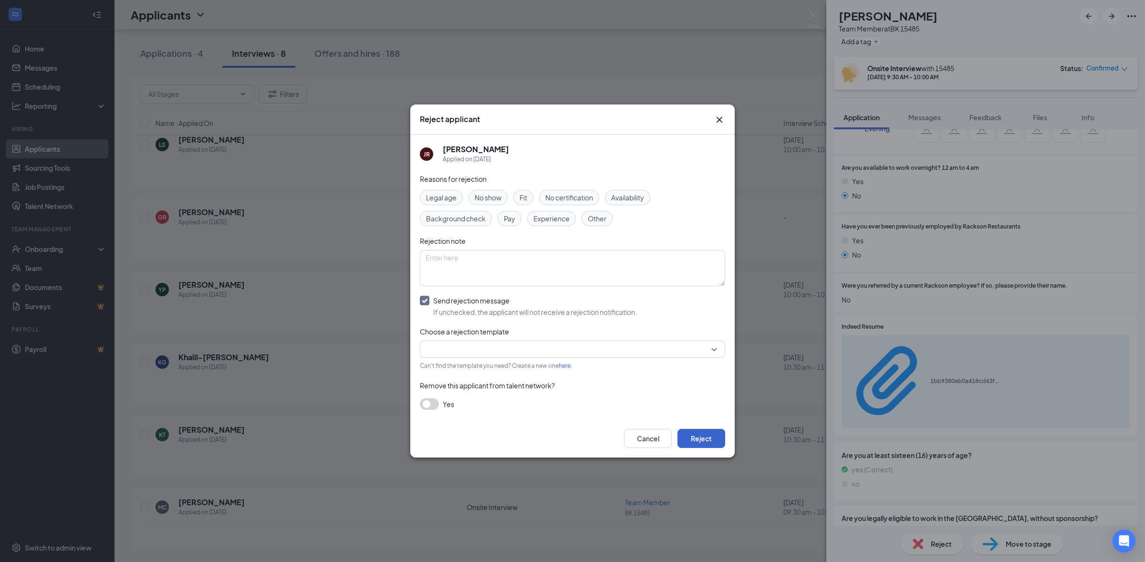
click at [695, 444] on button "Reject" at bounding box center [701, 438] width 48 height 19
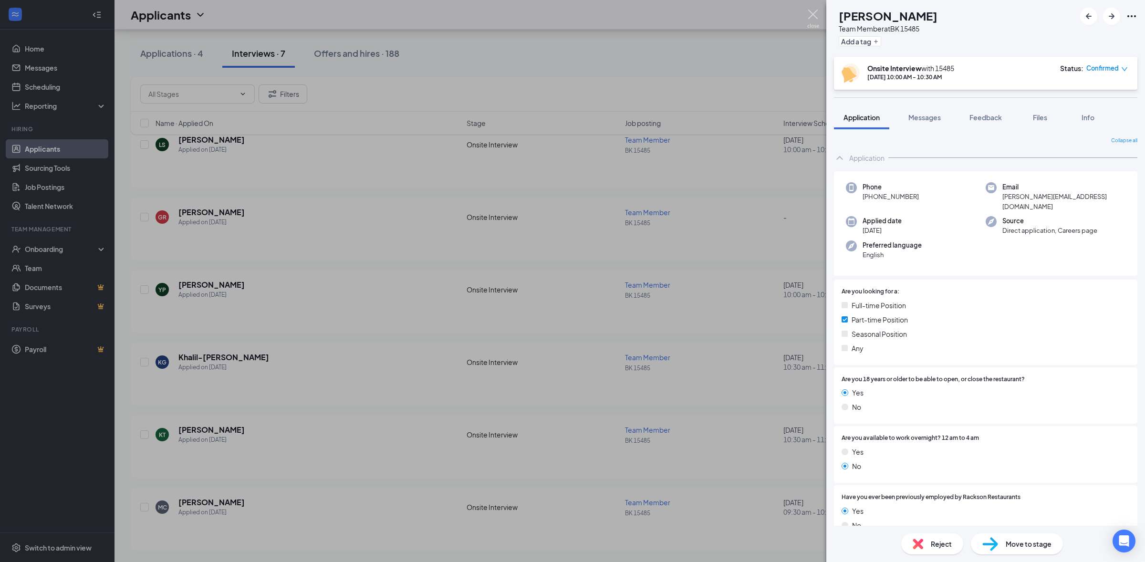
click at [806, 12] on div "LS [PERSON_NAME] Team Member at [GEOGRAPHIC_DATA] 15485 Add a tag Onsite Interv…" at bounding box center [572, 281] width 1145 height 562
click at [814, 16] on img at bounding box center [813, 19] width 12 height 19
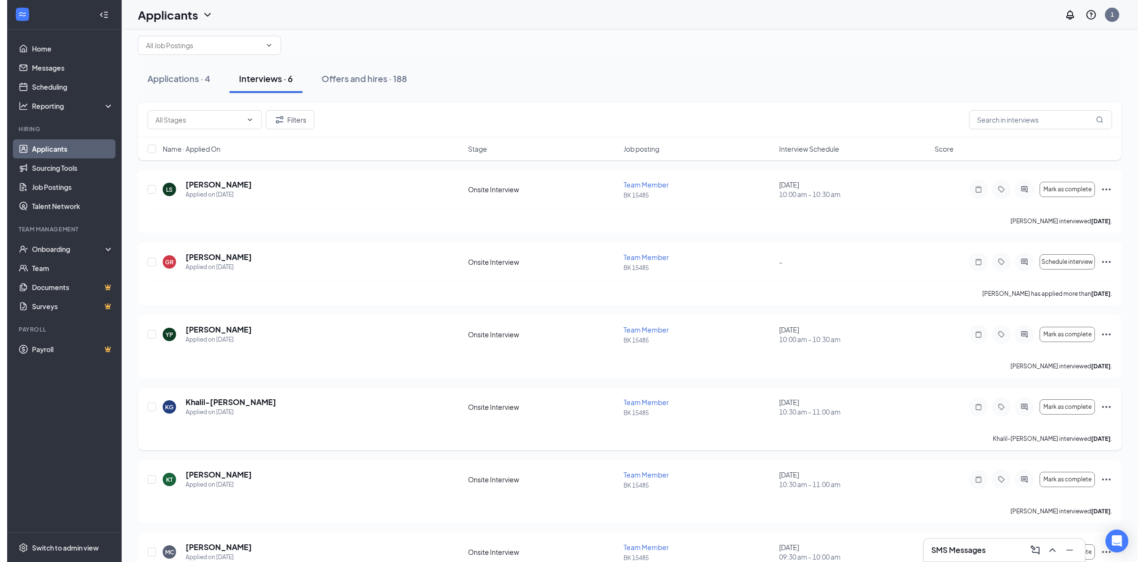
scroll to position [62, 0]
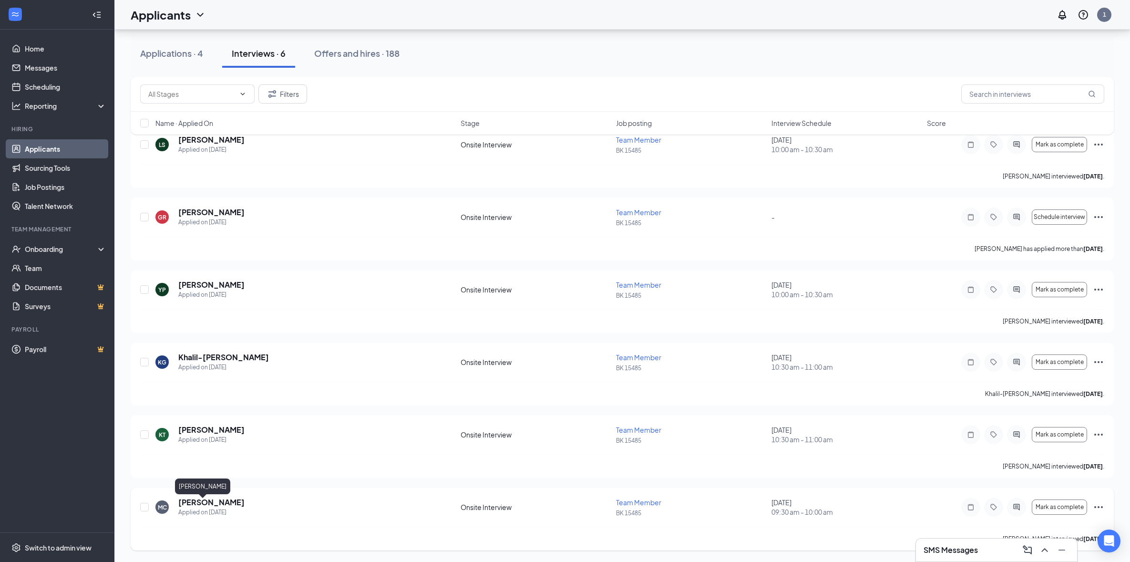
click at [207, 507] on div "Applied on [DATE]" at bounding box center [211, 512] width 66 height 10
click at [207, 503] on h5 "[PERSON_NAME]" at bounding box center [211, 502] width 66 height 10
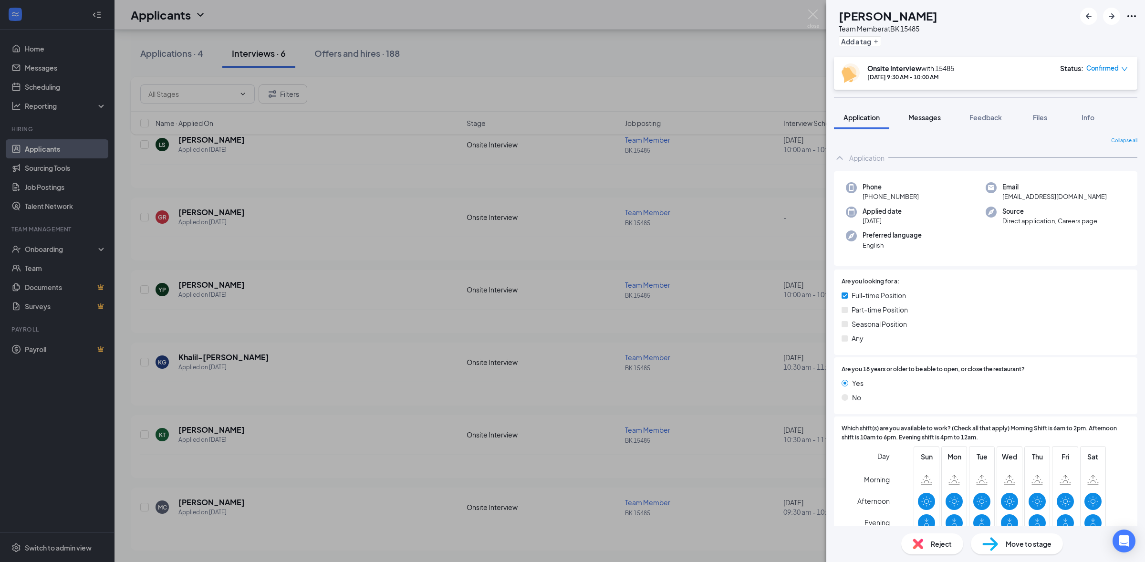
click at [931, 116] on span "Messages" at bounding box center [924, 117] width 32 height 9
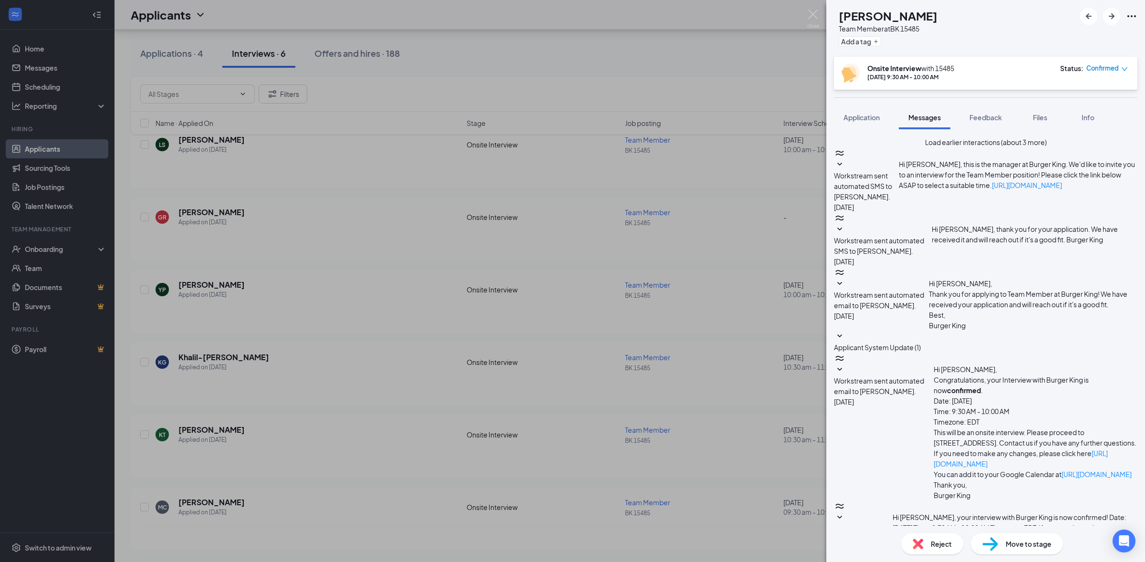
scroll to position [197, 0]
type textarea "Hi [PERSON_NAME] are you available to come in [DATE] for an interview at 1015am"
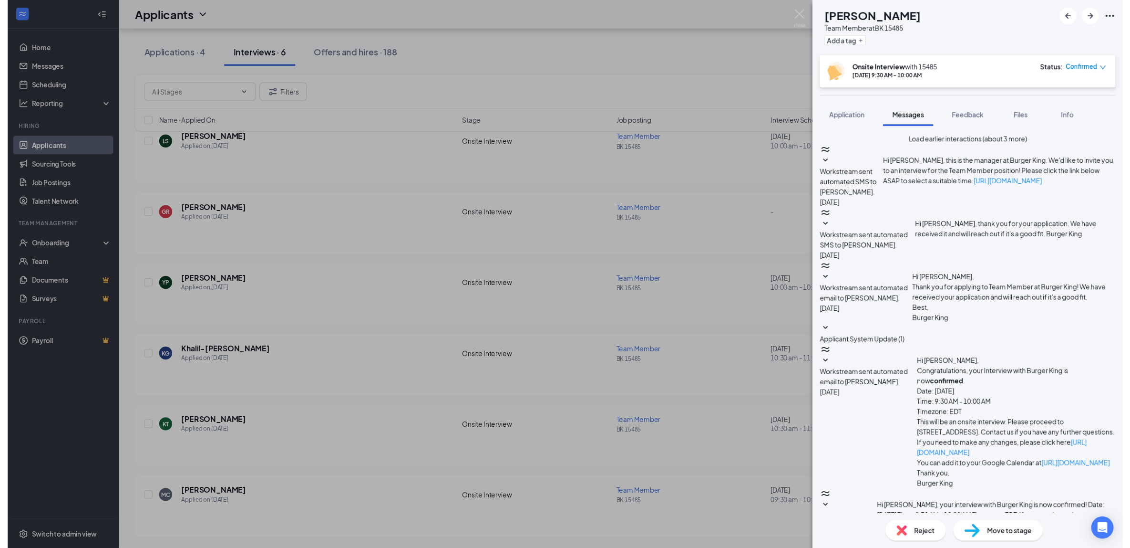
scroll to position [275, 0]
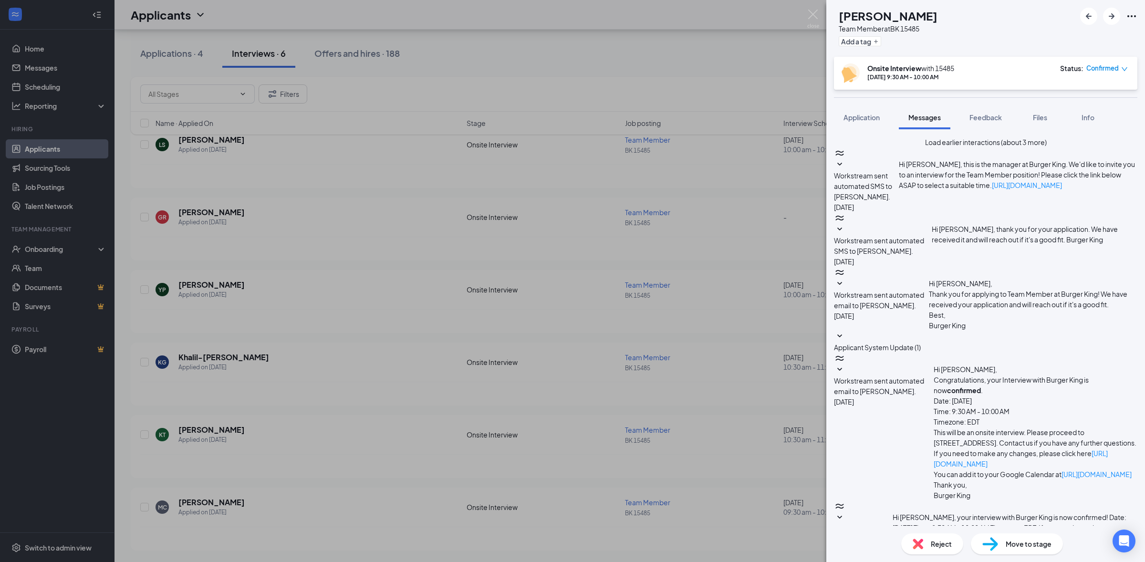
click at [811, 14] on img at bounding box center [813, 19] width 12 height 19
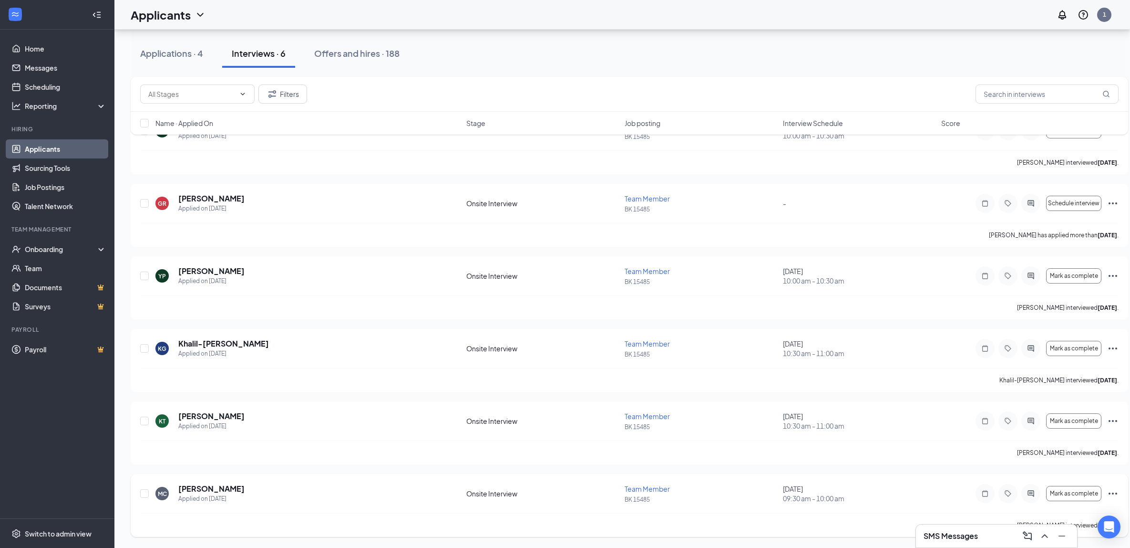
scroll to position [77, 0]
click at [234, 424] on div "Applied on [DATE]" at bounding box center [211, 426] width 66 height 10
click at [213, 410] on h5 "[PERSON_NAME]" at bounding box center [211, 415] width 66 height 10
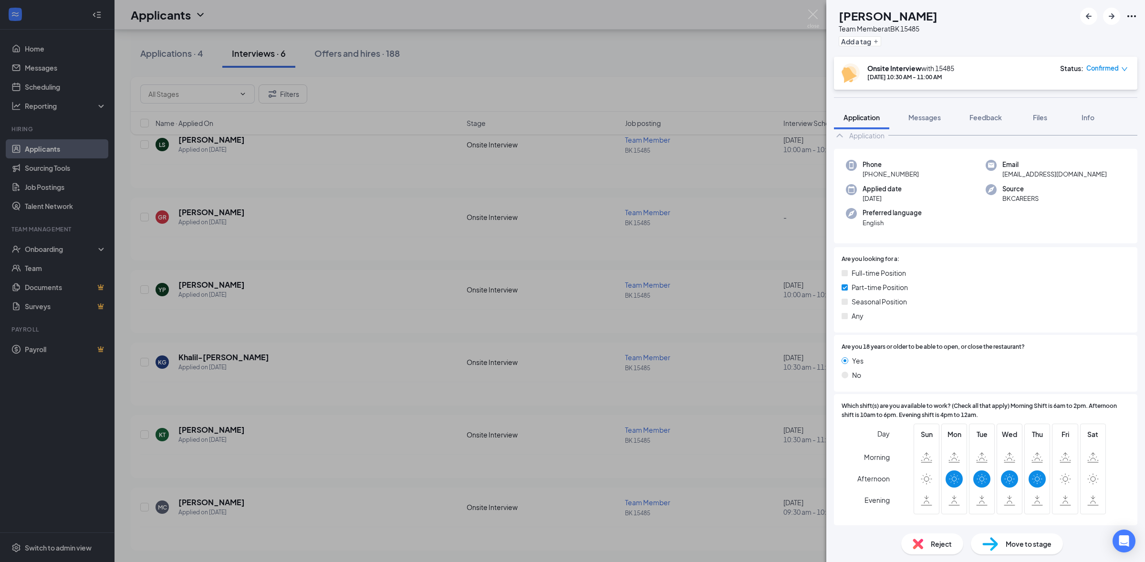
scroll to position [381, 0]
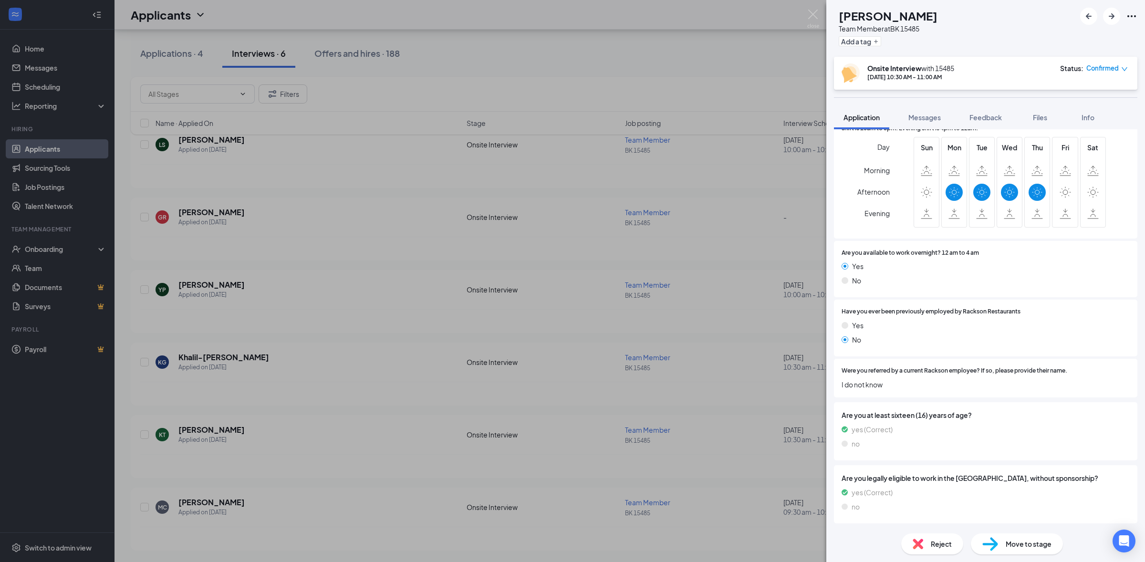
click at [904, 542] on div "Reject" at bounding box center [932, 543] width 62 height 21
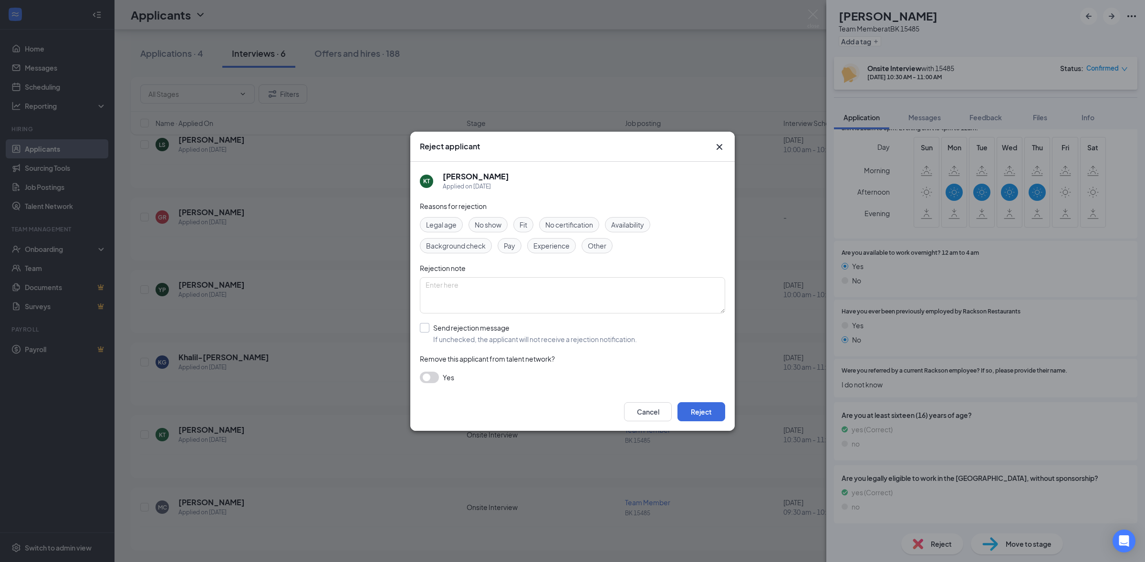
click at [421, 329] on input "Send rejection message If unchecked, the applicant will not receive a rejection…" at bounding box center [528, 333] width 217 height 21
checkbox input "true"
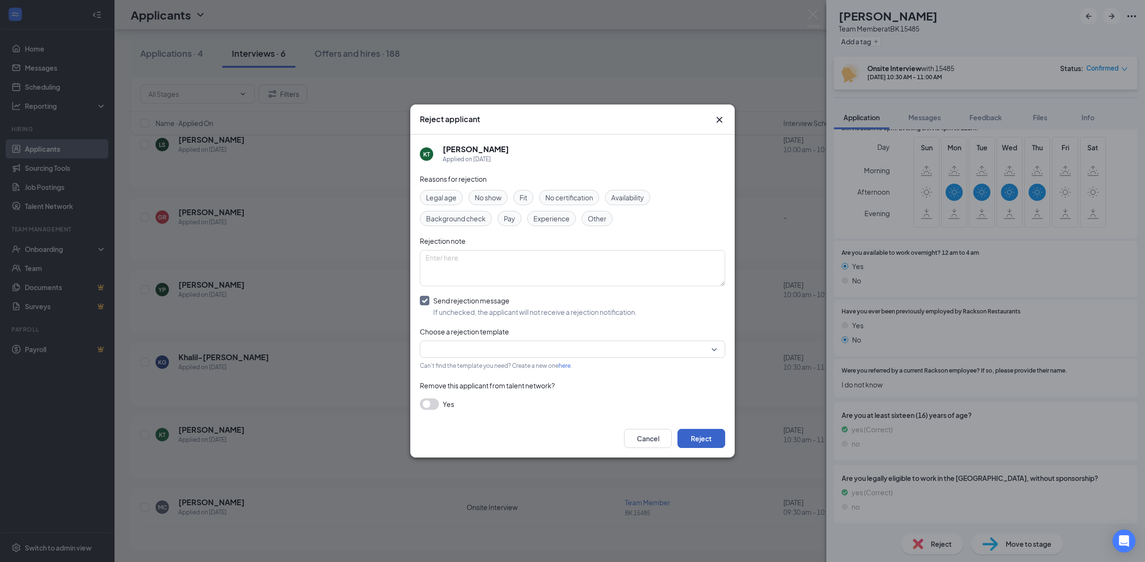
click at [689, 447] on button "Reject" at bounding box center [701, 438] width 48 height 19
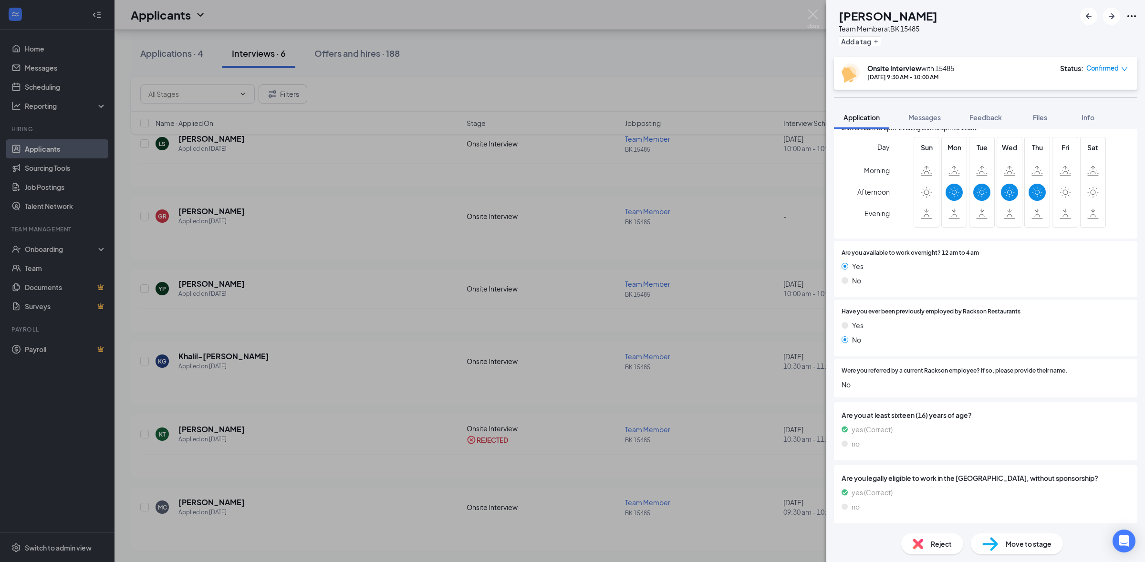
click at [924, 543] on div "Reject" at bounding box center [932, 543] width 62 height 21
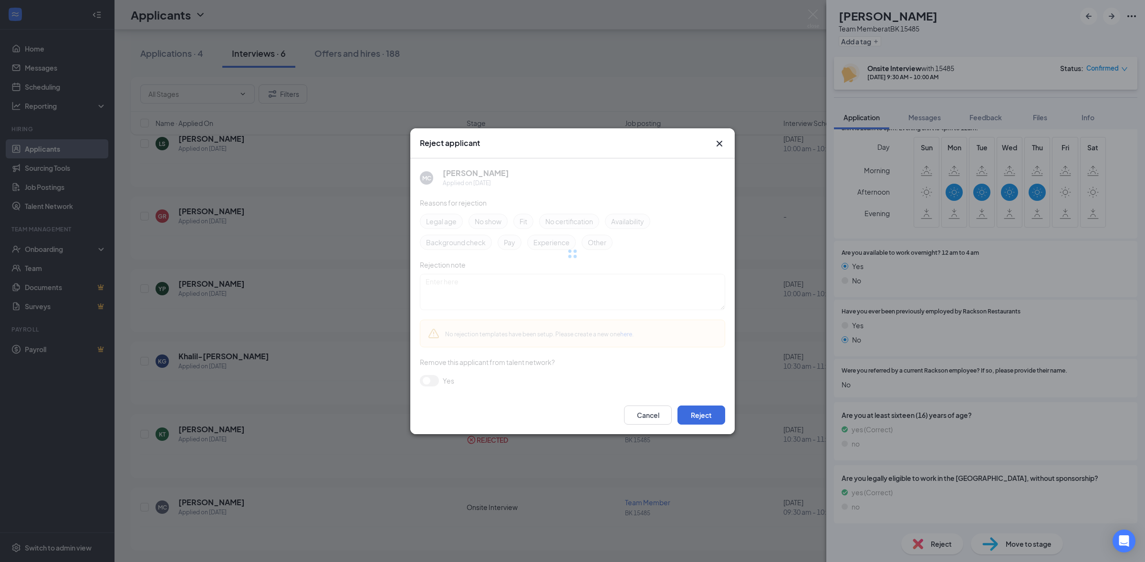
scroll to position [418, 0]
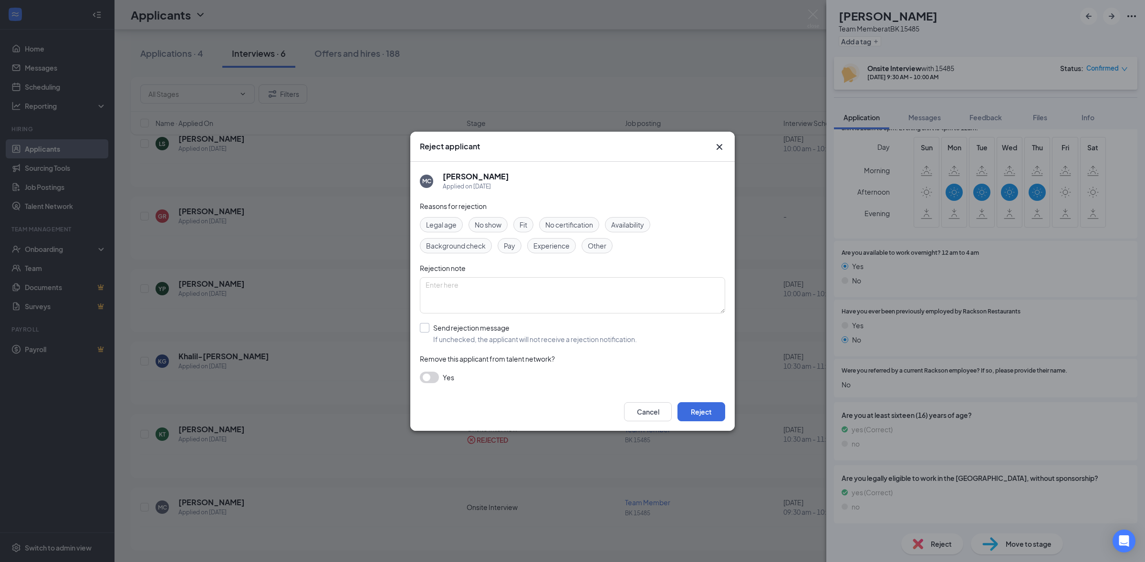
click at [457, 329] on input "Send rejection message If unchecked, the applicant will not receive a rejection…" at bounding box center [528, 333] width 217 height 21
checkbox input "true"
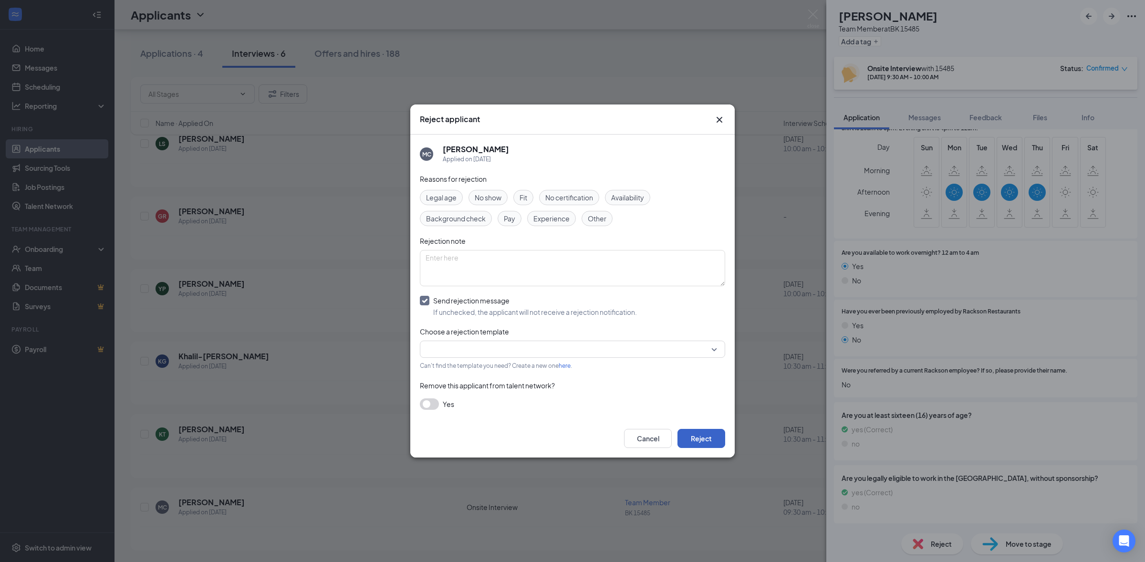
drag, startPoint x: 700, startPoint y: 445, endPoint x: 701, endPoint y: 438, distance: 6.7
click at [700, 444] on button "Reject" at bounding box center [701, 438] width 48 height 19
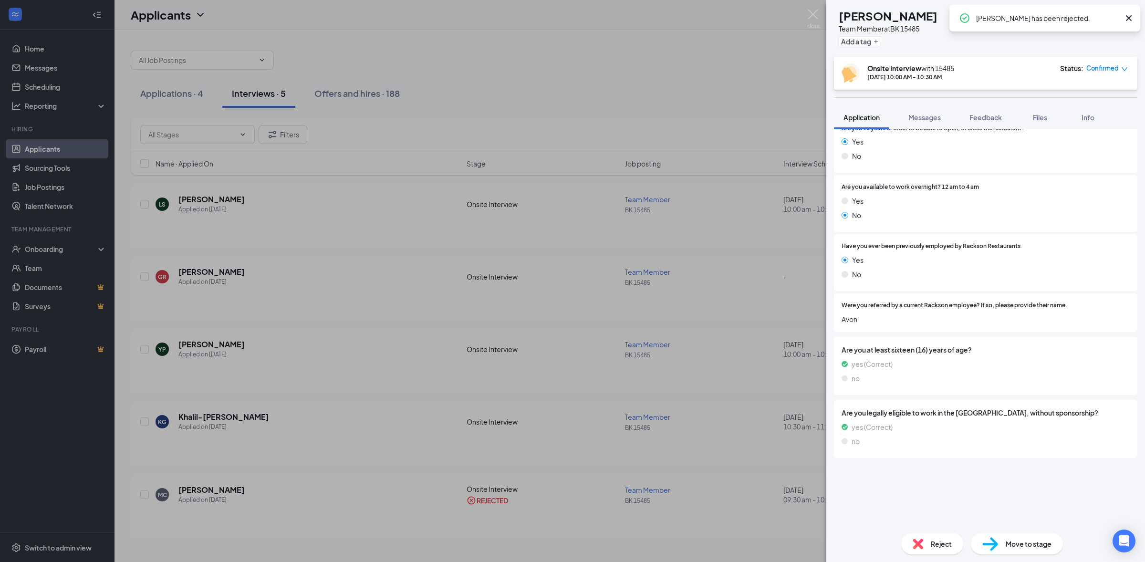
scroll to position [253, 0]
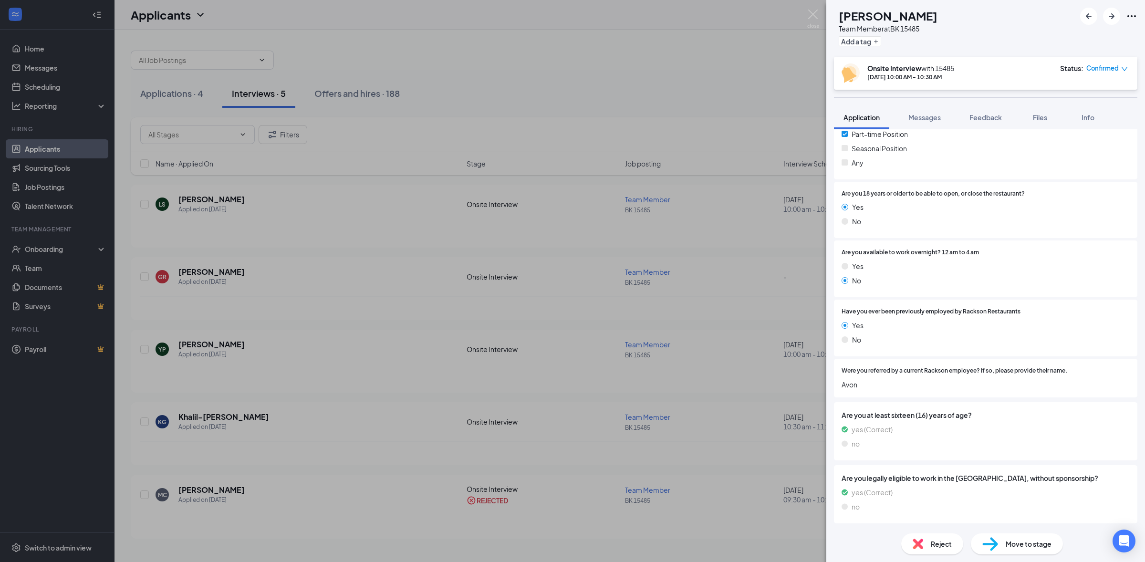
drag, startPoint x: 819, startPoint y: 12, endPoint x: 808, endPoint y: 17, distance: 12.0
click at [818, 12] on div "LS [PERSON_NAME] Team Member at [GEOGRAPHIC_DATA] 15485 Add a tag Onsite Interv…" at bounding box center [572, 281] width 1145 height 562
click at [812, 13] on img at bounding box center [813, 19] width 12 height 19
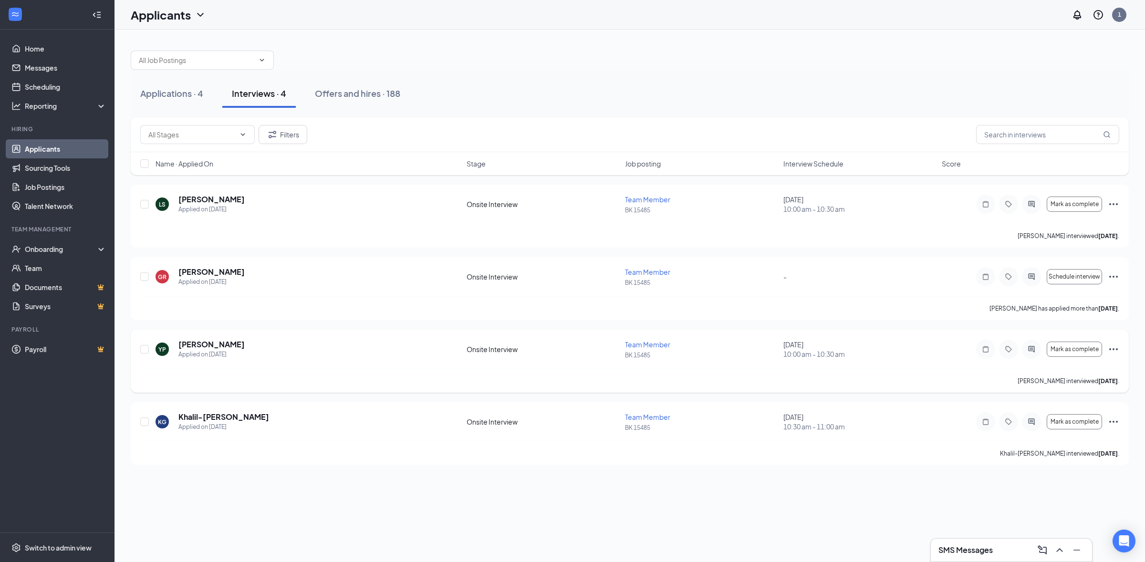
click at [486, 345] on div "Onsite Interview" at bounding box center [542, 349] width 153 height 10
click at [211, 351] on div "Applied on [DATE]" at bounding box center [211, 355] width 66 height 10
click at [203, 340] on div "YP [PERSON_NAME] Applied on [DATE] Onsite Interview Team Member BK 15485 [DATE]…" at bounding box center [630, 361] width 998 height 63
click at [200, 351] on div "Applied on [DATE]" at bounding box center [211, 355] width 66 height 10
click at [178, 351] on div "Applied on [DATE]" at bounding box center [211, 355] width 66 height 10
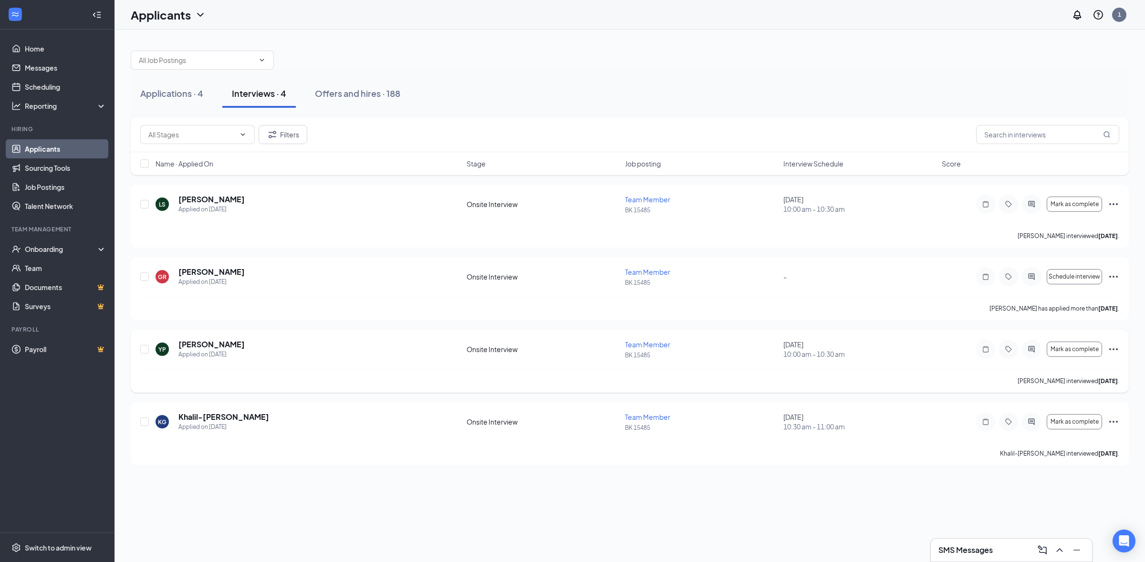
click at [167, 351] on div "YP" at bounding box center [161, 348] width 13 height 13
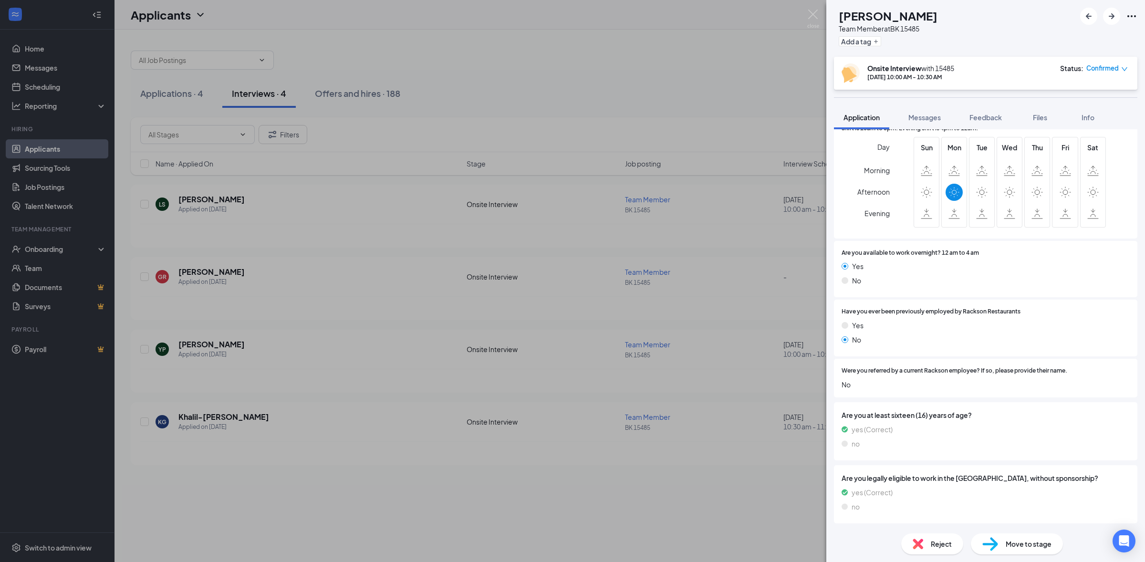
scroll to position [398, 0]
click at [943, 544] on span "Reject" at bounding box center [941, 543] width 21 height 10
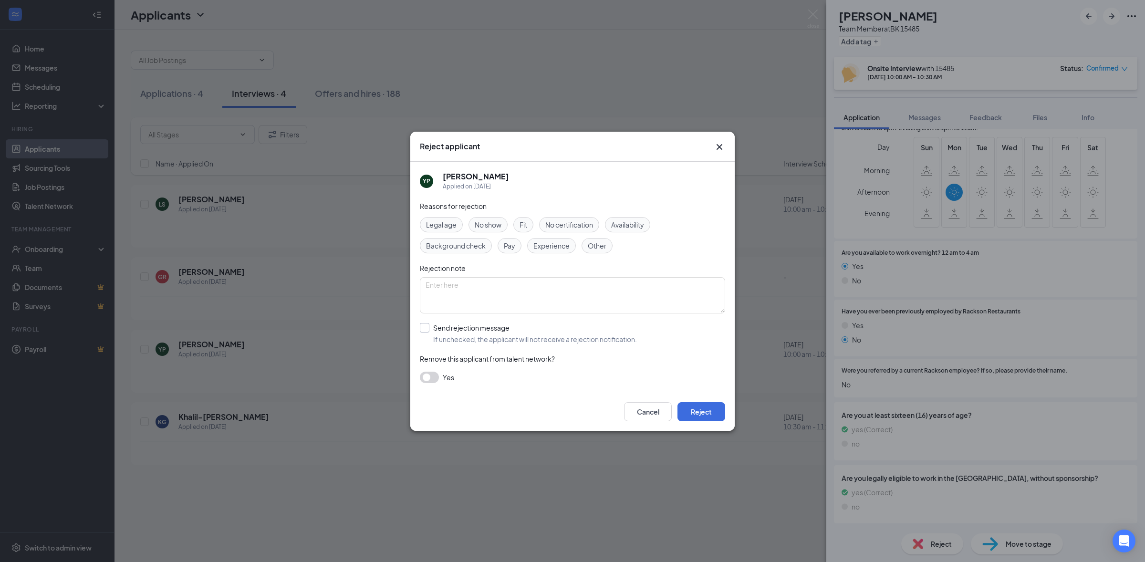
click at [490, 334] on input "Send rejection message If unchecked, the applicant will not receive a rejection…" at bounding box center [528, 333] width 217 height 21
checkbox input "true"
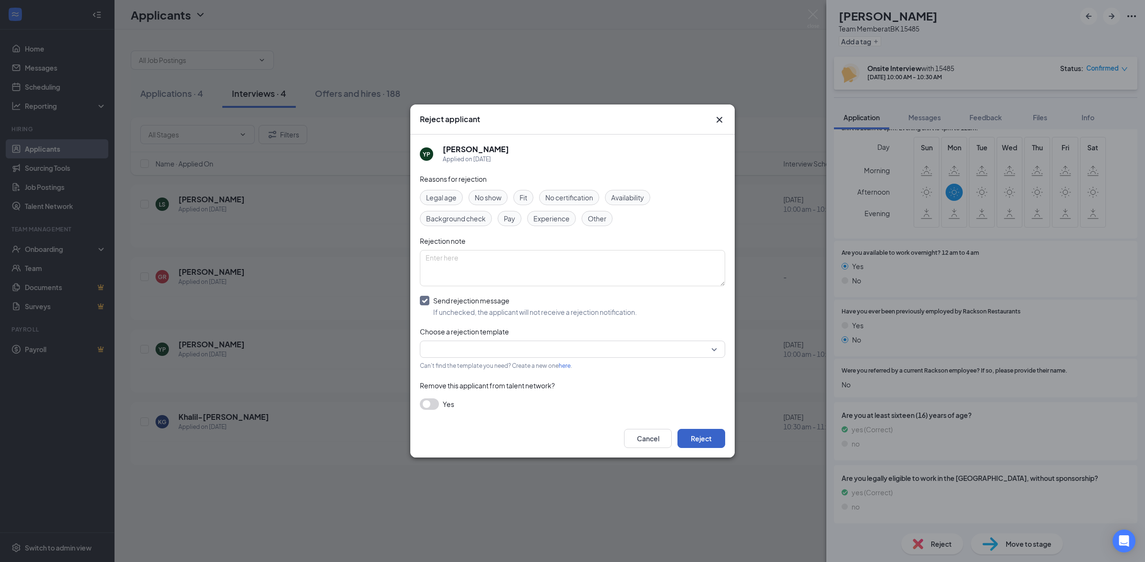
click at [702, 444] on button "Reject" at bounding box center [701, 438] width 48 height 19
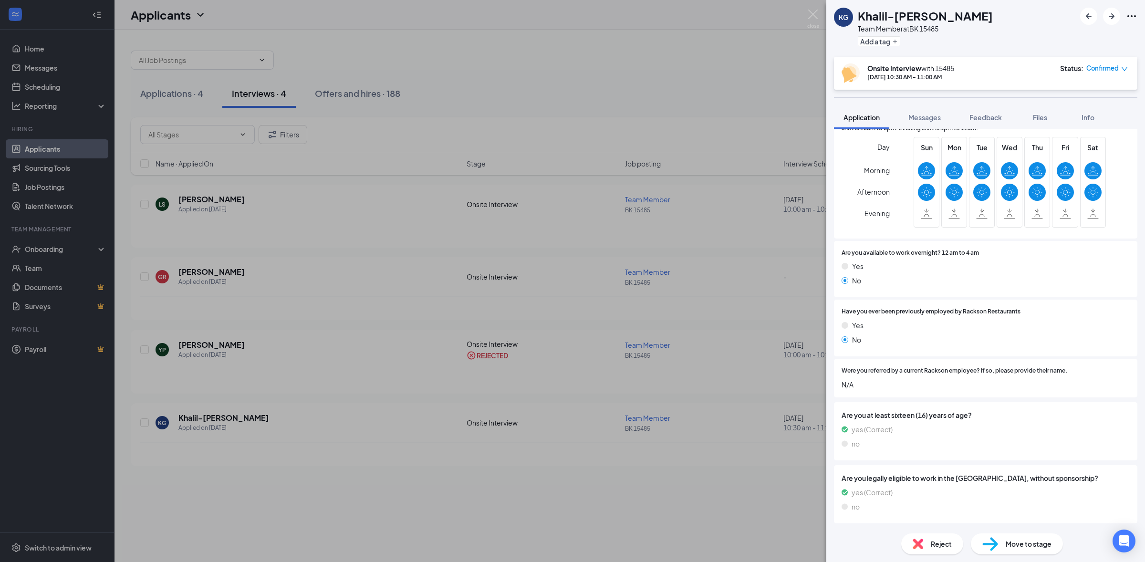
scroll to position [424, 0]
click at [913, 543] on img at bounding box center [917, 543] width 10 height 10
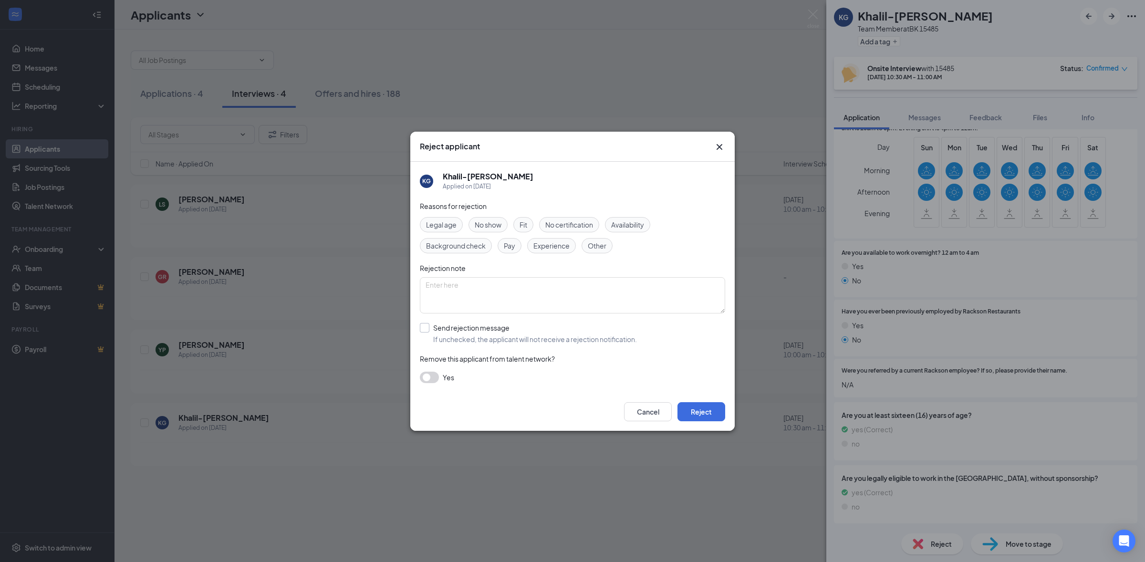
click at [426, 333] on input "Send rejection message If unchecked, the applicant will not receive a rejection…" at bounding box center [528, 333] width 217 height 21
checkbox input "true"
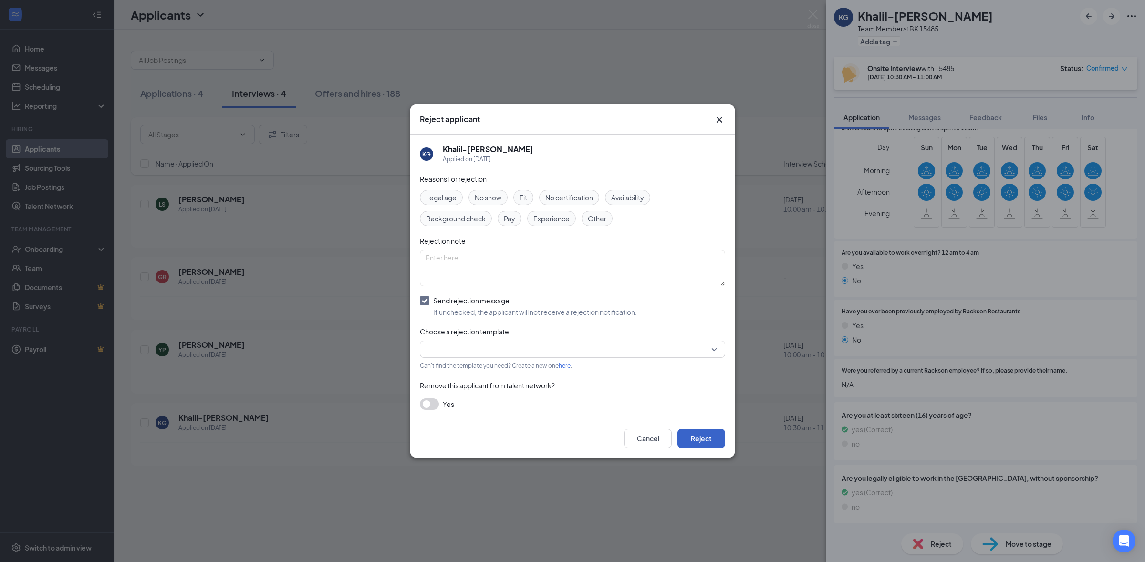
click at [701, 442] on button "Reject" at bounding box center [701, 438] width 48 height 19
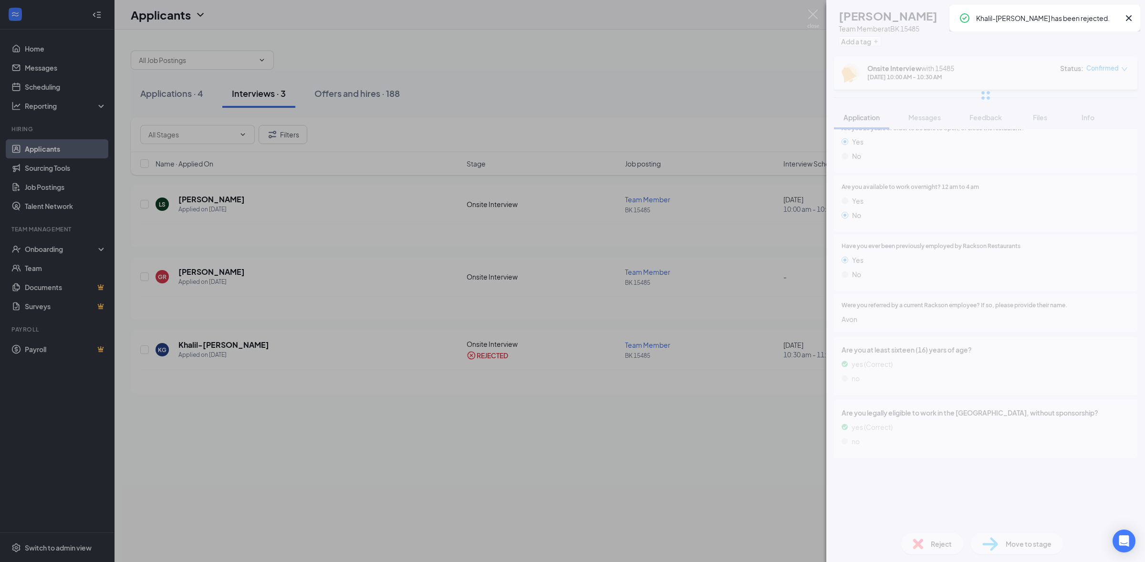
scroll to position [253, 0]
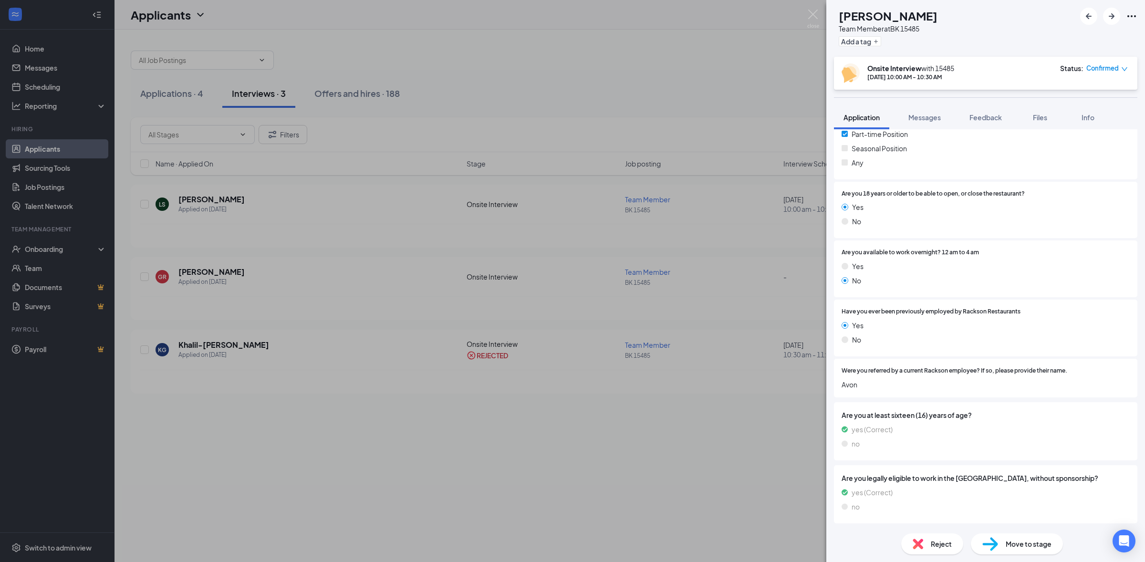
click at [549, 449] on div "LS [PERSON_NAME] Team Member at [GEOGRAPHIC_DATA] 15485 Add a tag Onsite Interv…" at bounding box center [572, 281] width 1145 height 562
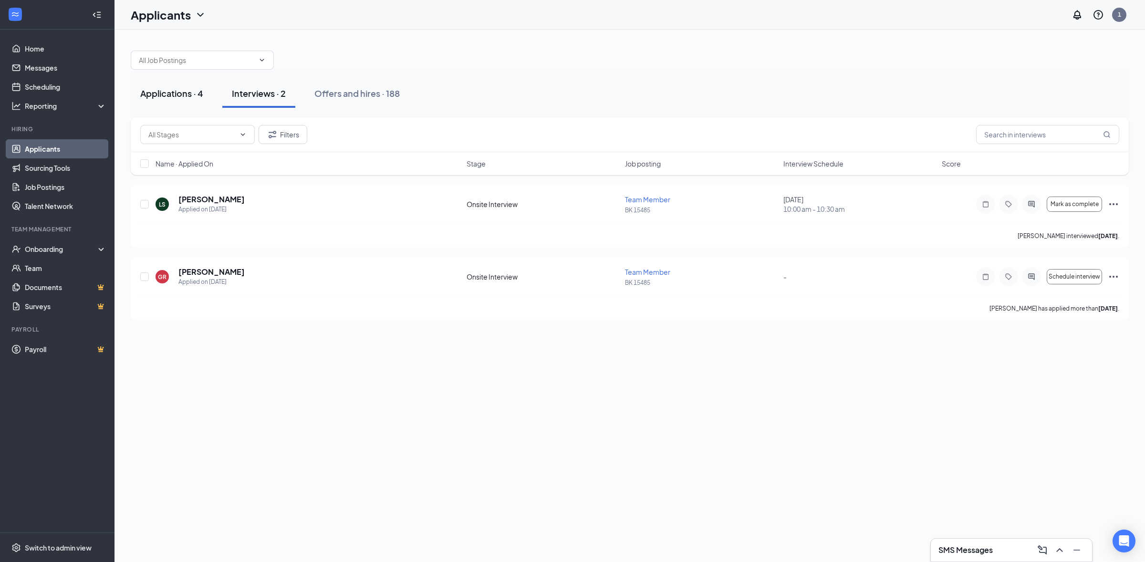
click at [154, 97] on div "Applications · 4" at bounding box center [171, 93] width 63 height 12
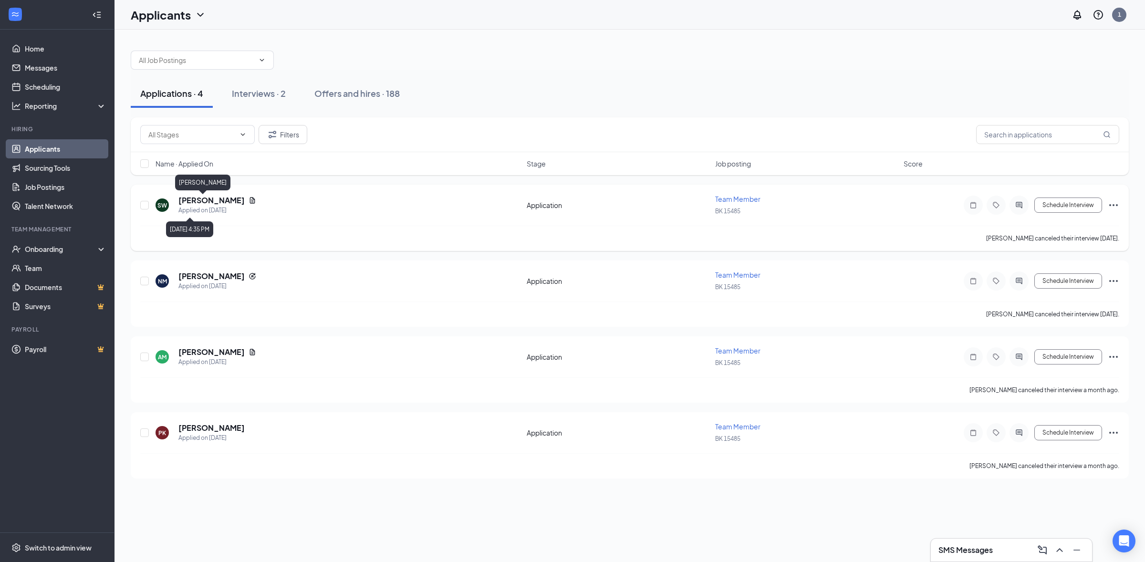
click at [225, 195] on div "SW [PERSON_NAME] Applied on [DATE] Application Team Member BK 15485 Schedule In…" at bounding box center [629, 209] width 979 height 31
click at [225, 202] on h5 "[PERSON_NAME]" at bounding box center [211, 200] width 66 height 10
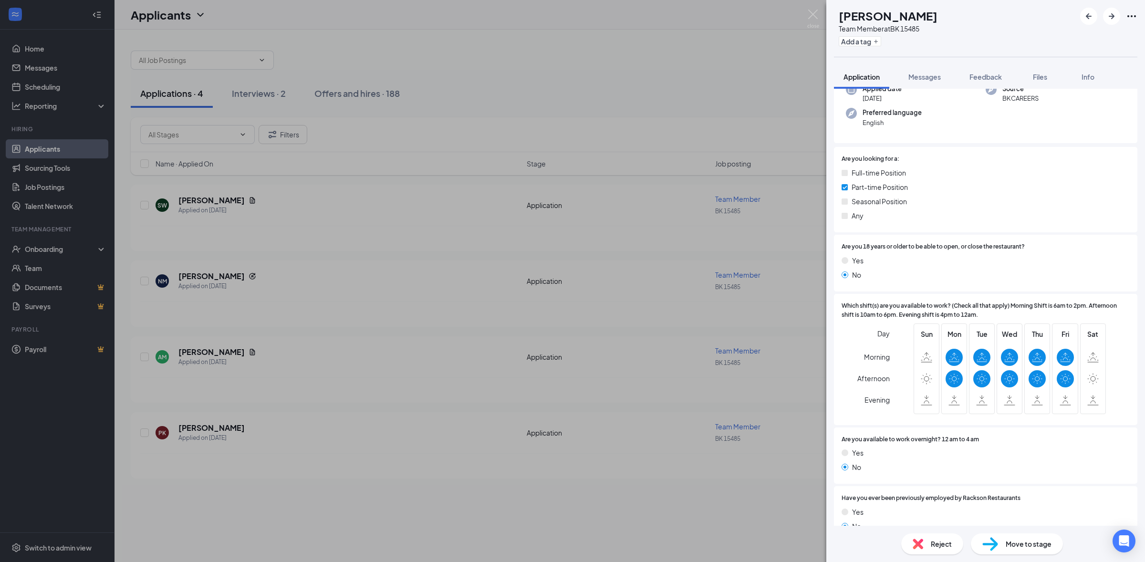
scroll to position [381, 0]
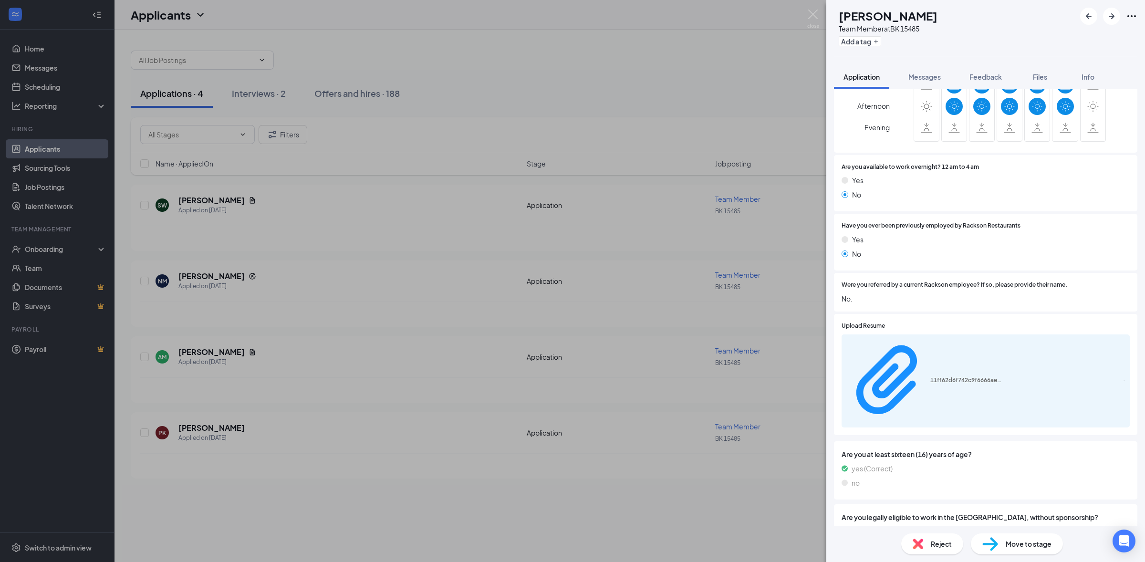
click at [919, 550] on div "Reject" at bounding box center [932, 543] width 62 height 21
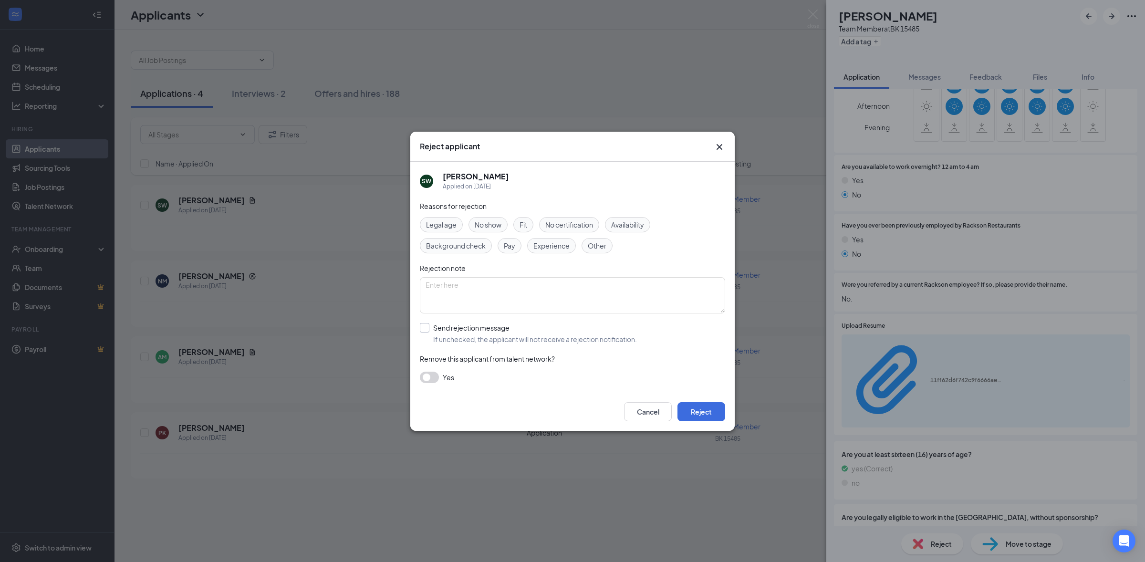
click at [443, 331] on input "Send rejection message If unchecked, the applicant will not receive a rejection…" at bounding box center [528, 333] width 217 height 21
checkbox input "true"
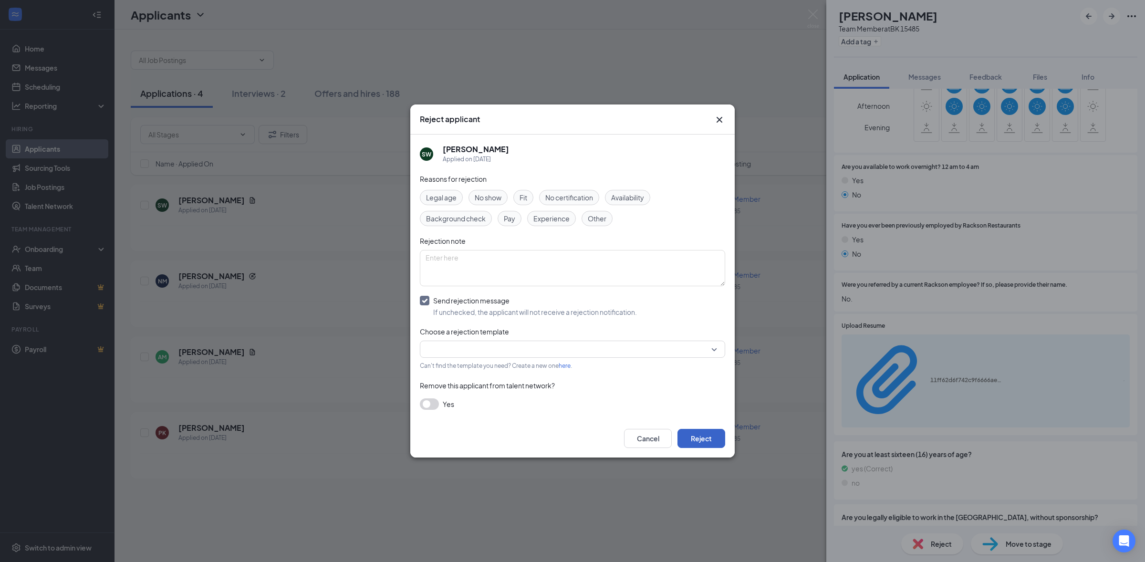
click at [720, 444] on button "Reject" at bounding box center [701, 438] width 48 height 19
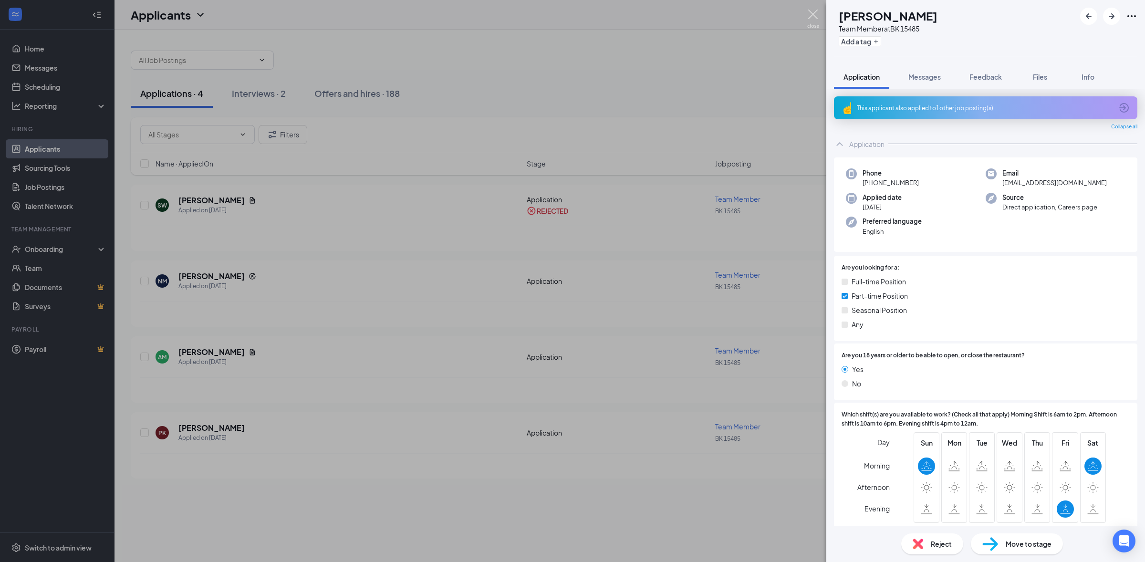
click at [814, 16] on img at bounding box center [813, 19] width 12 height 19
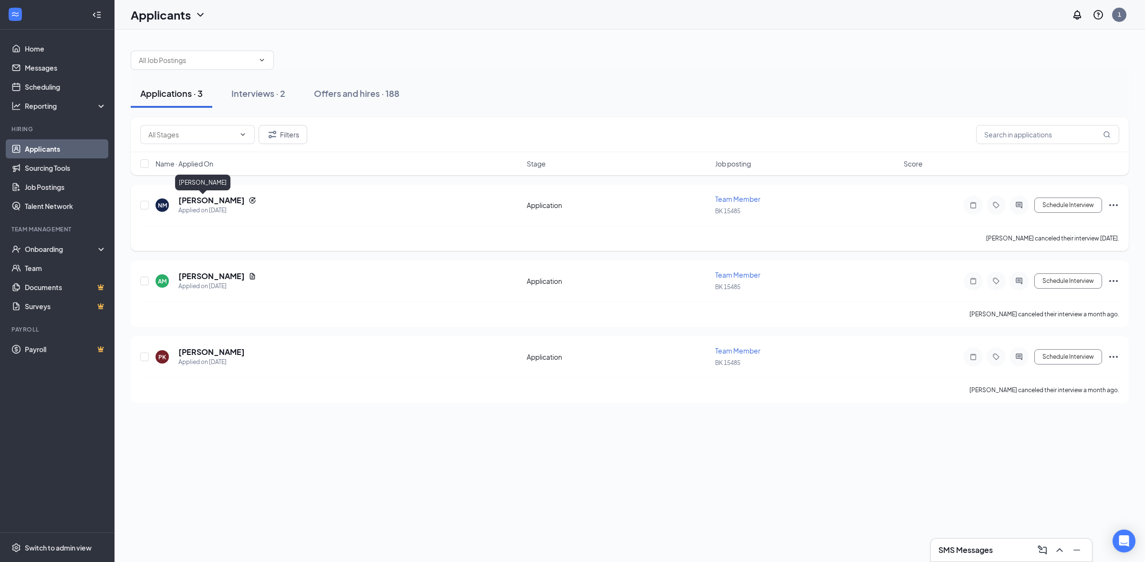
click at [218, 203] on h5 "[PERSON_NAME]" at bounding box center [211, 200] width 66 height 10
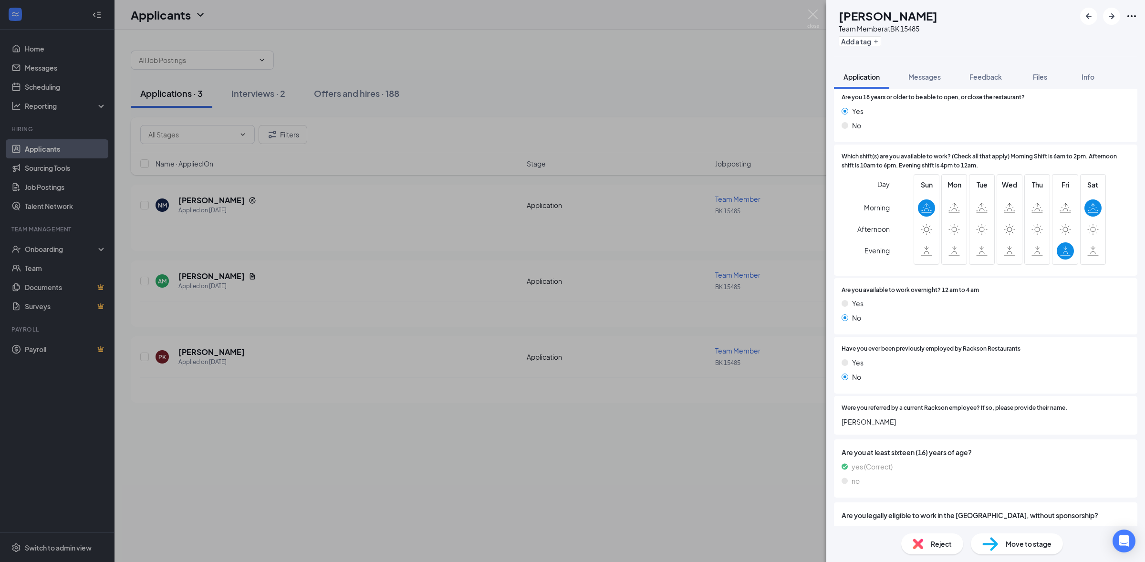
scroll to position [395, 0]
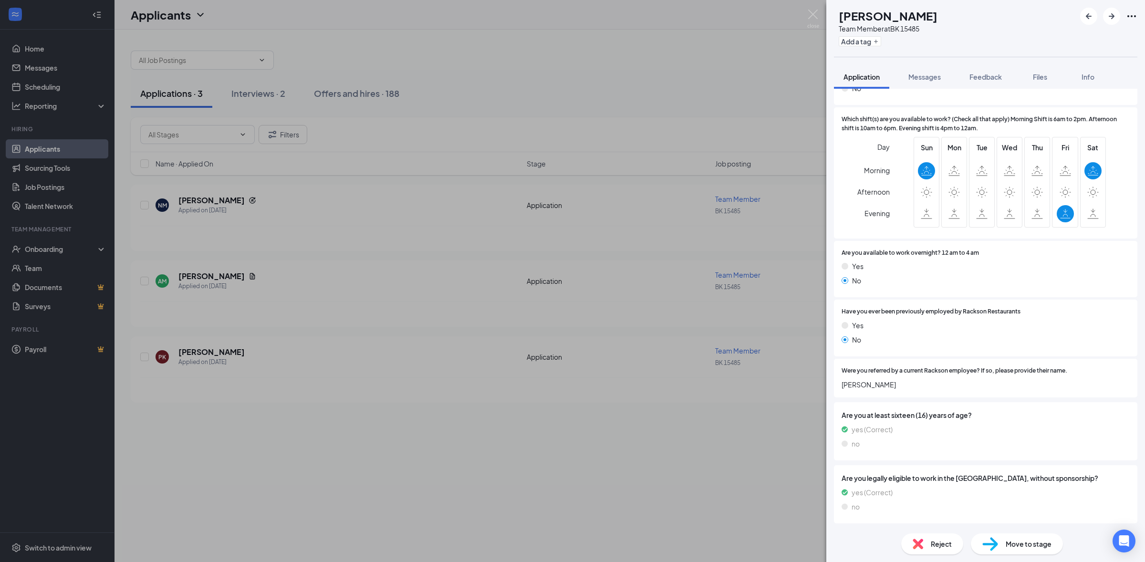
click at [931, 541] on span "Reject" at bounding box center [941, 543] width 21 height 10
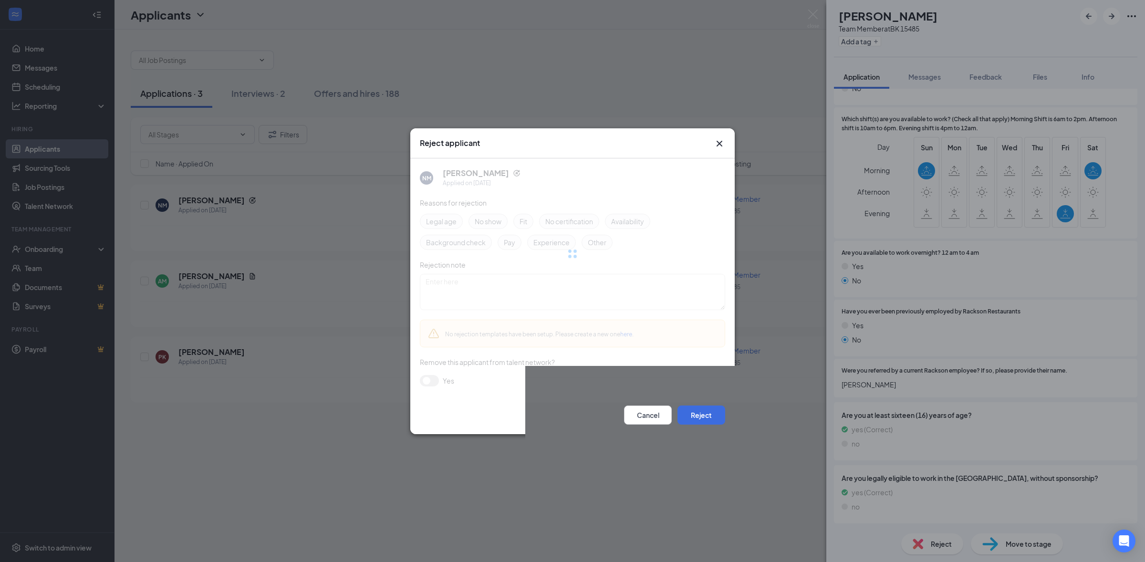
scroll to position [392, 0]
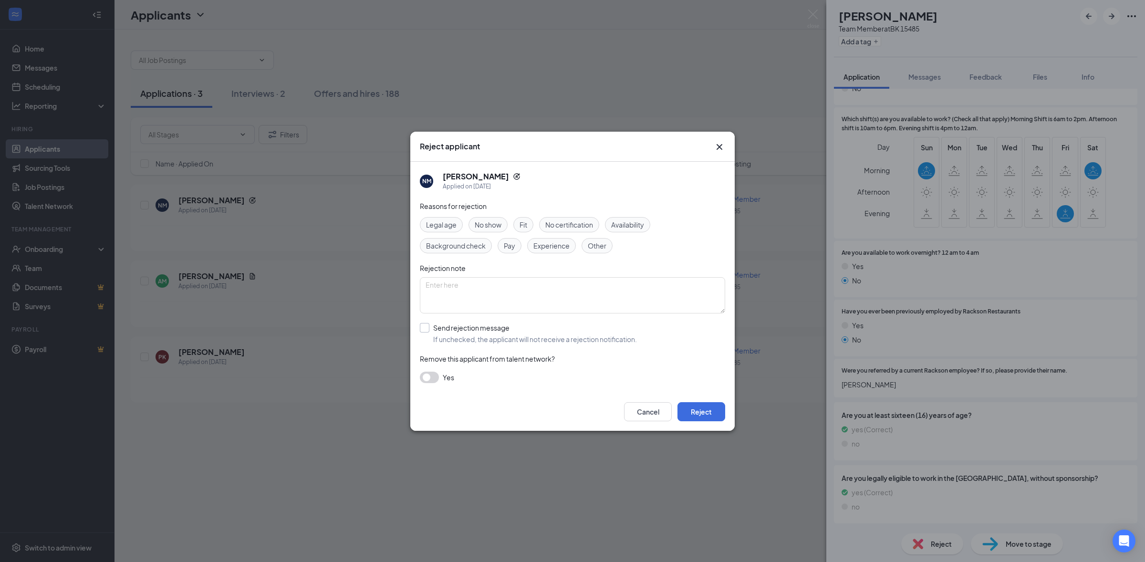
click at [434, 331] on input "Send rejection message If unchecked, the applicant will not receive a rejection…" at bounding box center [528, 333] width 217 height 21
checkbox input "true"
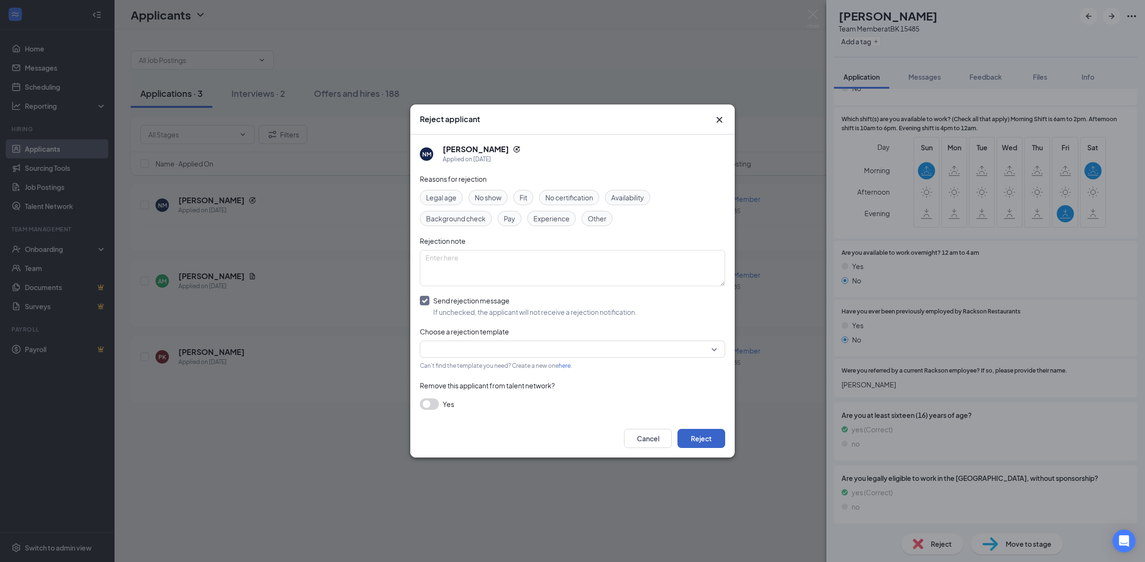
drag, startPoint x: 699, startPoint y: 440, endPoint x: 688, endPoint y: 452, distance: 15.9
click at [699, 441] on button "Reject" at bounding box center [701, 438] width 48 height 19
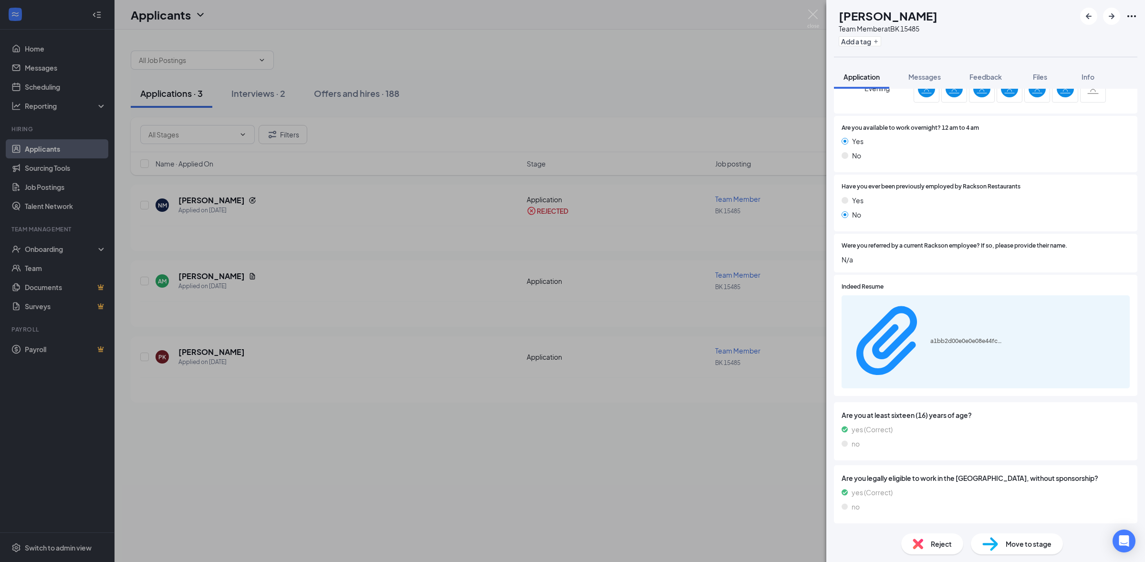
scroll to position [424, 0]
click at [950, 78] on button "Messages" at bounding box center [925, 77] width 52 height 24
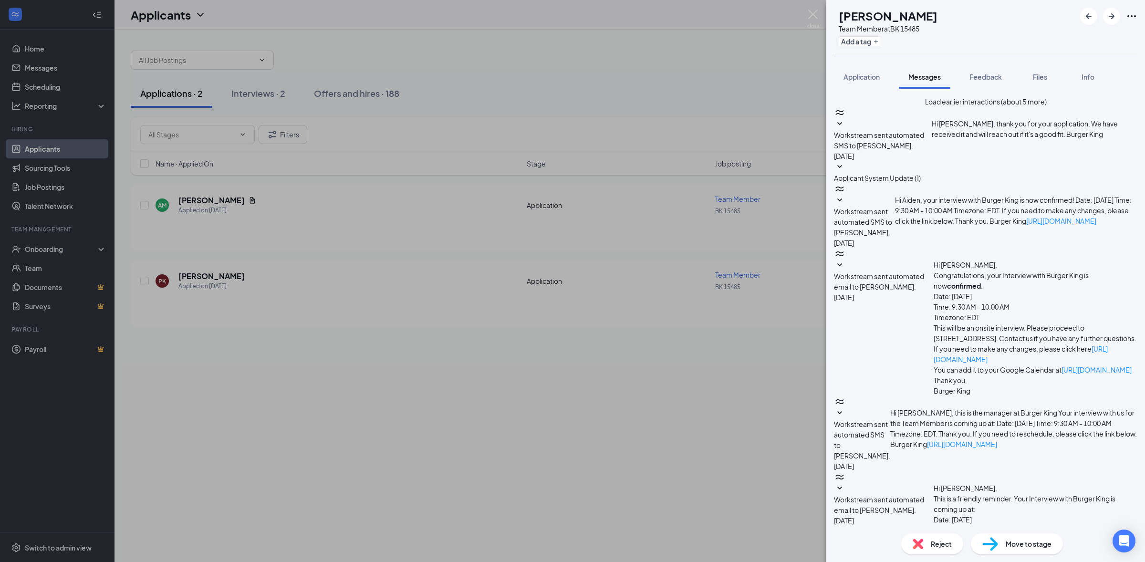
scroll to position [116, 0]
type textarea "Z"
type textarea "HI Aiden are you still interested in a position at Burger King."
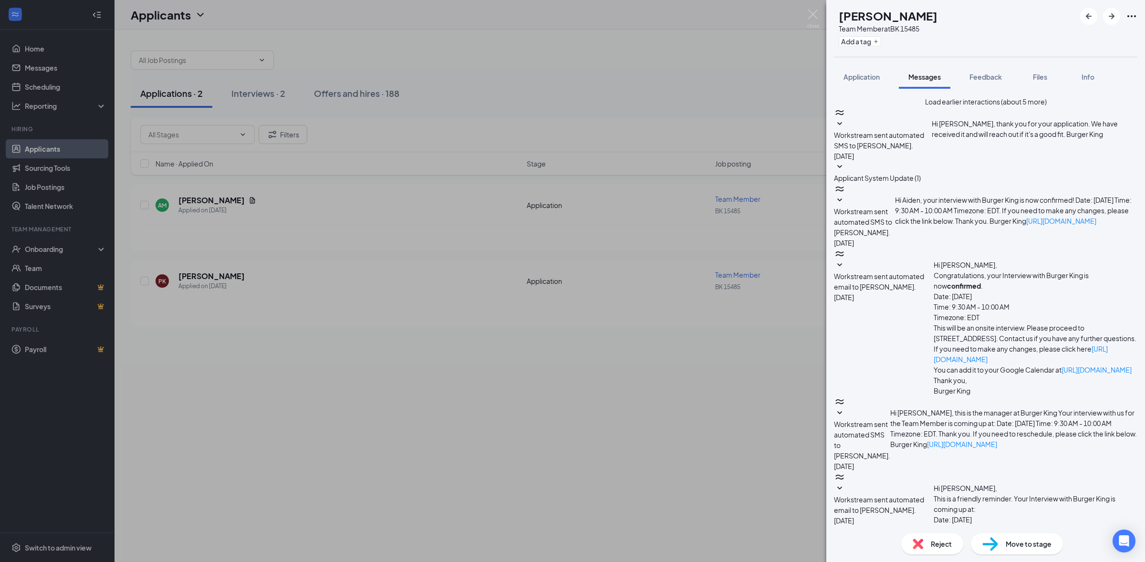
scroll to position [194, 0]
click at [810, 16] on img at bounding box center [813, 19] width 12 height 19
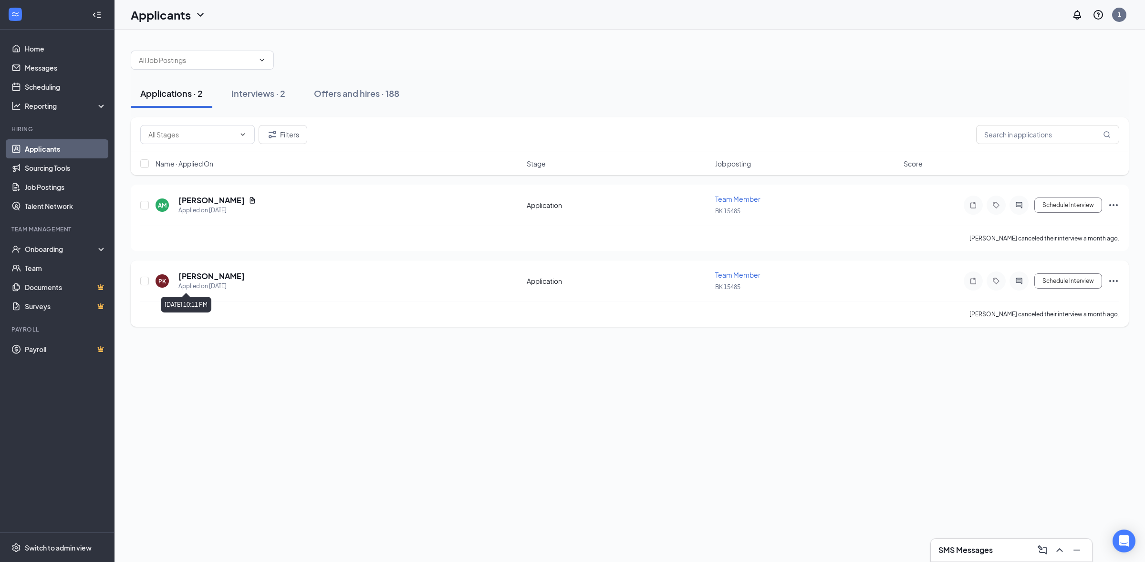
click at [199, 286] on div "Applied on [DATE]" at bounding box center [211, 286] width 66 height 10
click at [193, 278] on h5 "[PERSON_NAME]" at bounding box center [211, 276] width 66 height 10
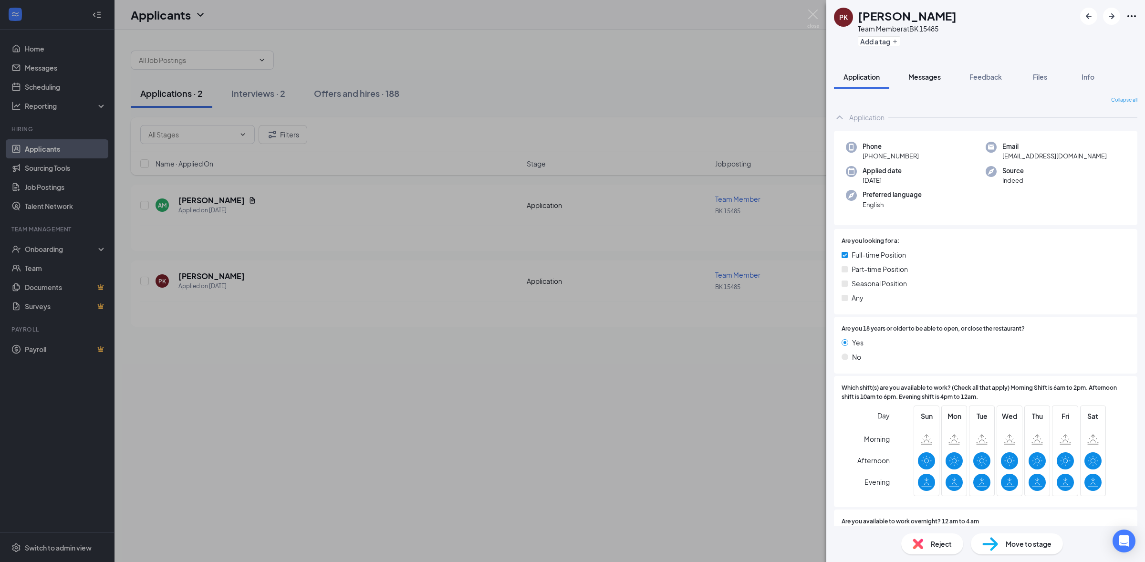
click at [924, 81] on span "Messages" at bounding box center [924, 76] width 32 height 9
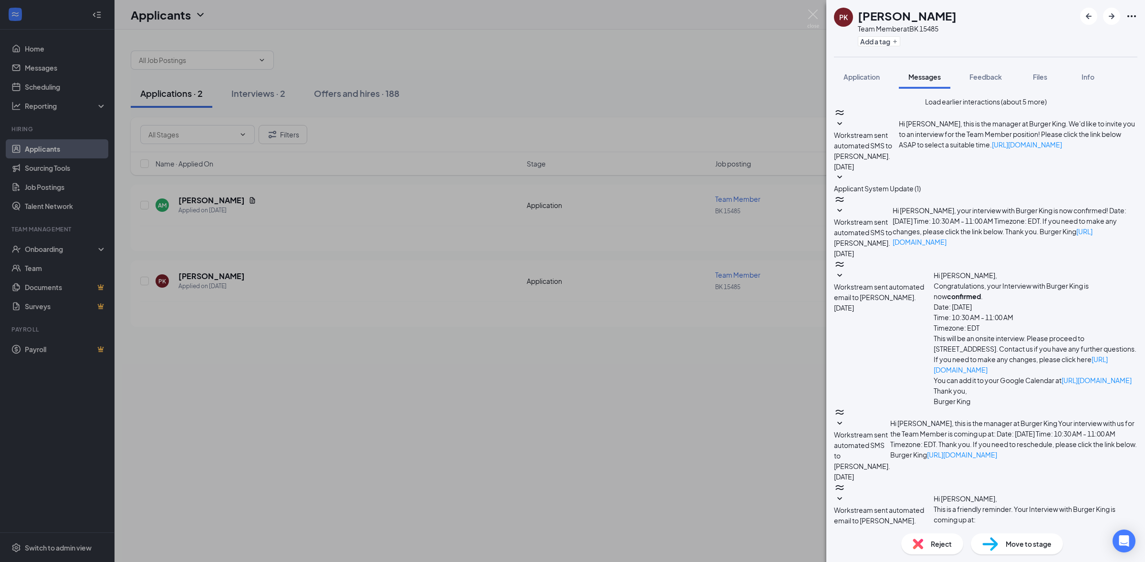
scroll to position [116, 0]
checkbox input "true"
type textarea "HI [PERSON_NAME]! Are you still interested in a position at Burger King?"
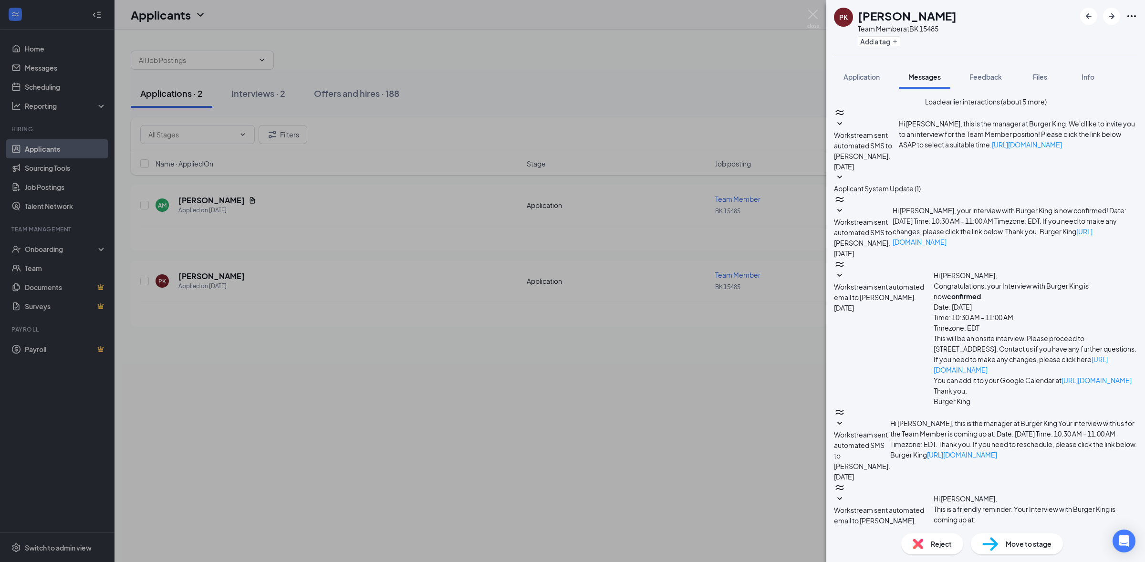
click at [816, 13] on img at bounding box center [813, 19] width 12 height 19
